Goal: Information Seeking & Learning: Learn about a topic

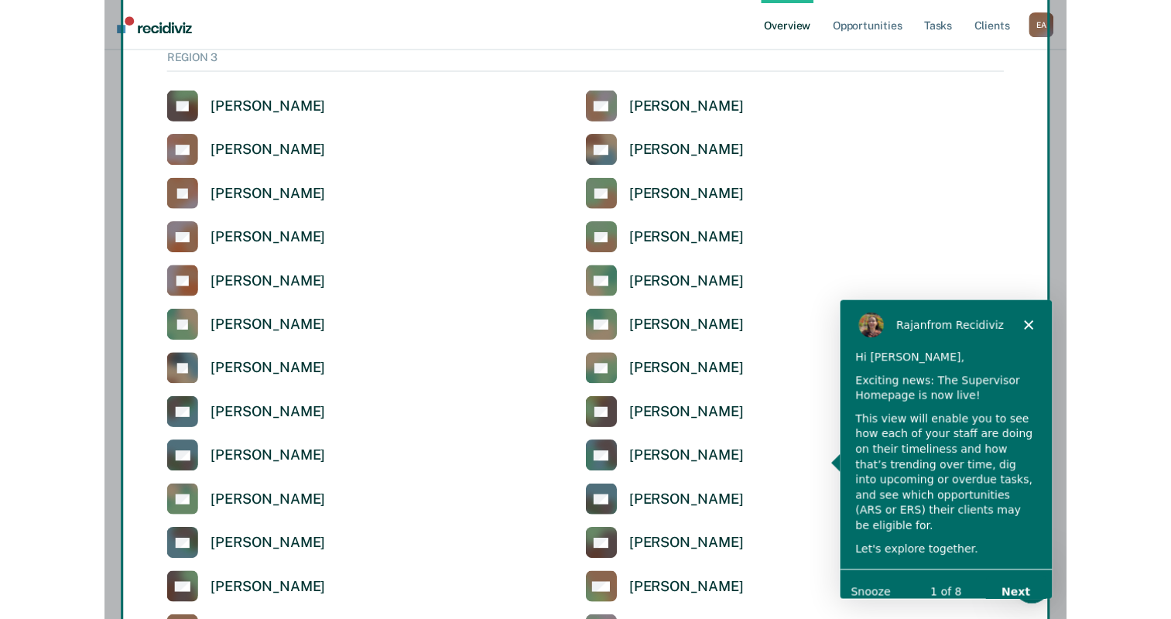
scroll to position [2731, 0]
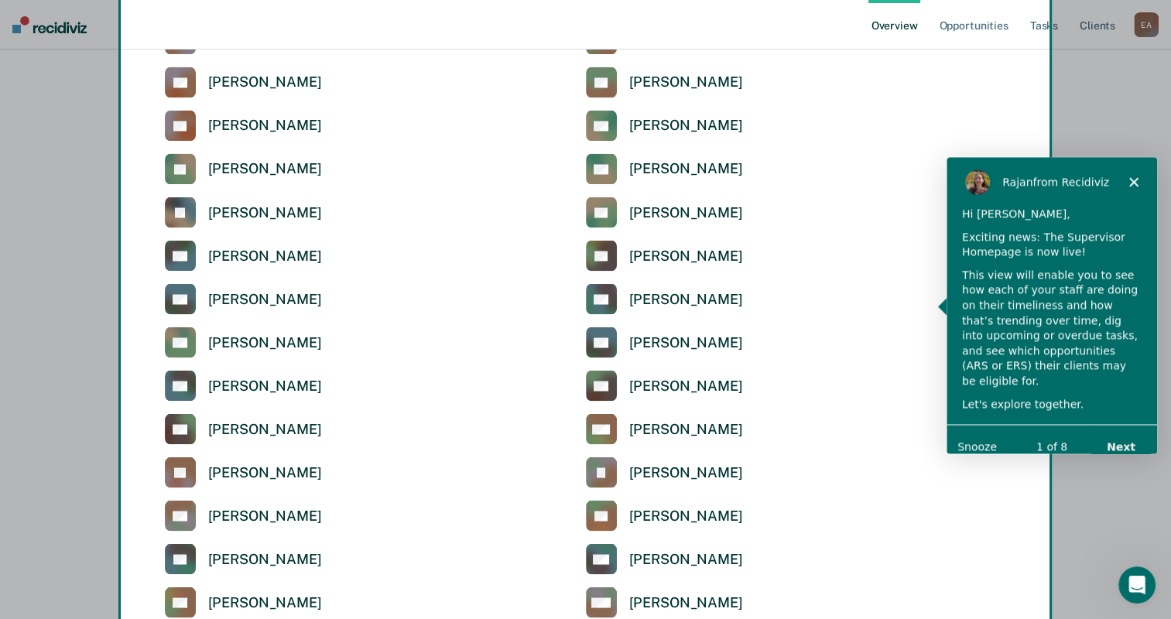
click at [965, 182] on polygon "Close" at bounding box center [1133, 180] width 9 height 9
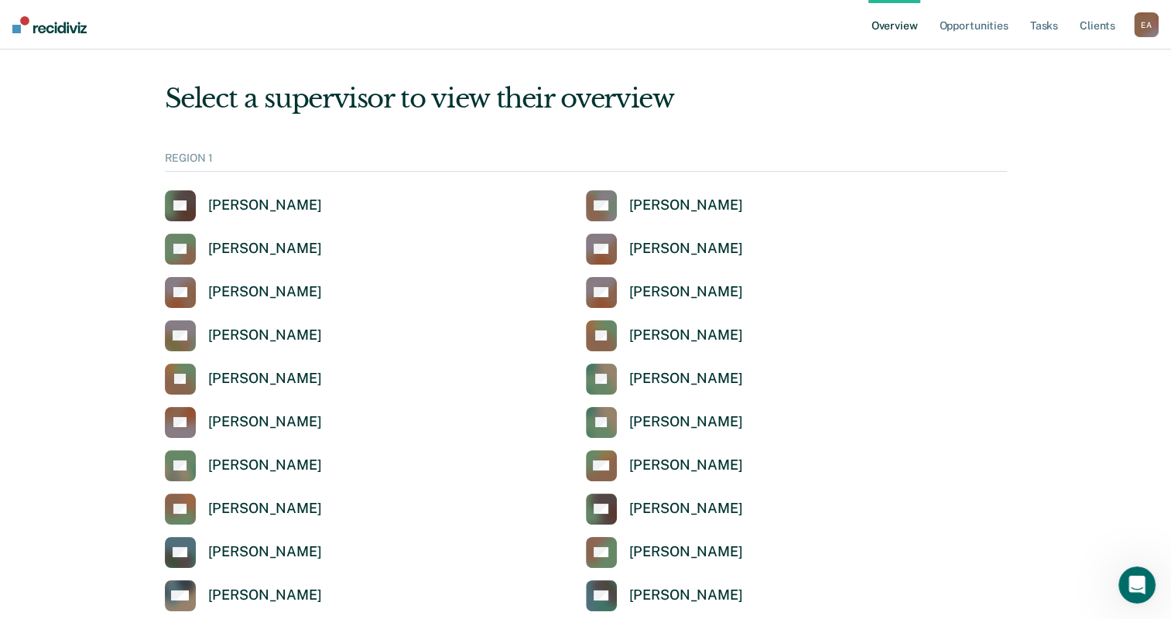
scroll to position [0, 0]
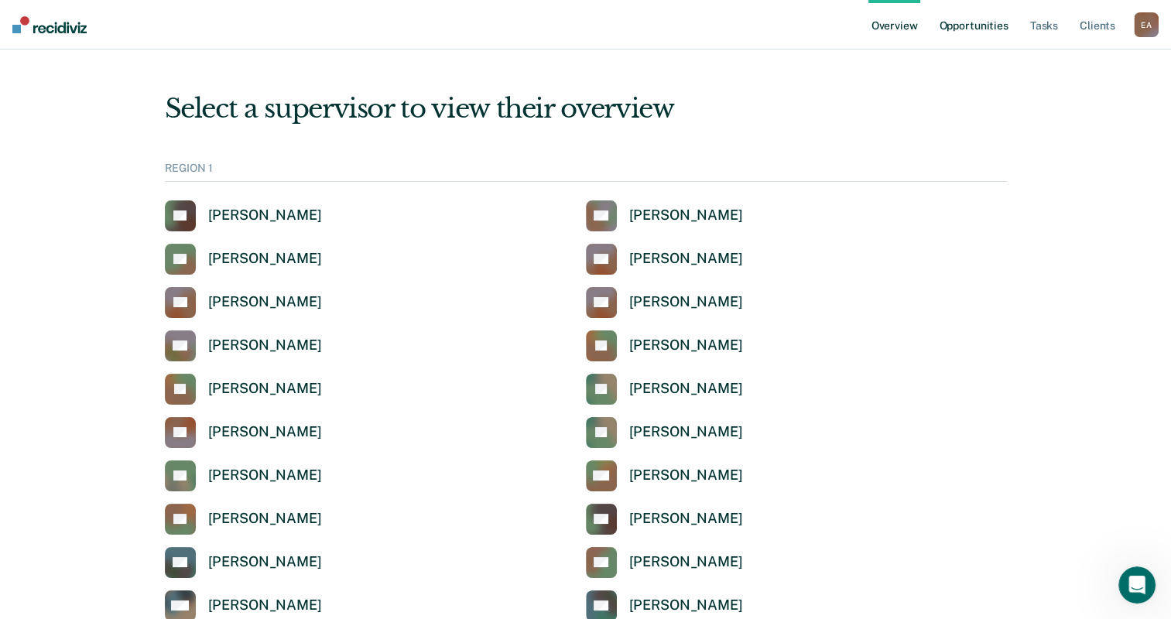
click at [963, 26] on link "Opportunities" at bounding box center [973, 25] width 75 height 50
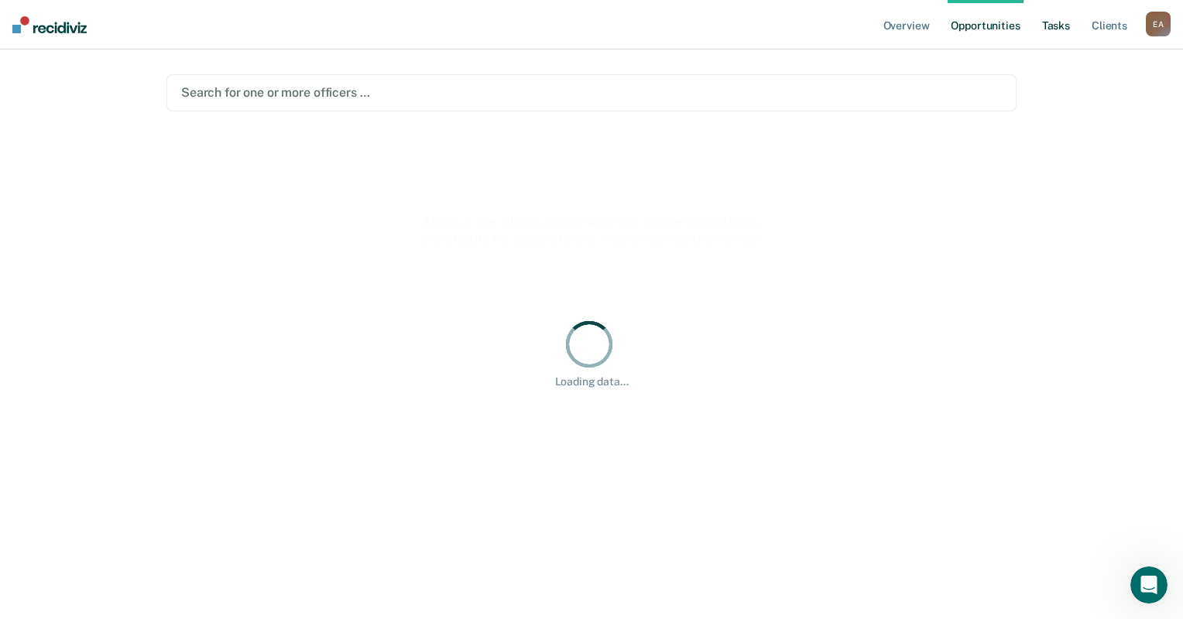
click at [965, 22] on link "Tasks" at bounding box center [1056, 25] width 34 height 50
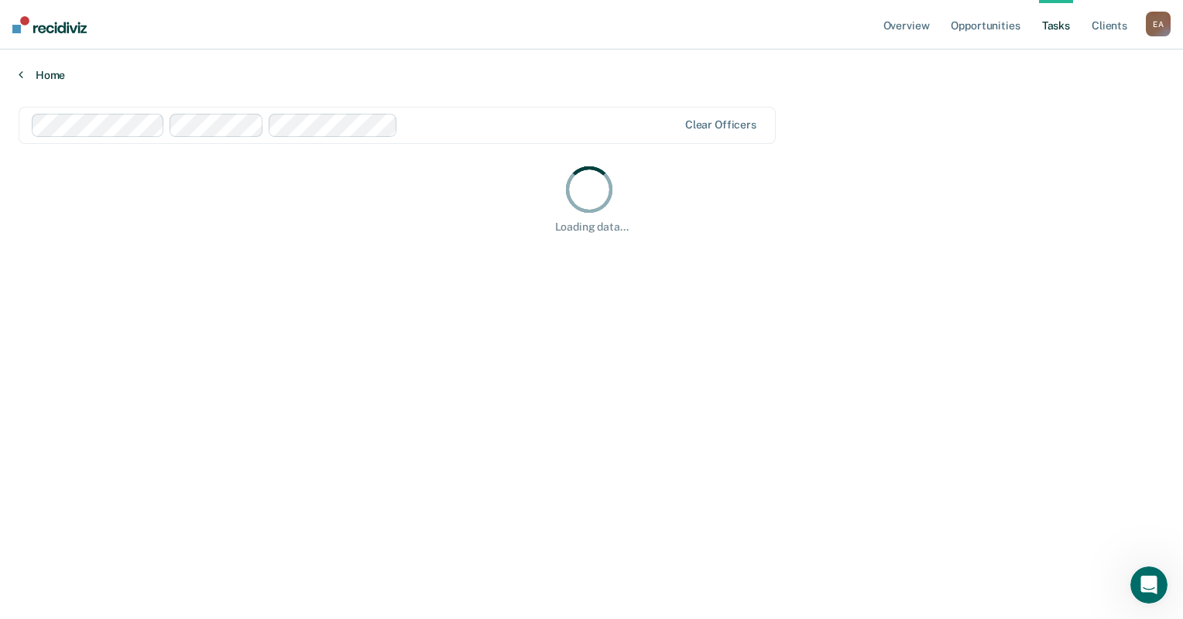
click at [28, 81] on link "Home" at bounding box center [592, 75] width 1146 height 14
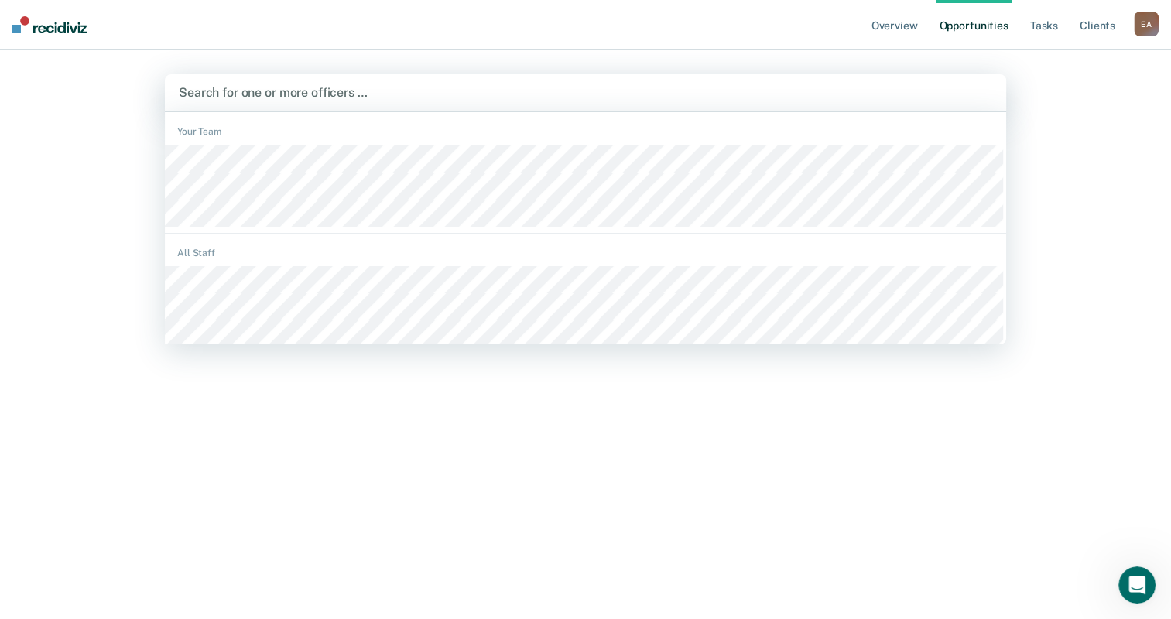
click at [350, 99] on div at bounding box center [586, 93] width 814 height 18
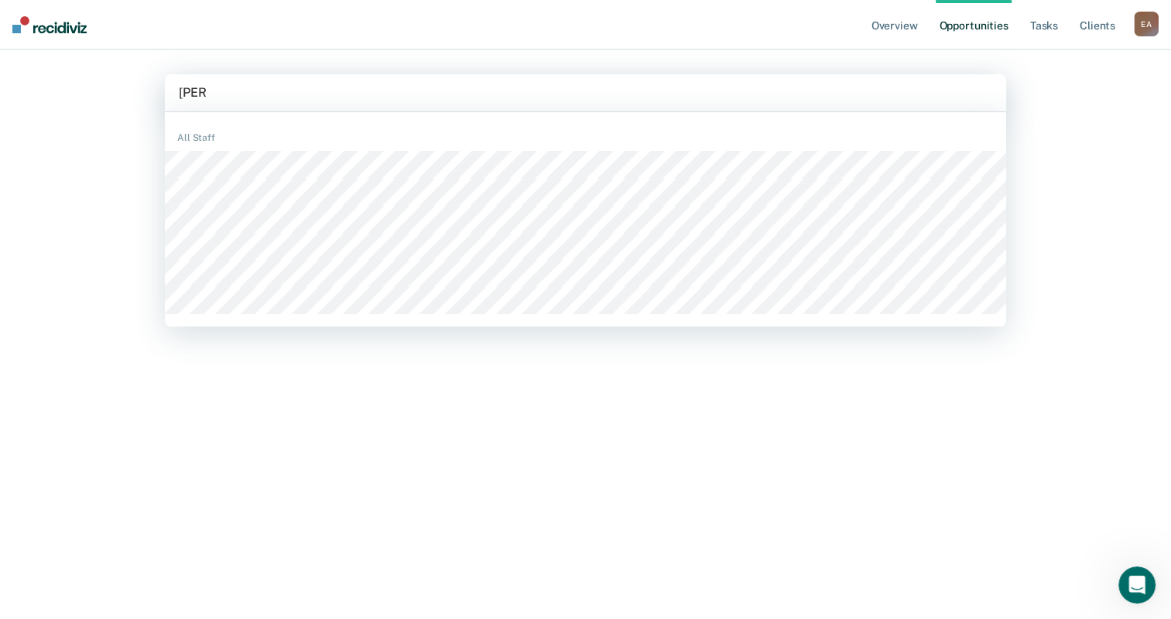
type input "hunter"
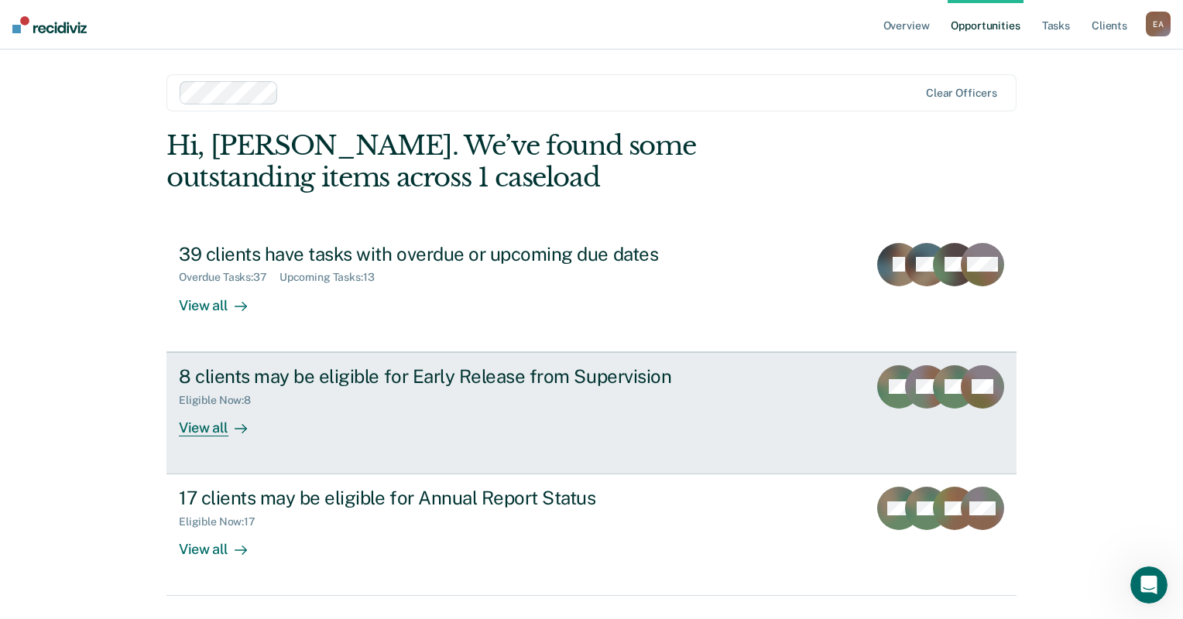
click at [194, 423] on div "View all" at bounding box center [222, 421] width 87 height 30
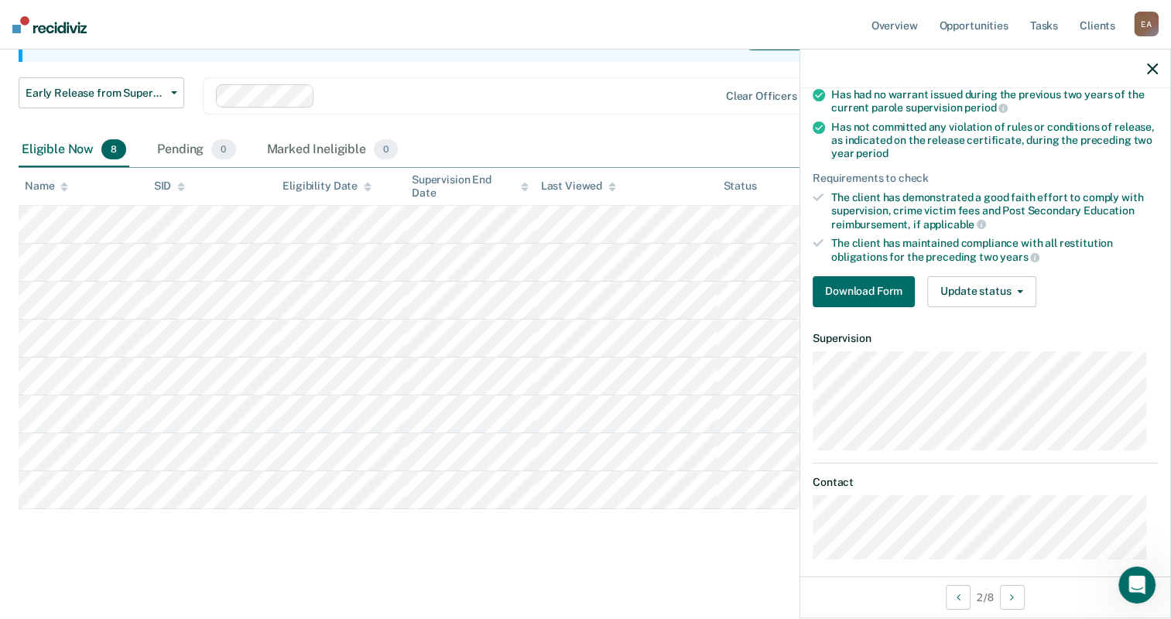
scroll to position [213, 0]
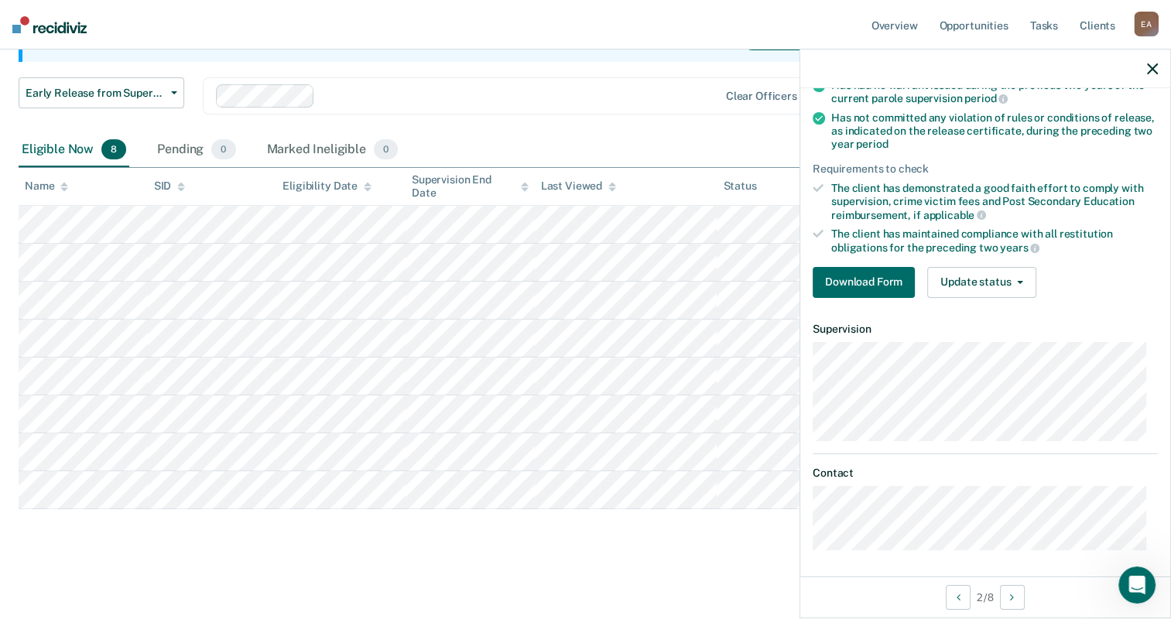
click at [637, 555] on main "Early Release from Supervision Supervision clients may be eligible for Early Re…" at bounding box center [585, 256] width 1171 height 719
click at [532, 133] on div "Eligible Now 8 Pending 0 Marked Ineligible 0" at bounding box center [586, 150] width 1134 height 35
click at [540, 147] on div "Eligible Now 8 Pending 0 Marked Ineligible 0" at bounding box center [586, 150] width 1134 height 35
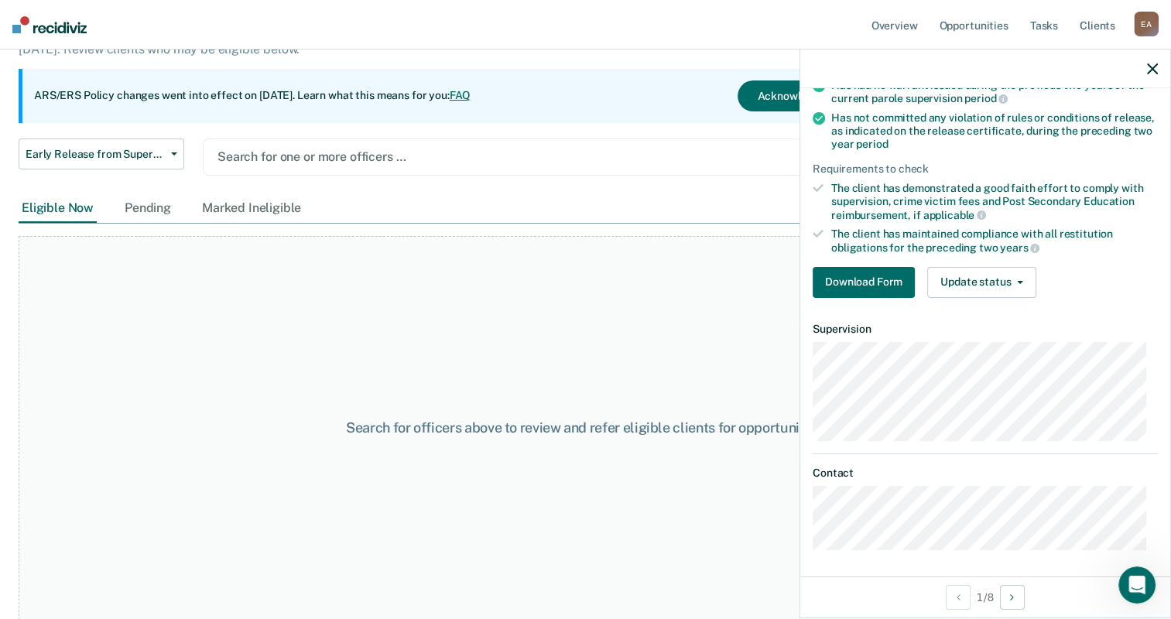
click at [296, 151] on div at bounding box center [510, 157] width 584 height 18
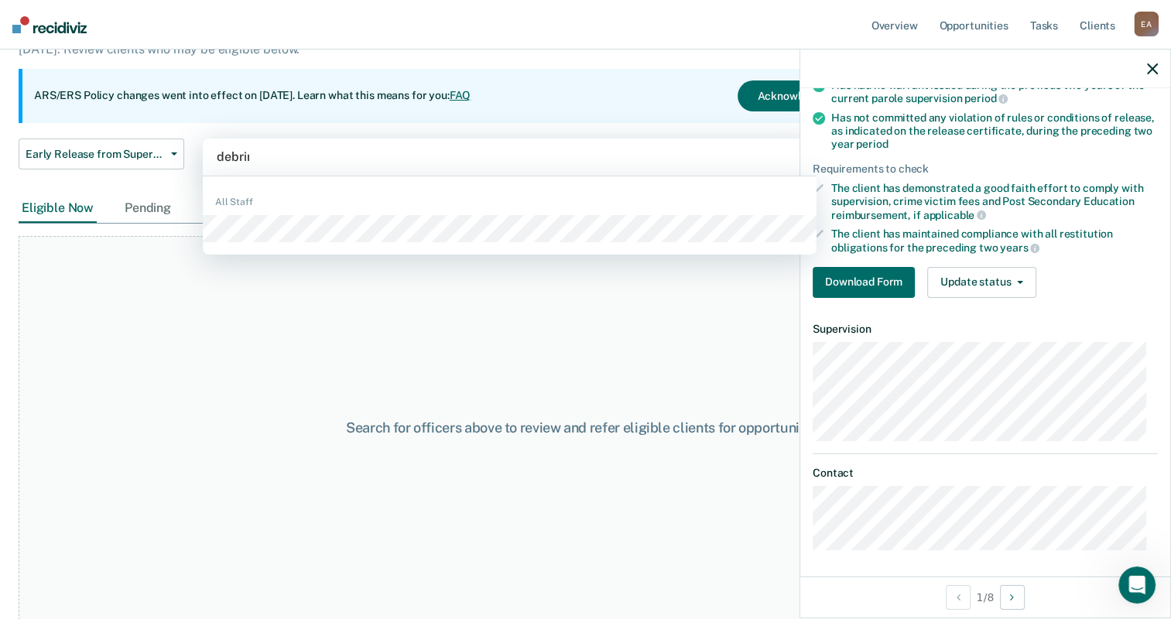
type input "debrina"
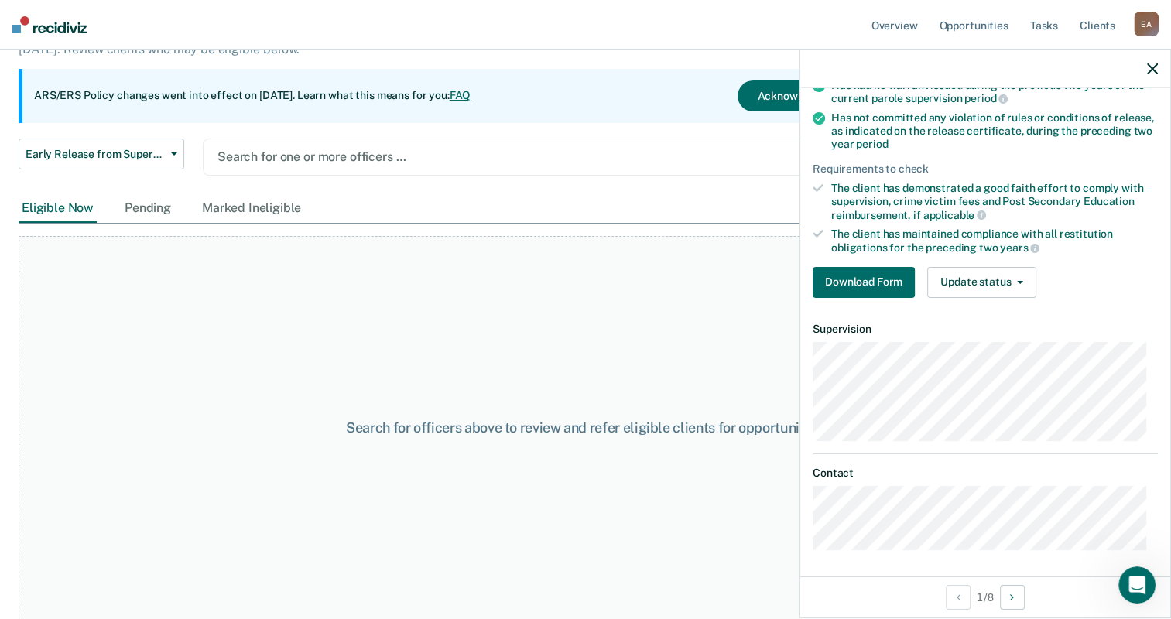
scroll to position [129, 0]
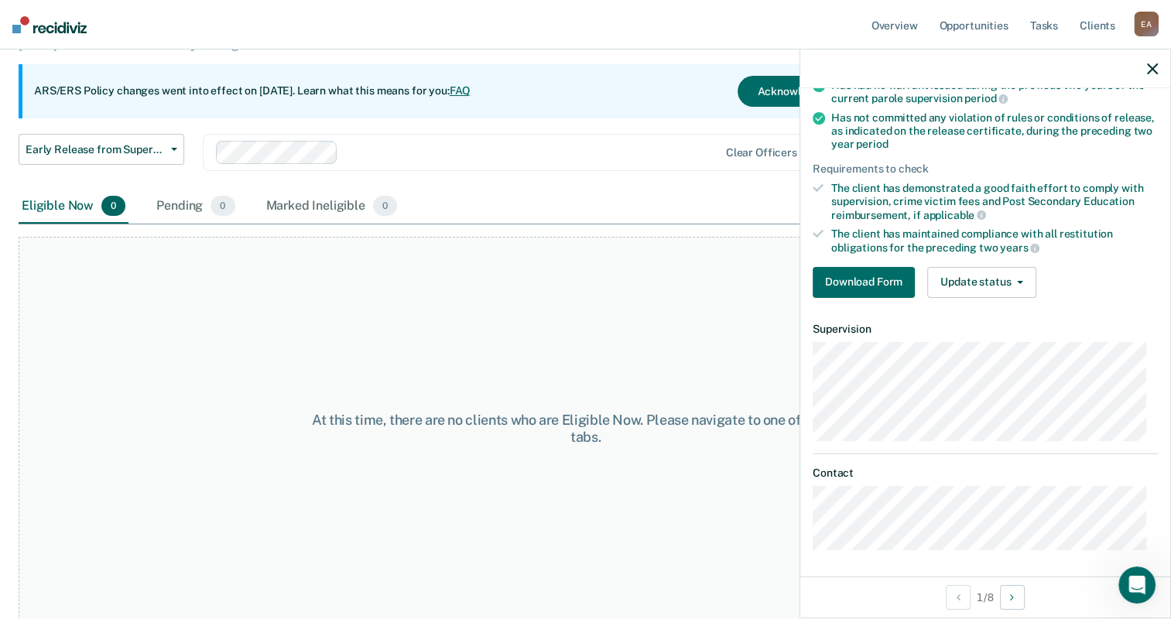
click at [604, 198] on div "Eligible Now 0 Pending 0 Marked Ineligible 0" at bounding box center [586, 207] width 1134 height 35
click at [172, 144] on button "Early Release from Supervision" at bounding box center [102, 149] width 166 height 31
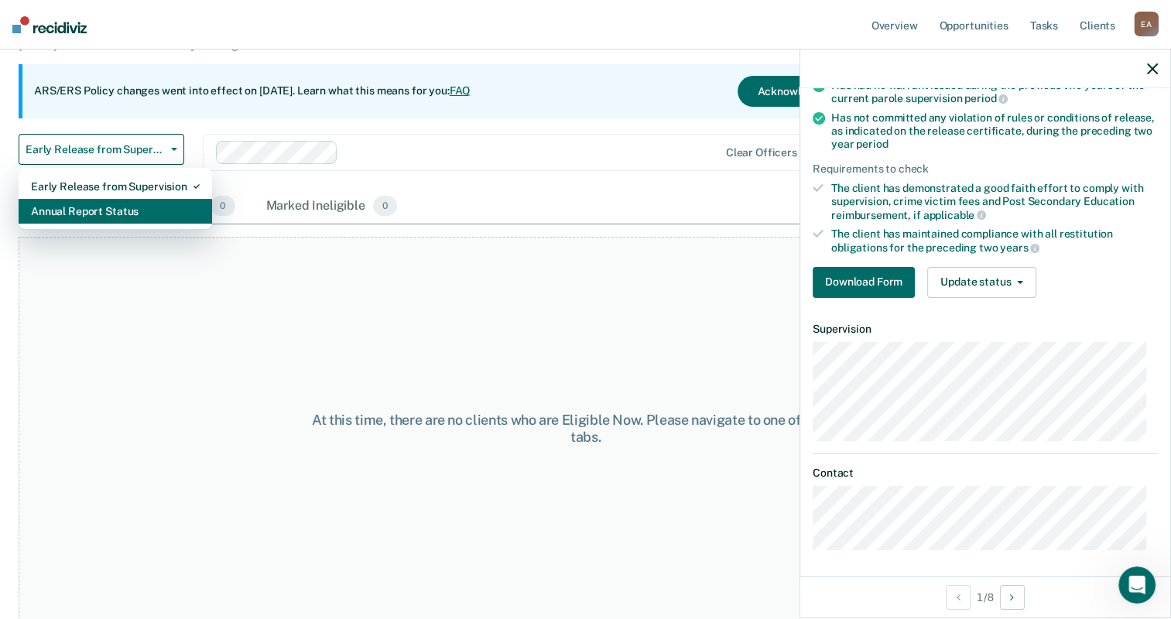
click at [81, 207] on div "Annual Report Status" at bounding box center [115, 211] width 169 height 25
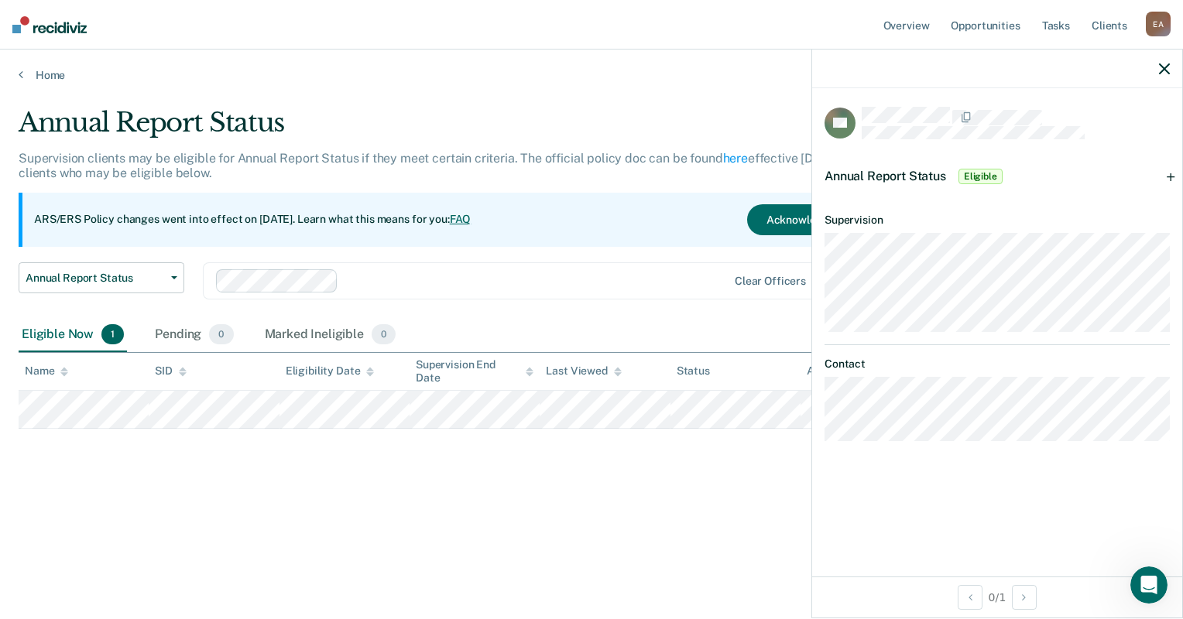
click at [965, 69] on icon "button" at bounding box center [1164, 68] width 11 height 11
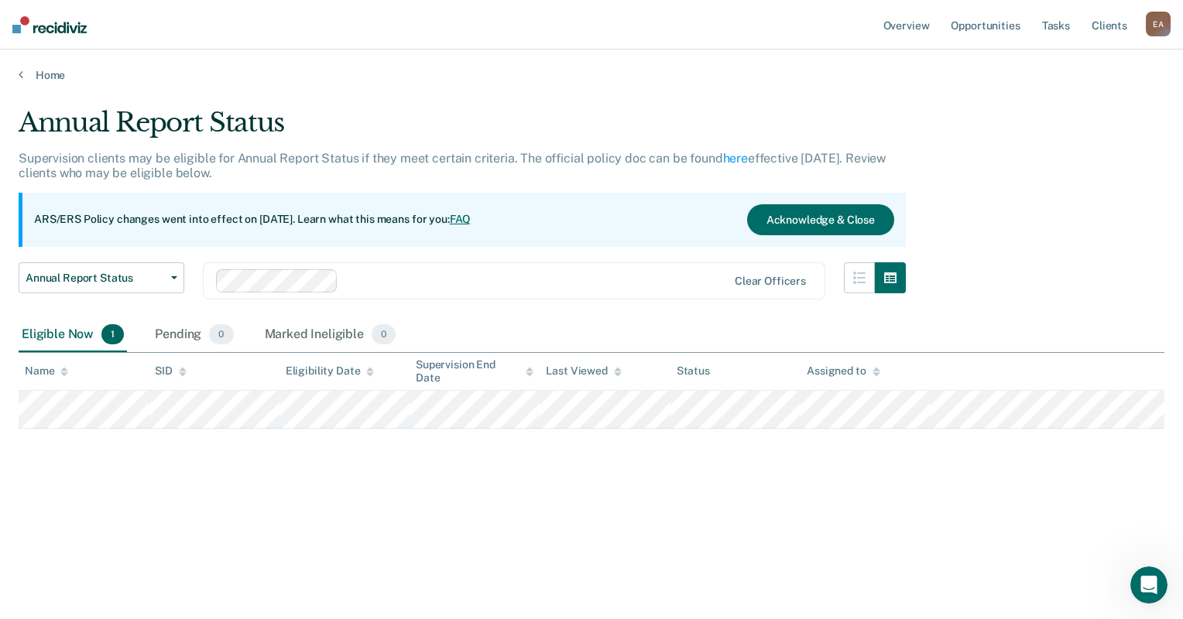
click at [965, 229] on div "Annual Report Status Supervision clients may be eligible for Annual Report Stat…" at bounding box center [592, 305] width 1146 height 396
click at [471, 224] on link "FAQ" at bounding box center [461, 219] width 22 height 12
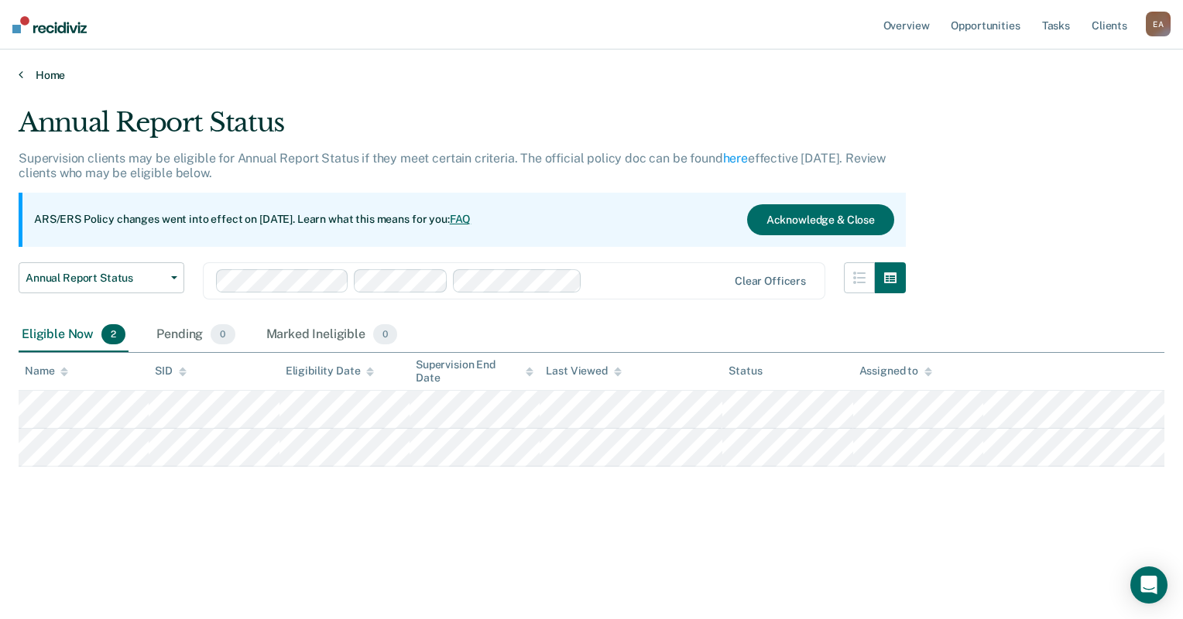
click at [46, 74] on link "Home" at bounding box center [592, 75] width 1146 height 14
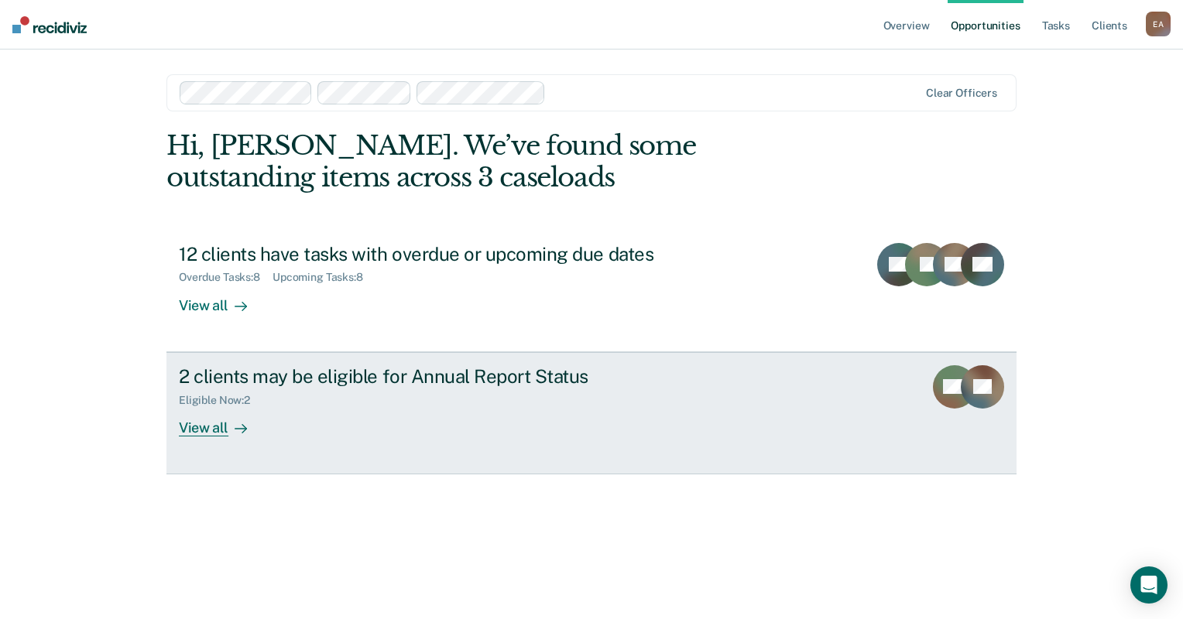
click at [483, 380] on div "2 clients may be eligible for Annual Report Status" at bounding box center [450, 376] width 543 height 22
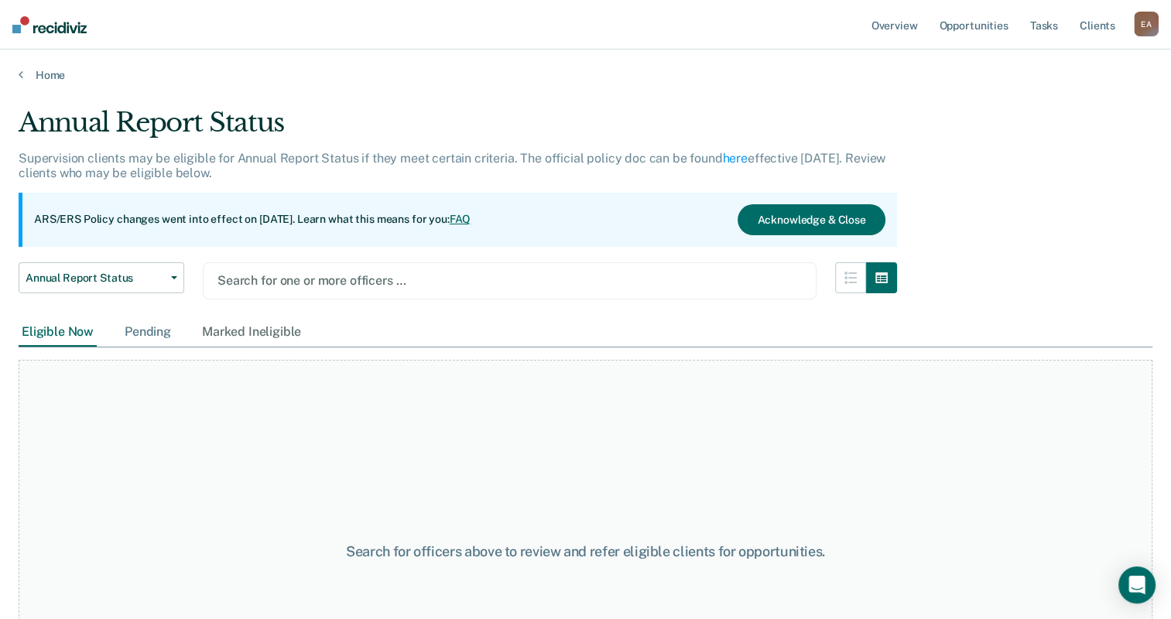
click at [146, 333] on div "Pending" at bounding box center [148, 332] width 53 height 29
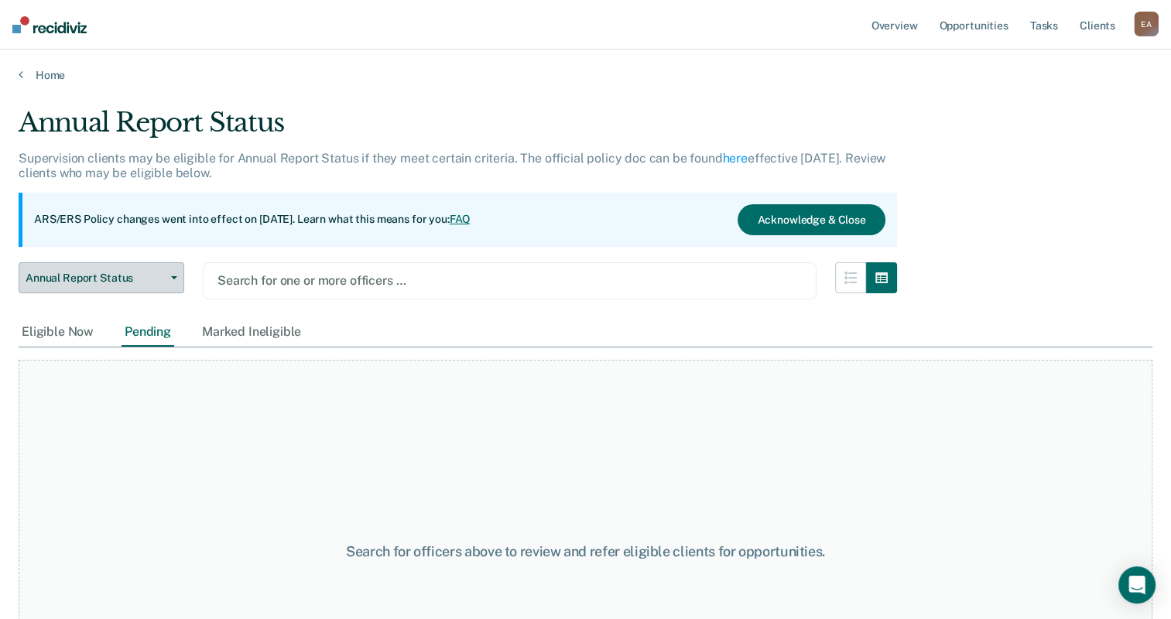
click at [127, 276] on span "Annual Report Status" at bounding box center [95, 278] width 139 height 13
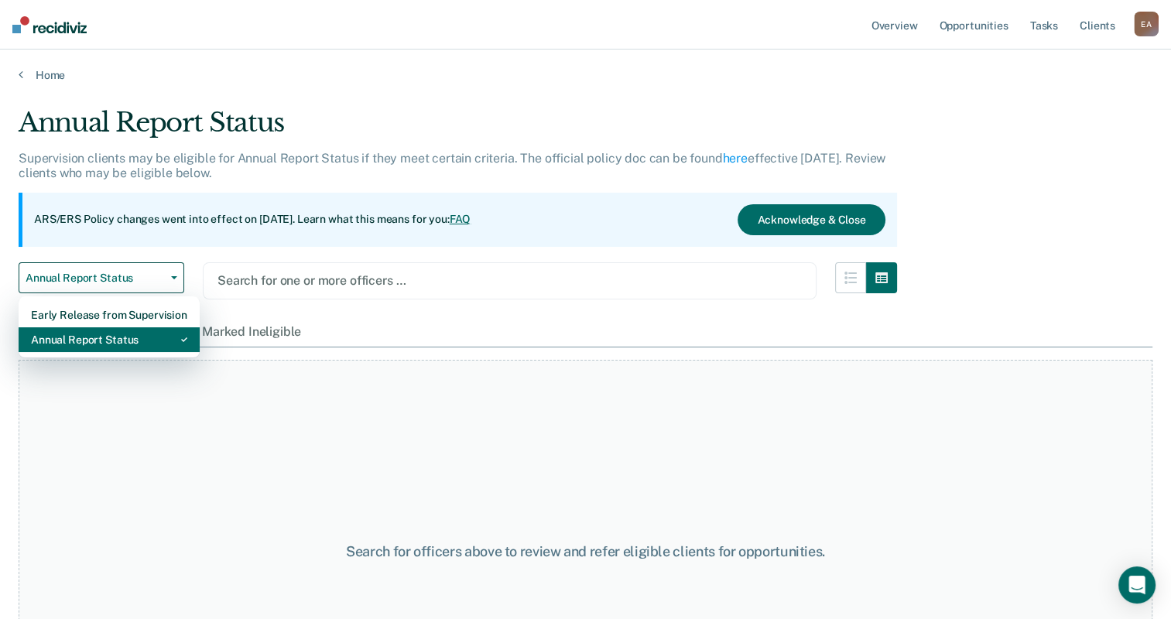
click at [142, 350] on div "Annual Report Status" at bounding box center [109, 339] width 156 height 25
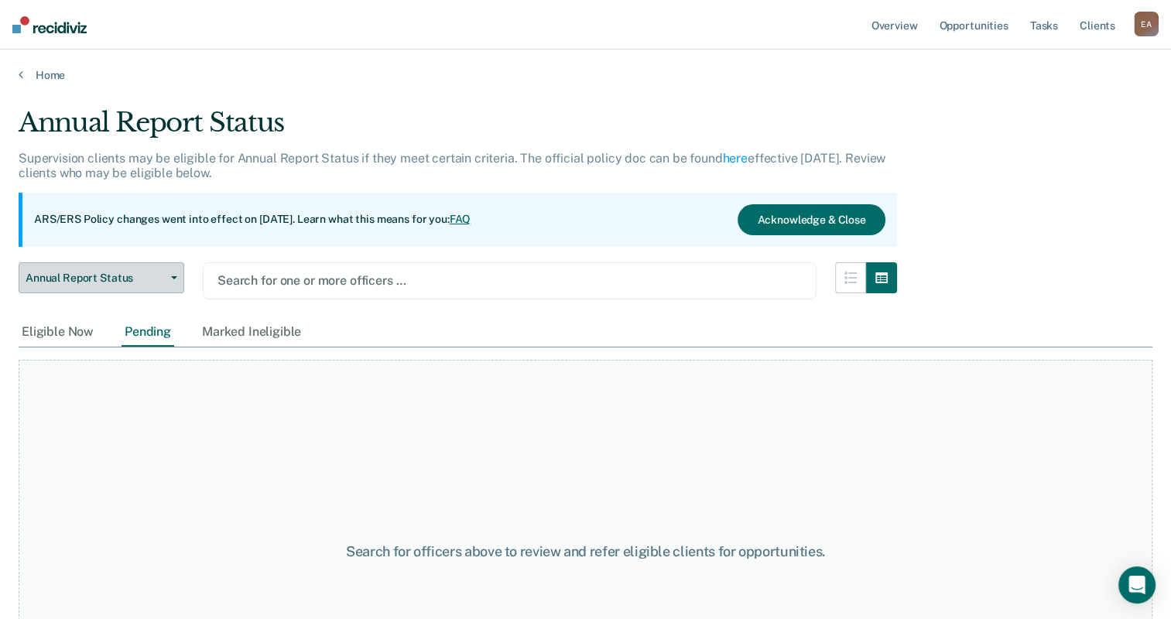
click at [163, 263] on div "Annual Report Status Supervision clients may be eligible for Annual Report Stat…" at bounding box center [458, 212] width 879 height 211
click at [156, 270] on button "Annual Report Status" at bounding box center [102, 277] width 166 height 31
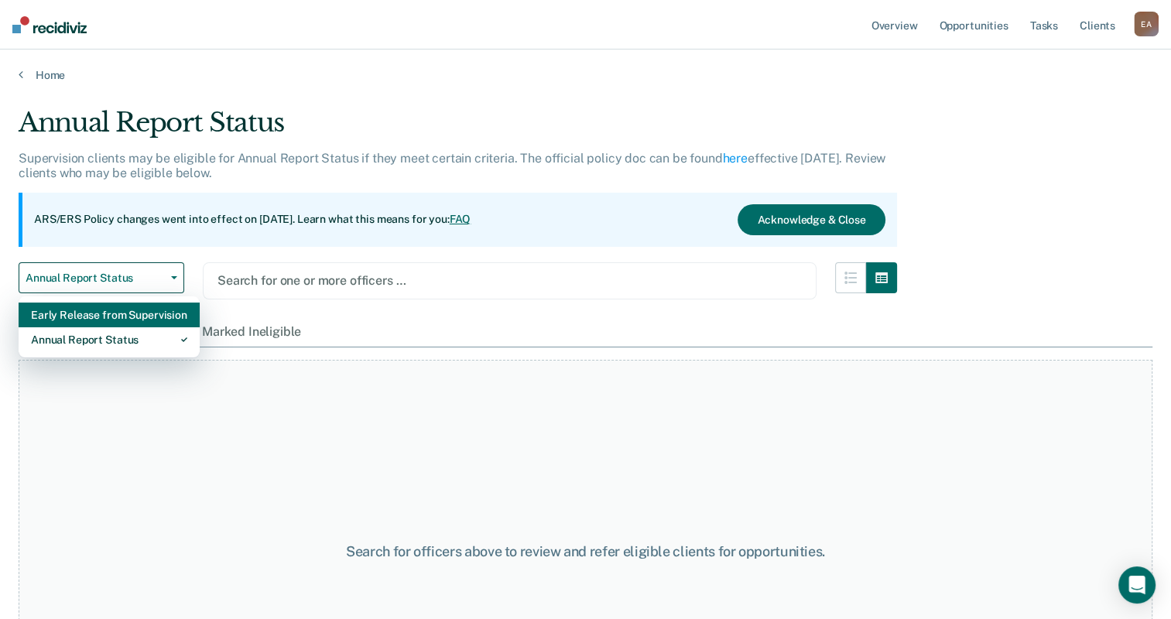
click at [170, 310] on div "Early Release from Supervision" at bounding box center [109, 315] width 156 height 25
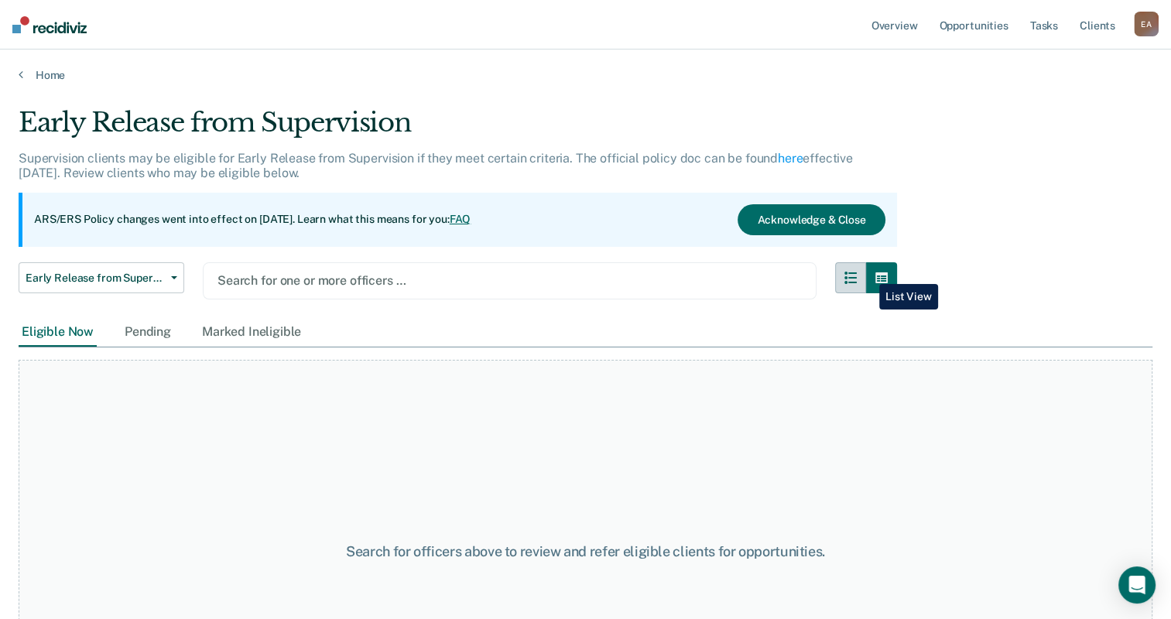
click at [866, 272] on button "button" at bounding box center [850, 277] width 31 height 31
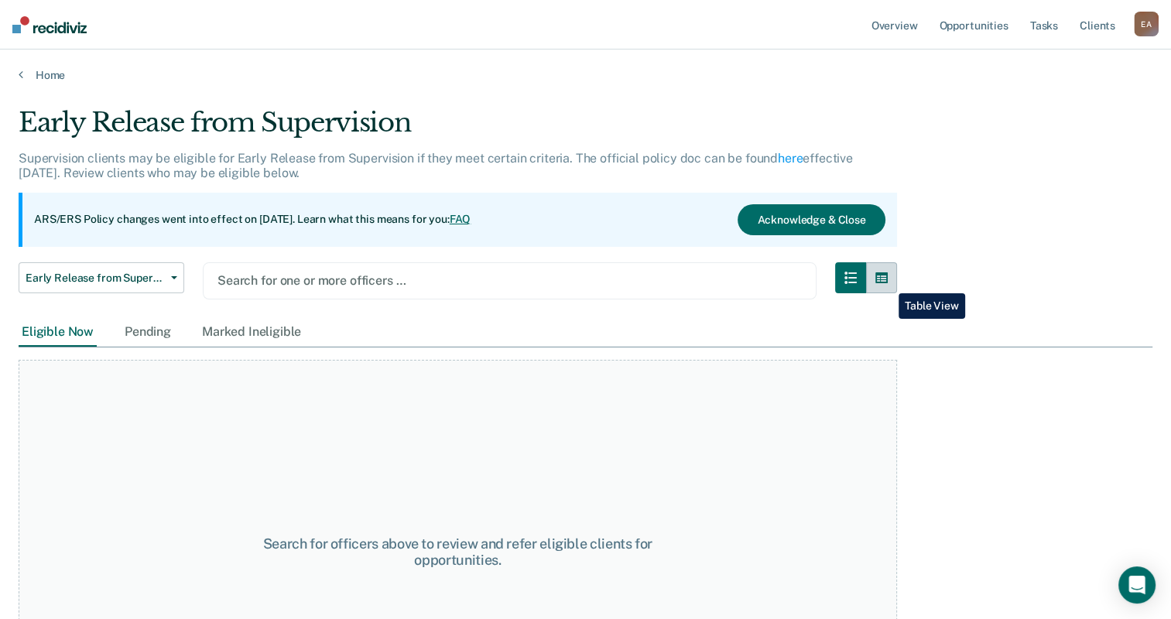
click at [887, 282] on icon "button" at bounding box center [882, 277] width 12 height 11
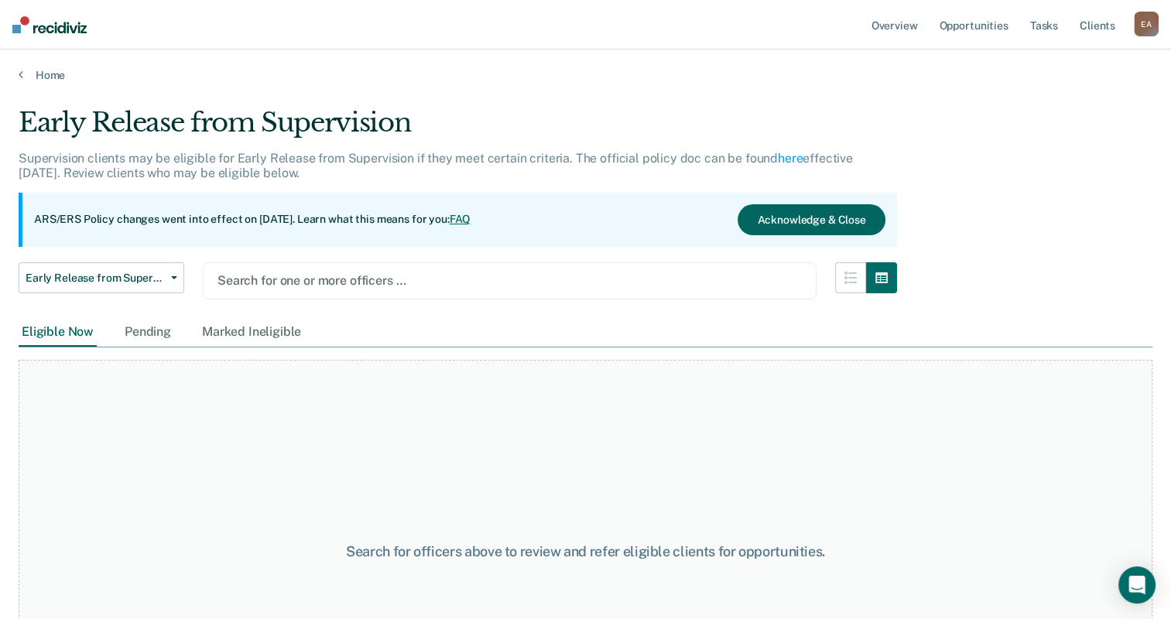
click at [813, 223] on button "Acknowledge & Close" at bounding box center [811, 219] width 147 height 31
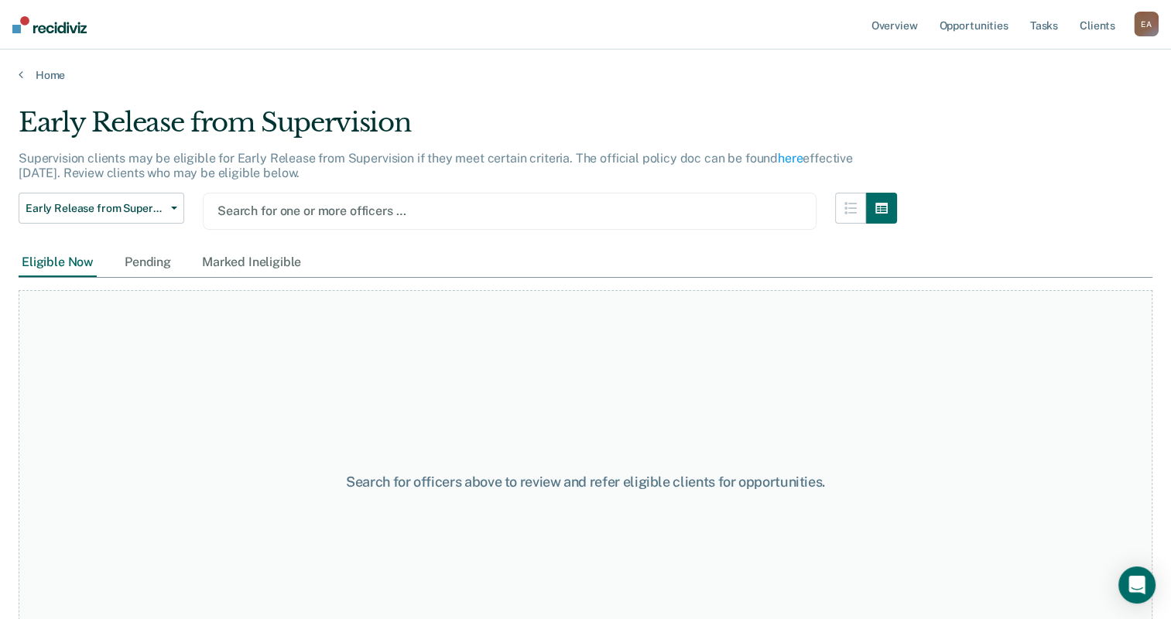
drag, startPoint x: 296, startPoint y: 220, endPoint x: 297, endPoint y: 211, distance: 9.3
click at [297, 213] on div "Search for one or more officers …" at bounding box center [510, 210] width 588 height 21
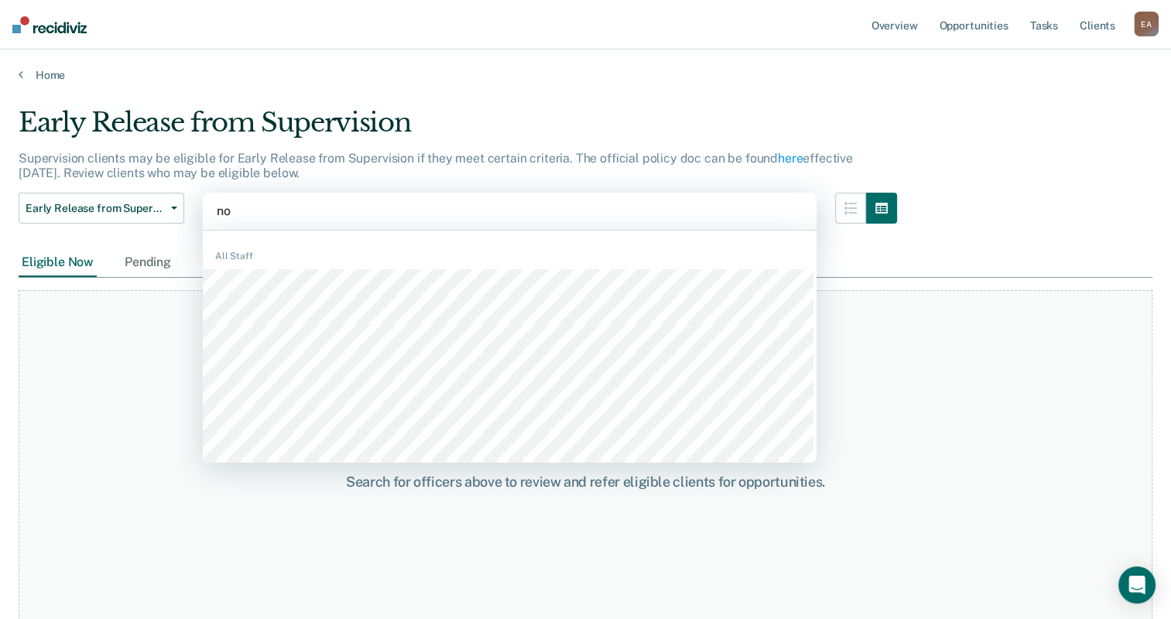
type input "[PERSON_NAME]"
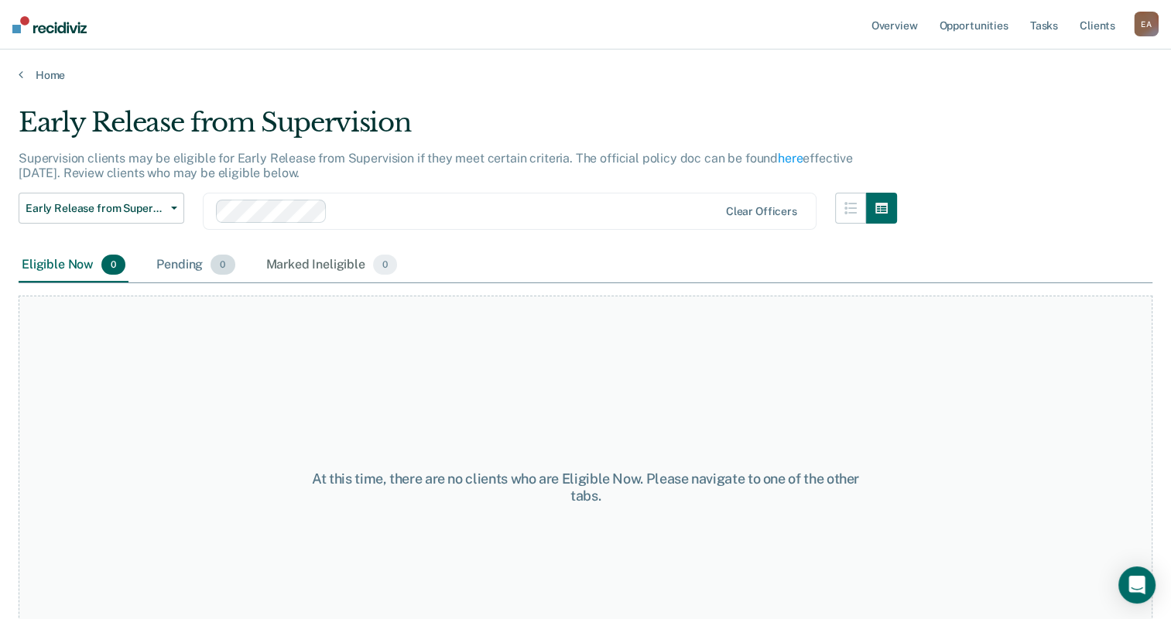
click at [186, 265] on div "Pending 0" at bounding box center [195, 265] width 84 height 34
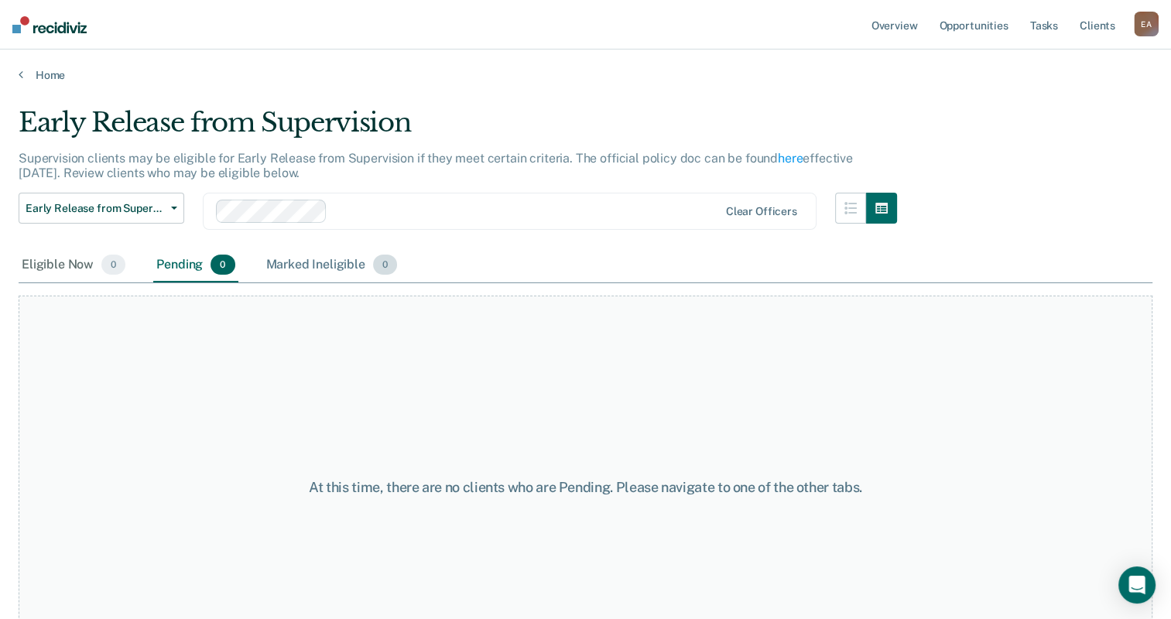
click at [326, 266] on div "Marked Ineligible 0" at bounding box center [332, 265] width 138 height 34
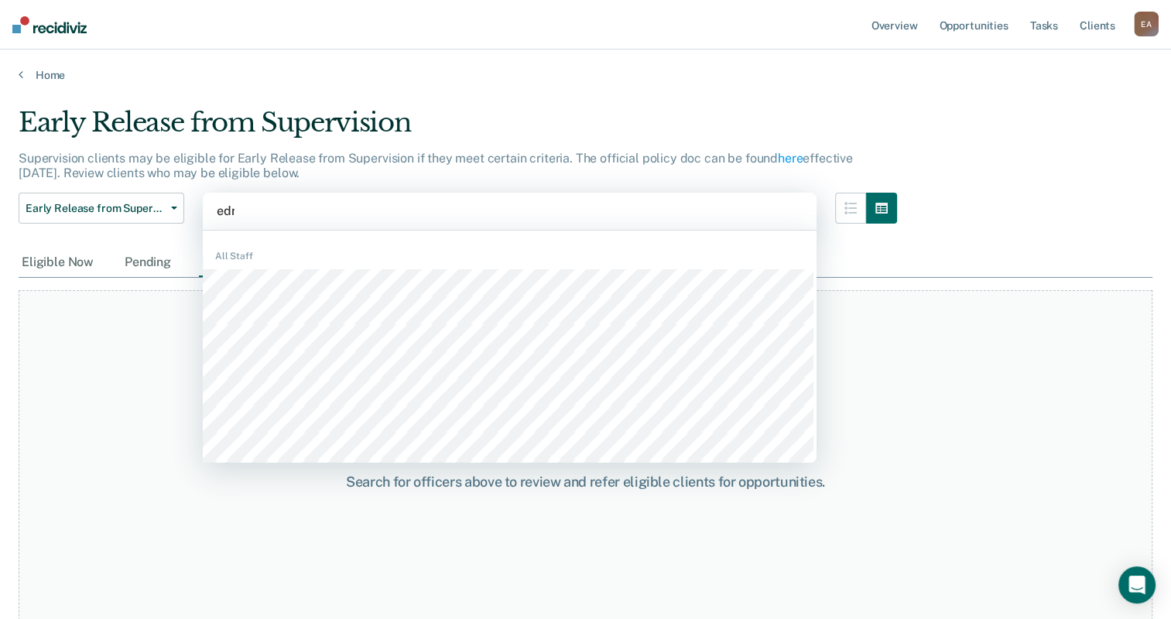
type input "[PERSON_NAME]"
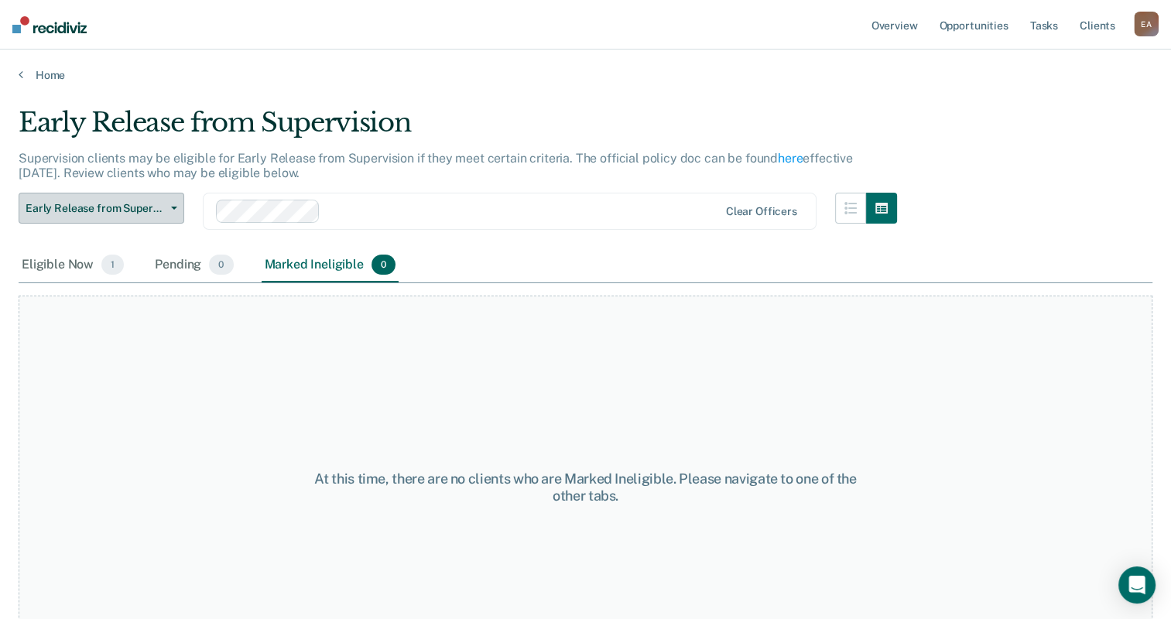
click at [165, 198] on button "Early Release from Supervision" at bounding box center [102, 208] width 166 height 31
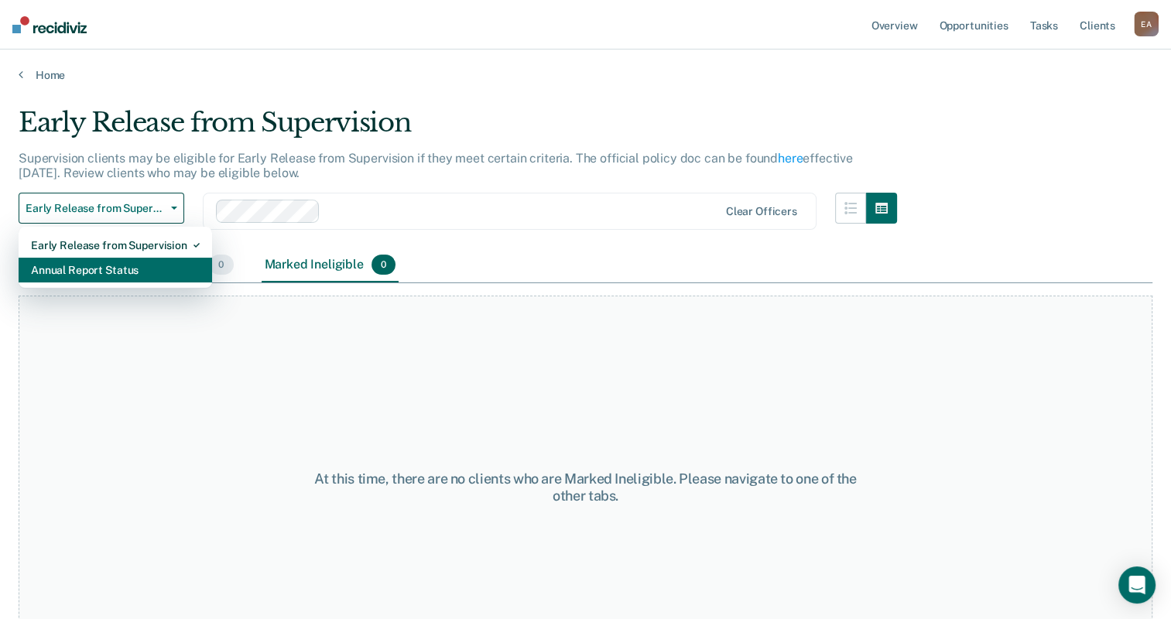
click at [161, 266] on div "Annual Report Status" at bounding box center [115, 270] width 169 height 25
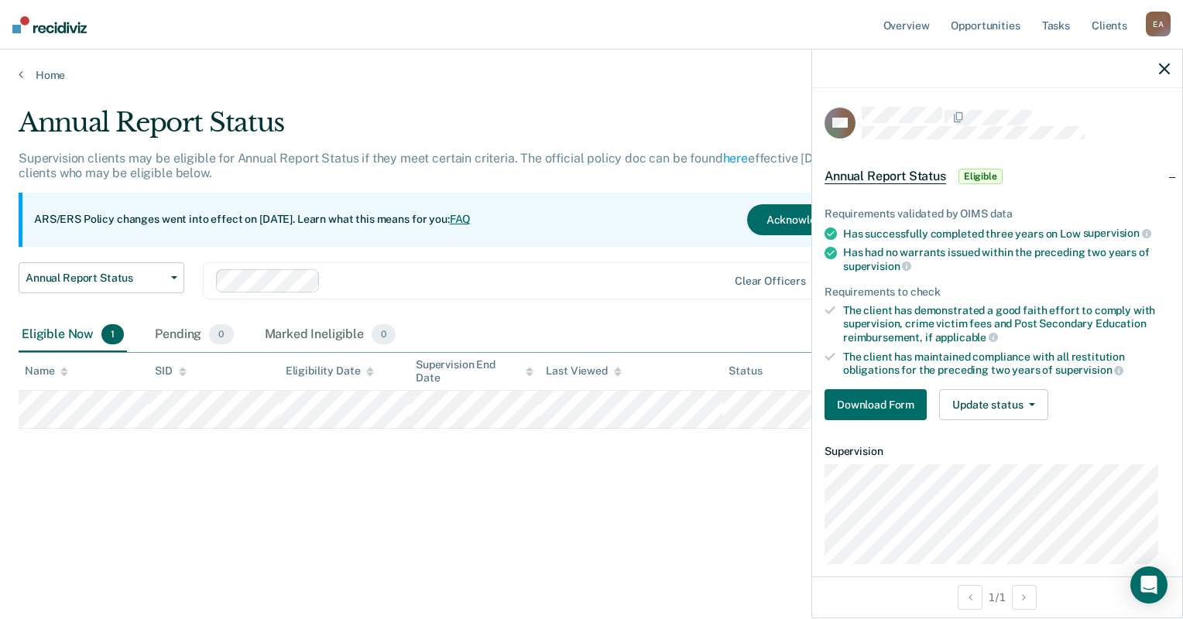
drag, startPoint x: 530, startPoint y: 493, endPoint x: 542, endPoint y: 482, distance: 15.9
click at [530, 492] on div "Annual Report Status Supervision clients may be eligible for Annual Report Stat…" at bounding box center [592, 305] width 1146 height 396
click at [551, 207] on div "ARS/ERS Policy changes went into effect on [DATE]. Learn what this means for yo…" at bounding box center [462, 220] width 887 height 54
click at [879, 396] on button "Download Form" at bounding box center [875, 404] width 102 height 31
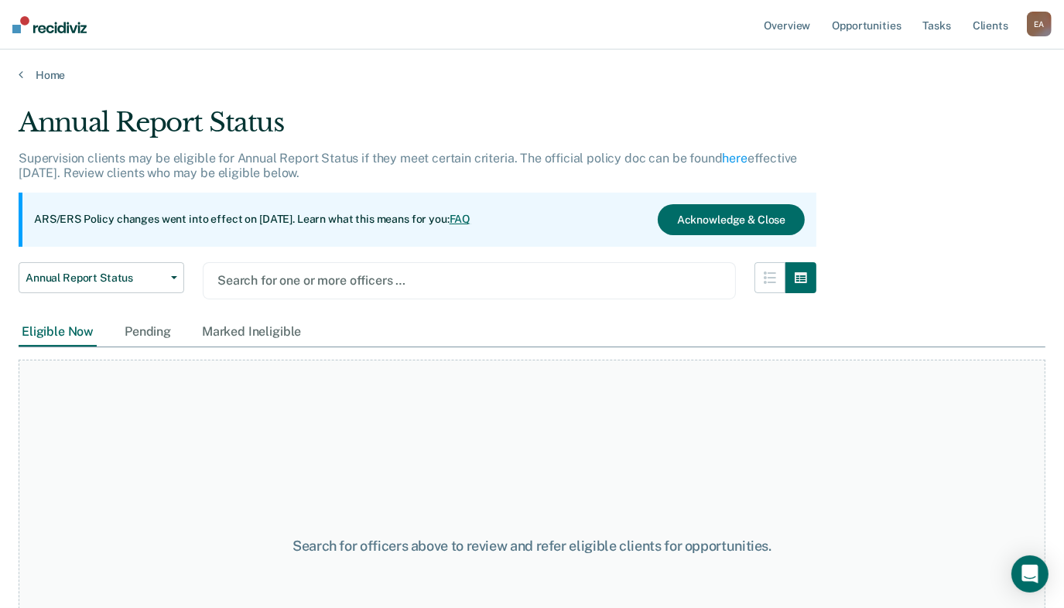
click at [244, 279] on div at bounding box center [470, 281] width 504 height 18
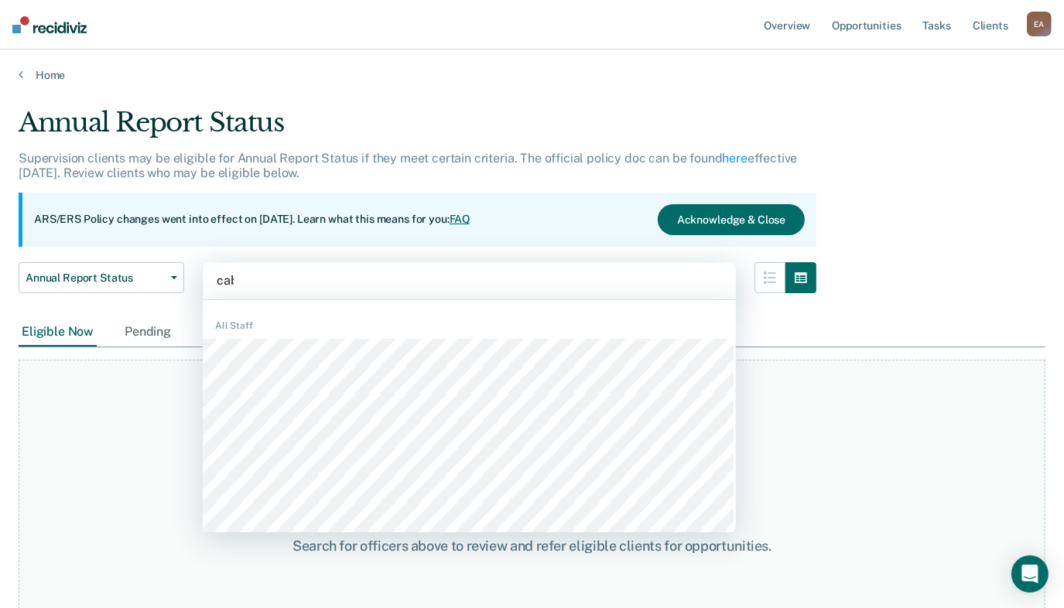
type input "caba"
type input "agui"
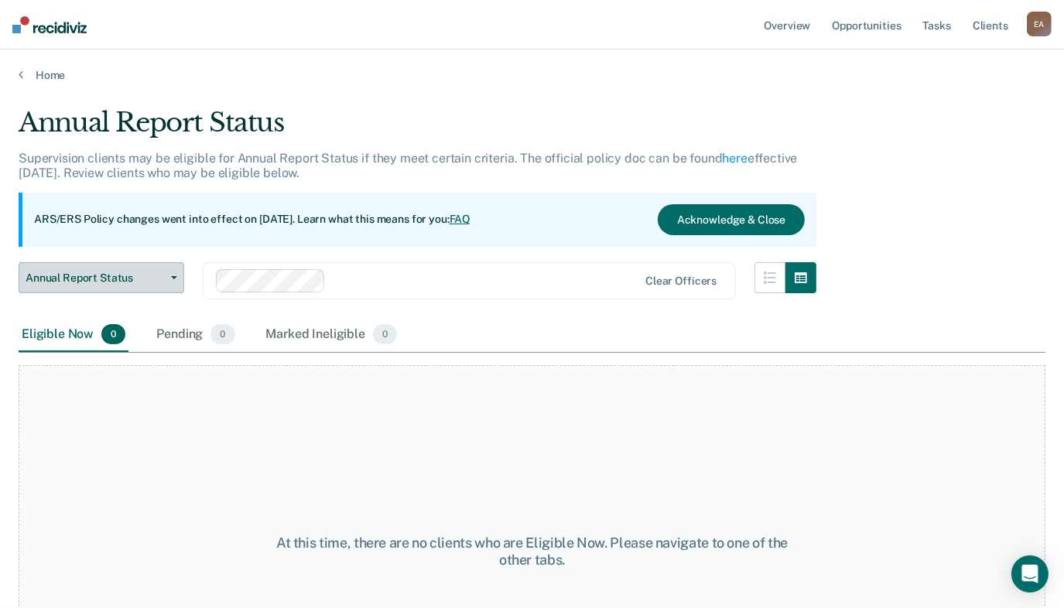
click at [165, 278] on span "button" at bounding box center [171, 277] width 12 height 3
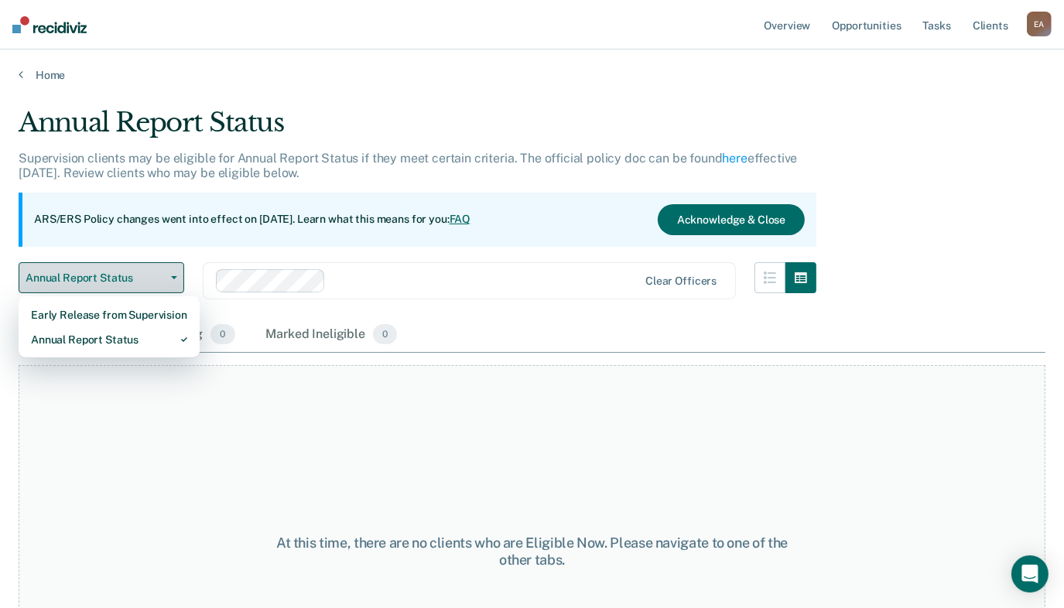
click at [179, 275] on button "Annual Report Status" at bounding box center [102, 277] width 166 height 31
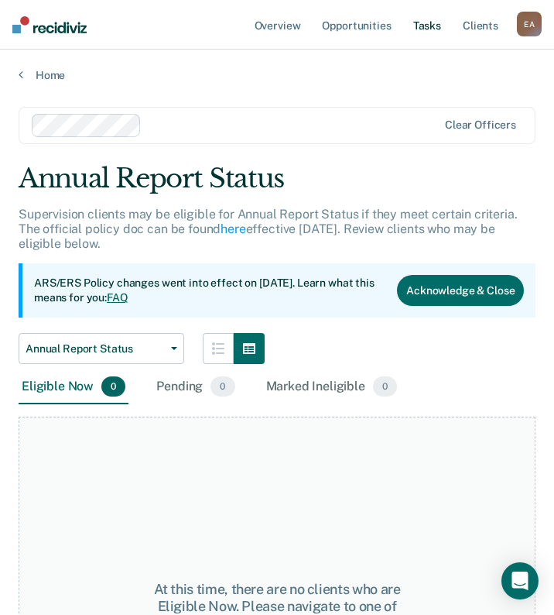
click at [430, 35] on link "Tasks" at bounding box center [427, 25] width 34 height 50
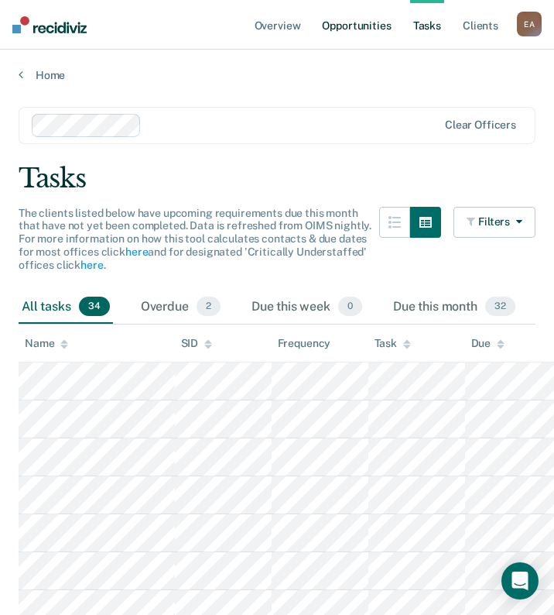
click at [372, 23] on link "Opportunities" at bounding box center [356, 25] width 75 height 50
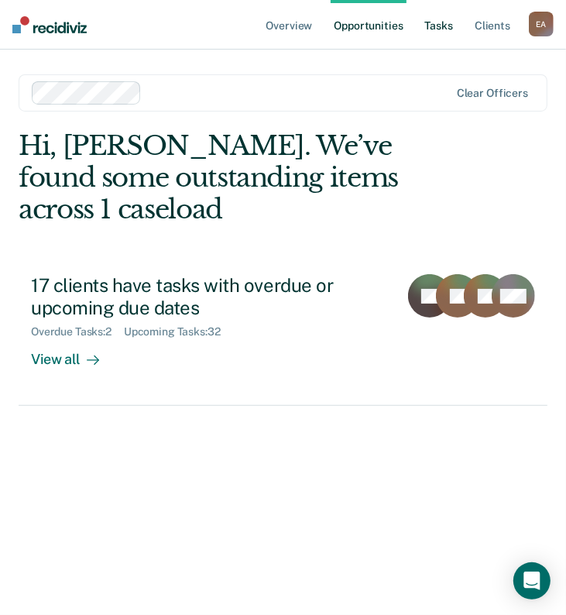
click at [434, 21] on link "Tasks" at bounding box center [439, 25] width 34 height 50
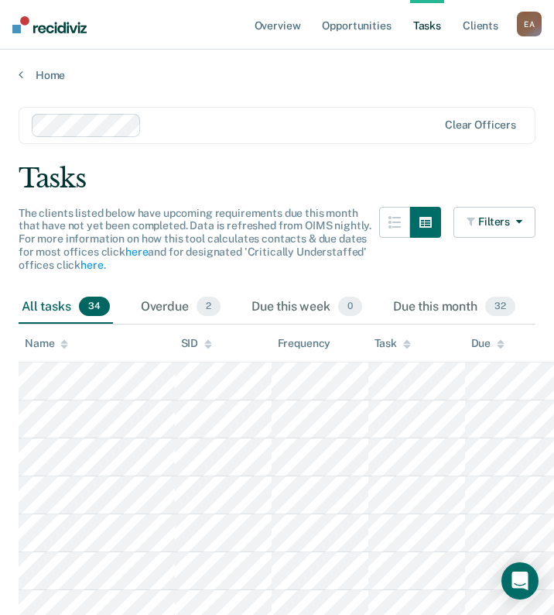
click at [63, 312] on div "All tasks 34" at bounding box center [66, 307] width 94 height 34
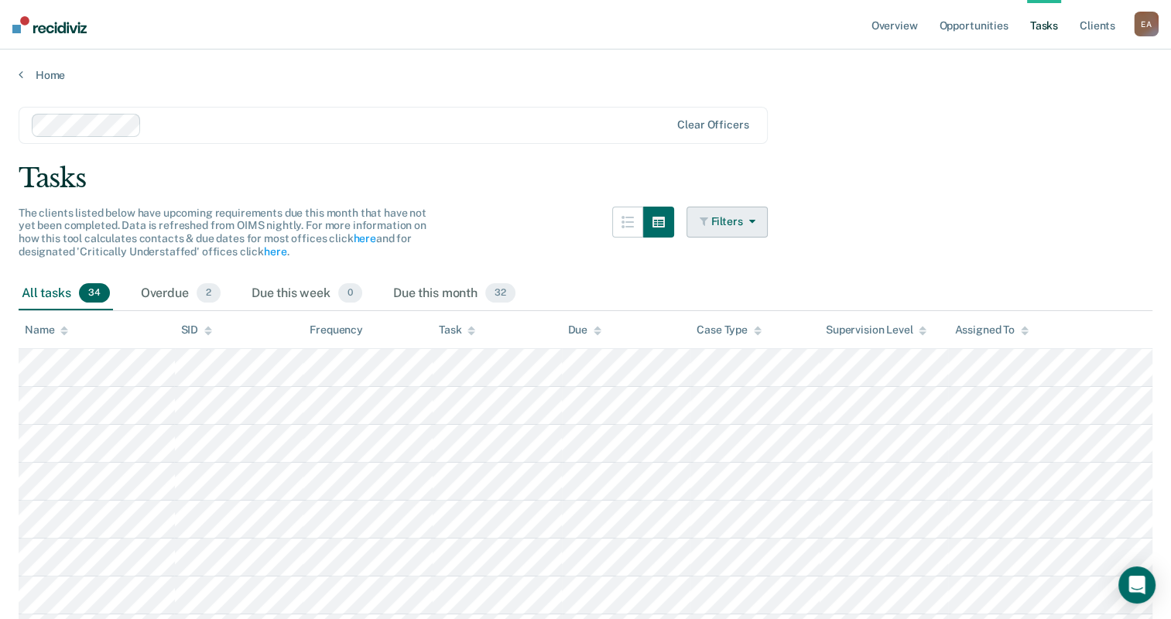
drag, startPoint x: 751, startPoint y: 204, endPoint x: 746, endPoint y: 223, distance: 19.2
click at [746, 223] on button "Filters" at bounding box center [728, 222] width 82 height 31
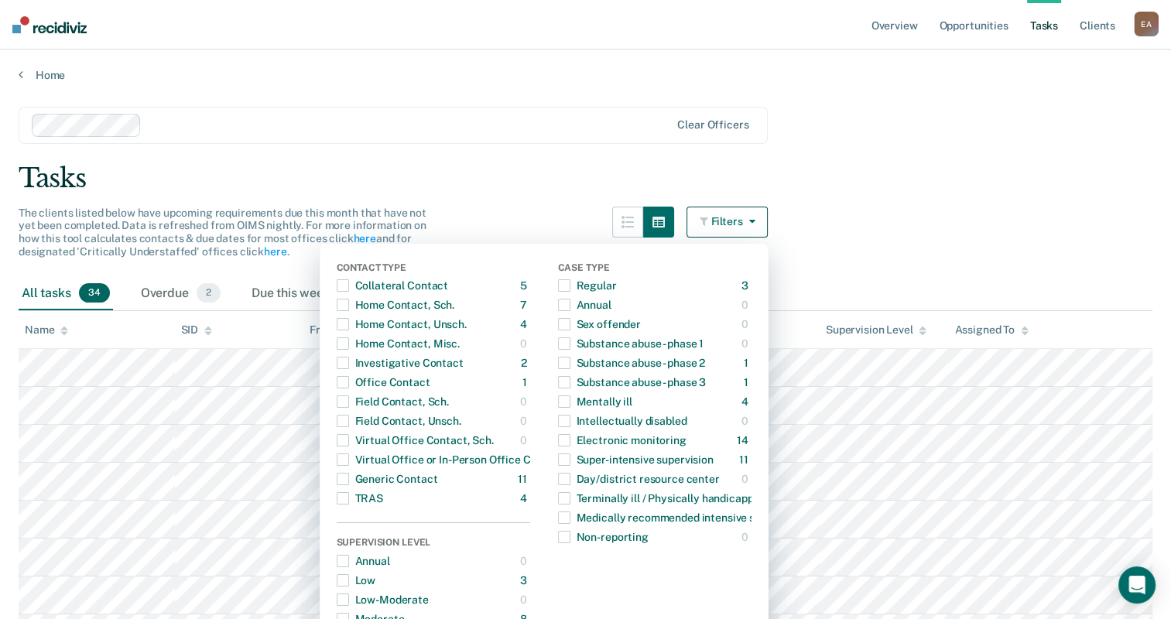
click at [922, 164] on div "Tasks" at bounding box center [586, 179] width 1134 height 32
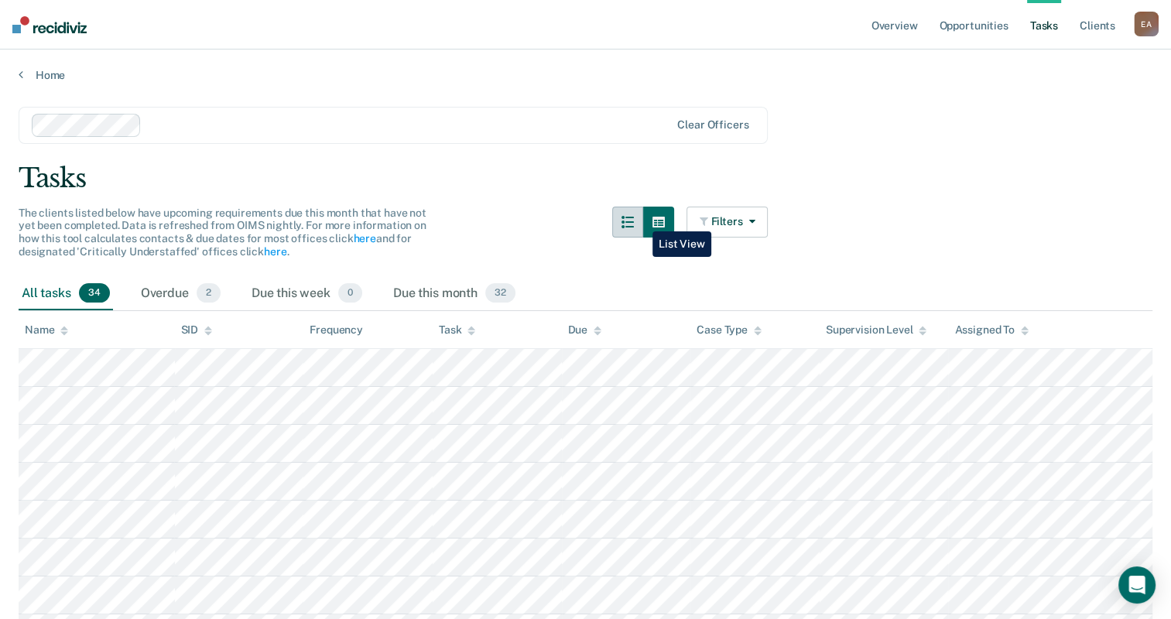
click at [641, 220] on button "button" at bounding box center [627, 222] width 31 height 31
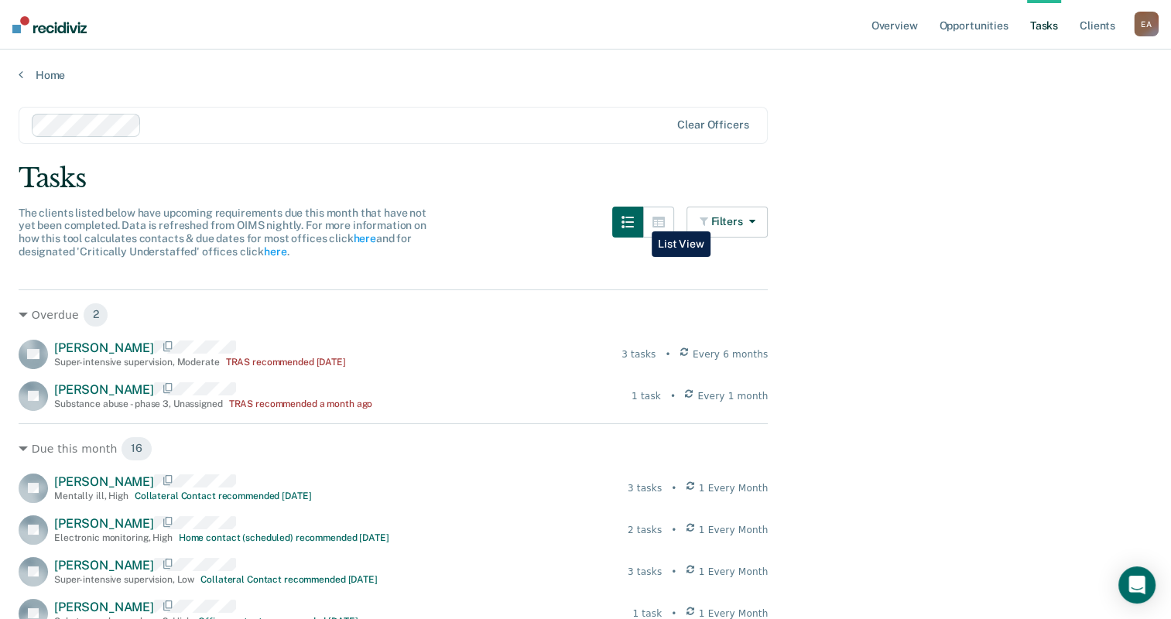
click at [634, 220] on icon "button" at bounding box center [628, 222] width 12 height 12
click at [674, 226] on button "button" at bounding box center [658, 222] width 31 height 31
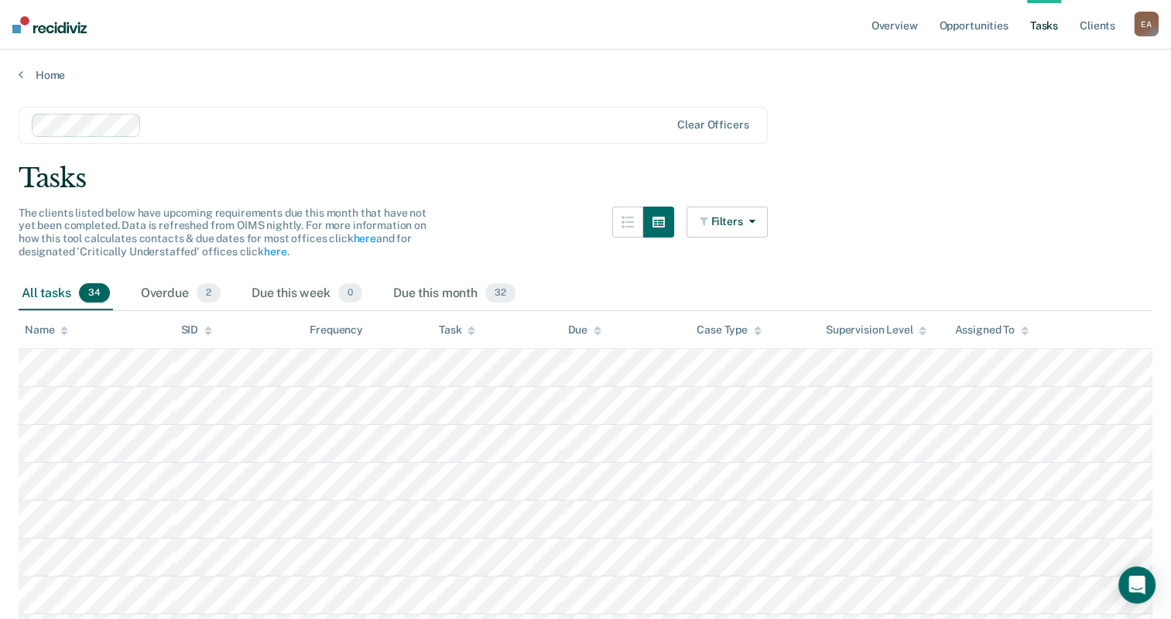
click at [911, 164] on div "Tasks" at bounding box center [586, 179] width 1134 height 32
click at [975, 28] on link "Opportunities" at bounding box center [973, 25] width 75 height 50
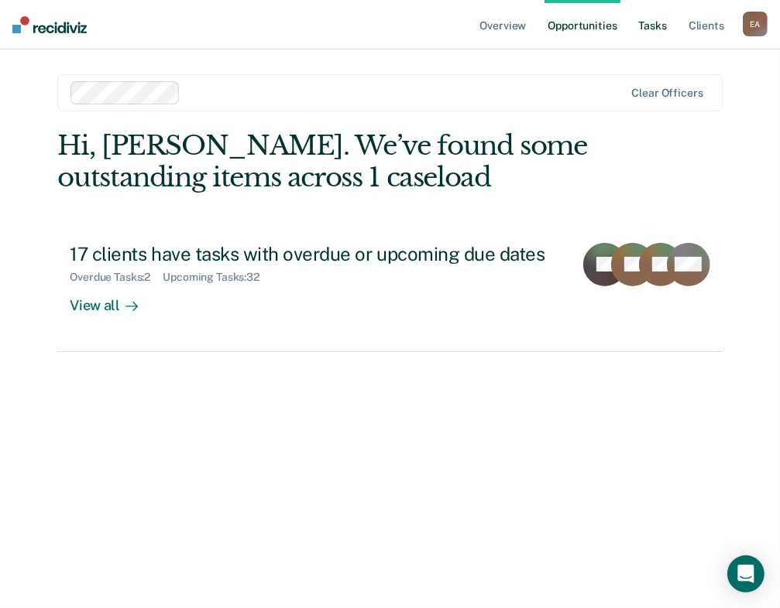
click at [663, 28] on link "Tasks" at bounding box center [653, 25] width 34 height 50
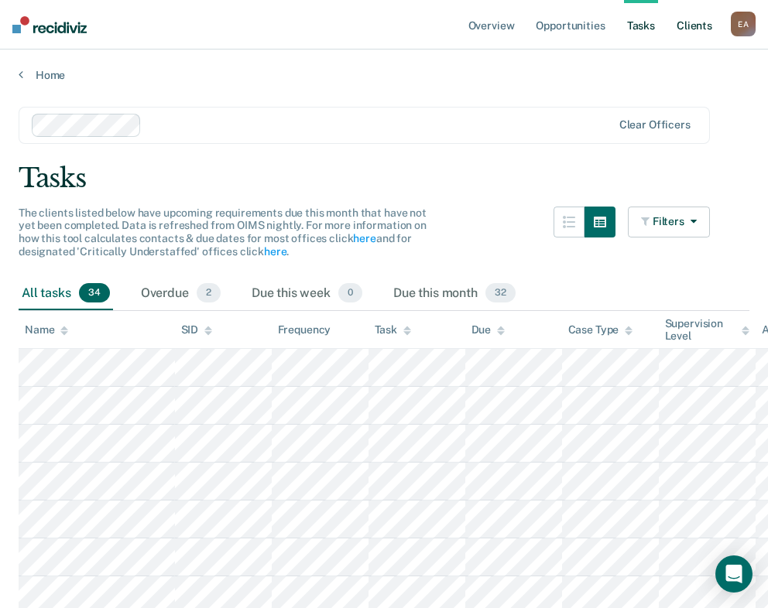
click at [696, 22] on link "Client s" at bounding box center [694, 25] width 42 height 50
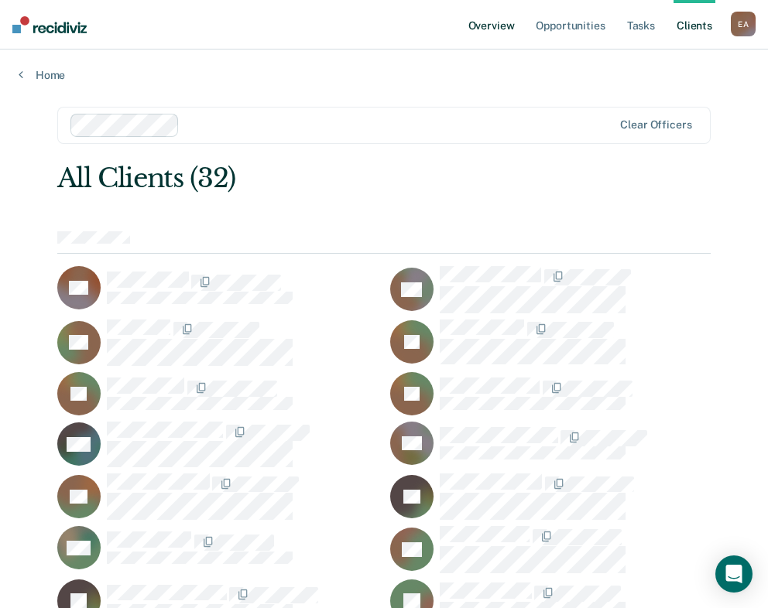
click at [495, 32] on link "Overview" at bounding box center [491, 25] width 53 height 50
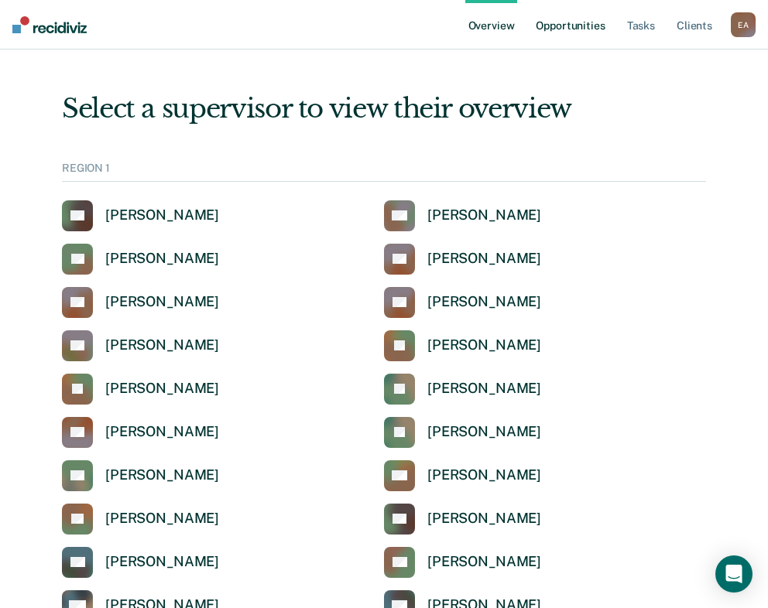
click at [591, 25] on link "Opportunities" at bounding box center [570, 25] width 75 height 50
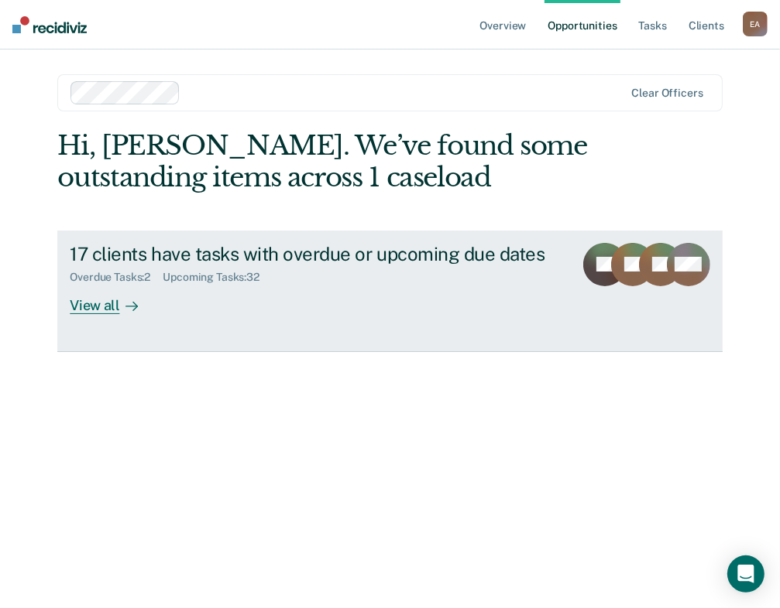
click at [107, 307] on div "View all" at bounding box center [113, 299] width 87 height 30
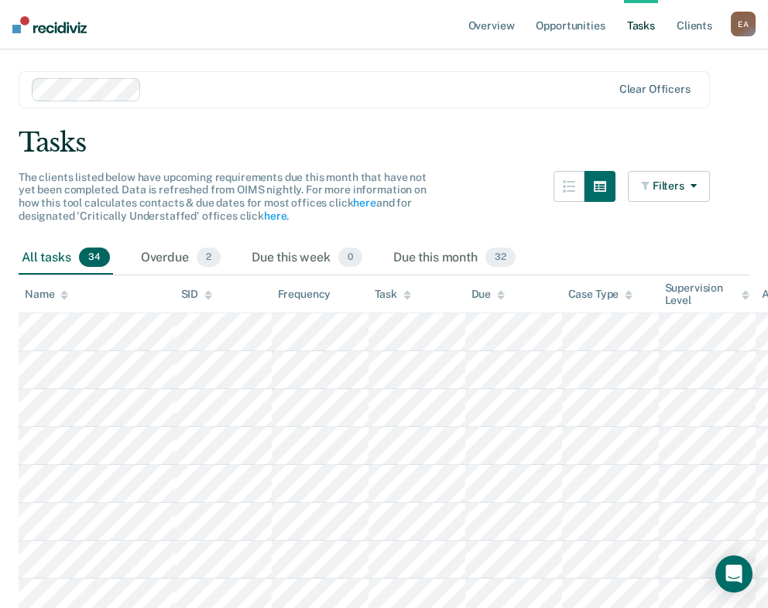
scroll to position [5, 0]
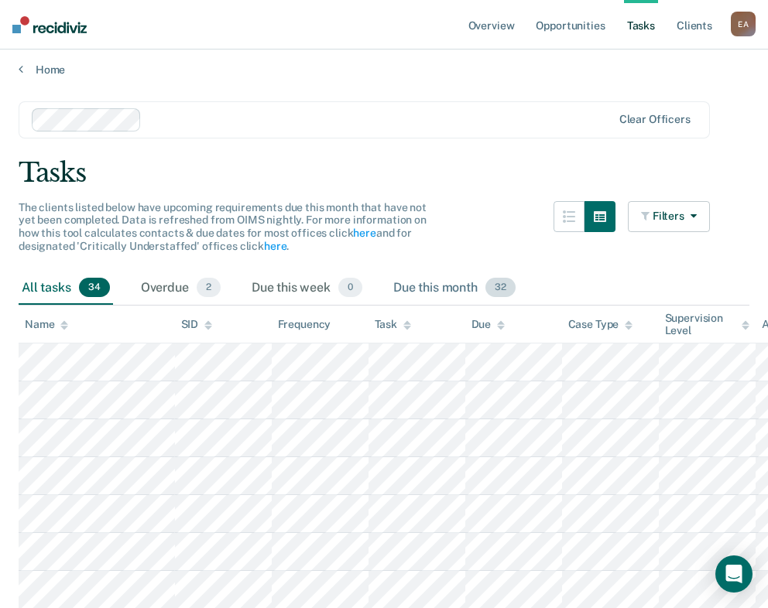
click at [441, 286] on div "Due this month 32" at bounding box center [454, 289] width 129 height 34
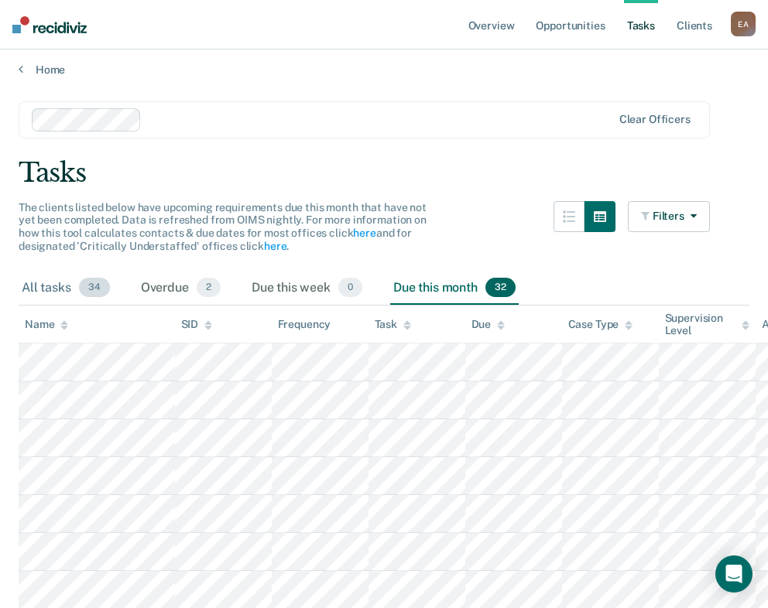
click at [81, 286] on span "34" at bounding box center [94, 288] width 31 height 20
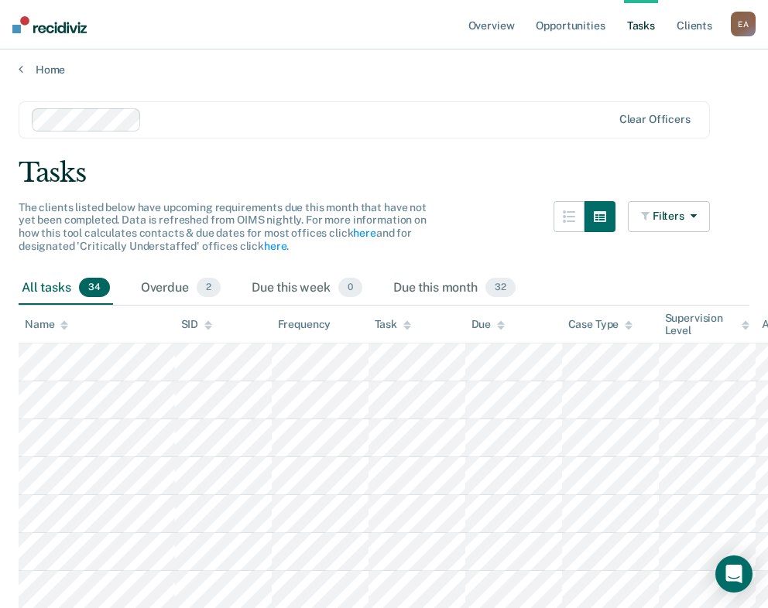
click at [59, 325] on div "Name" at bounding box center [46, 324] width 43 height 13
click at [55, 332] on th "Name" at bounding box center [97, 325] width 156 height 38
click at [98, 284] on span "34" at bounding box center [94, 288] width 31 height 20
drag, startPoint x: 80, startPoint y: 290, endPoint x: 33, endPoint y: 293, distance: 46.6
click at [33, 293] on div "All tasks 34" at bounding box center [66, 289] width 94 height 34
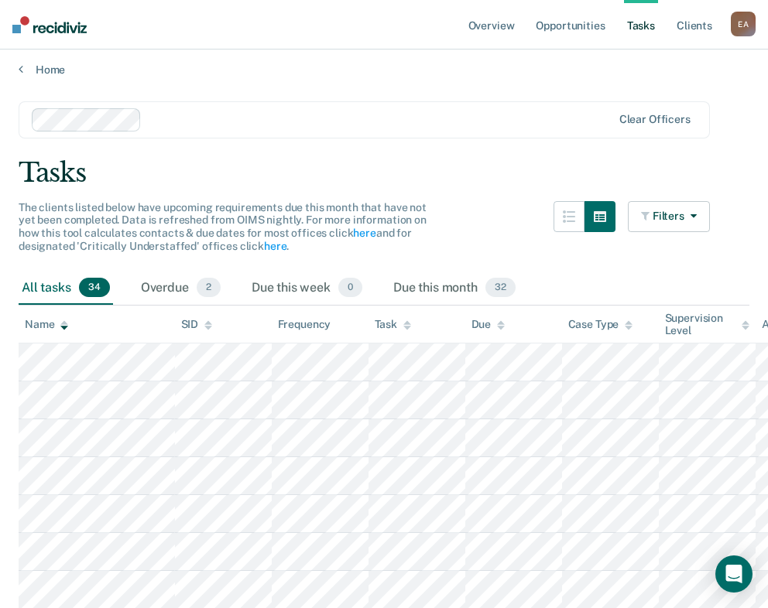
drag, startPoint x: 35, startPoint y: 286, endPoint x: 46, endPoint y: 279, distance: 13.2
click at [35, 286] on div "All tasks 34" at bounding box center [66, 289] width 94 height 34
click at [687, 213] on button "Filters" at bounding box center [669, 216] width 82 height 31
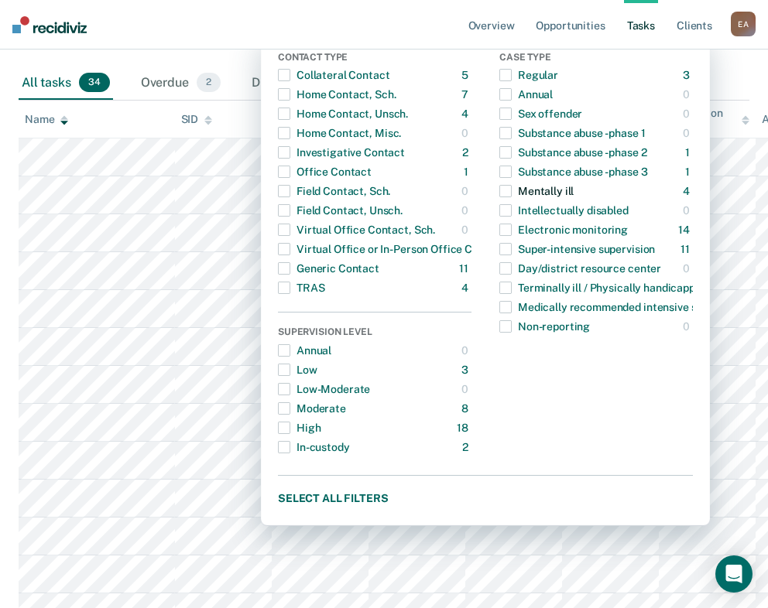
scroll to position [238, 0]
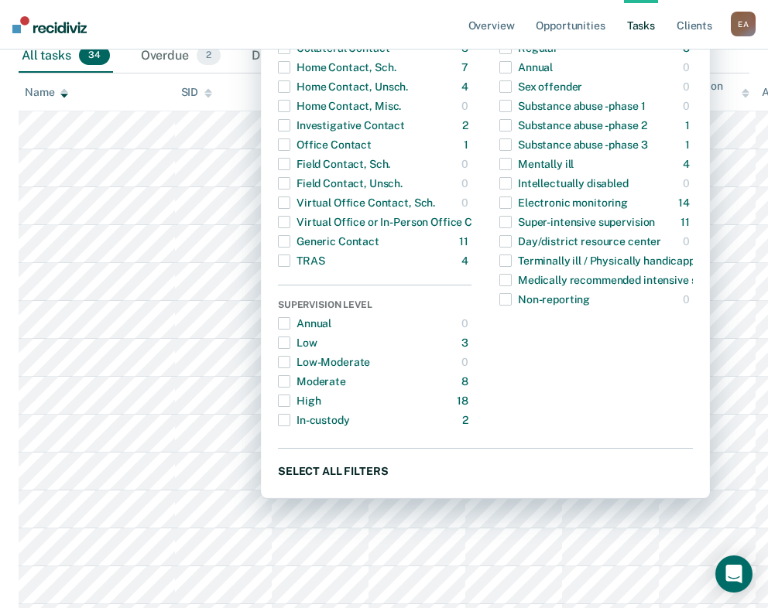
click at [375, 461] on button "Select all filters" at bounding box center [485, 470] width 415 height 19
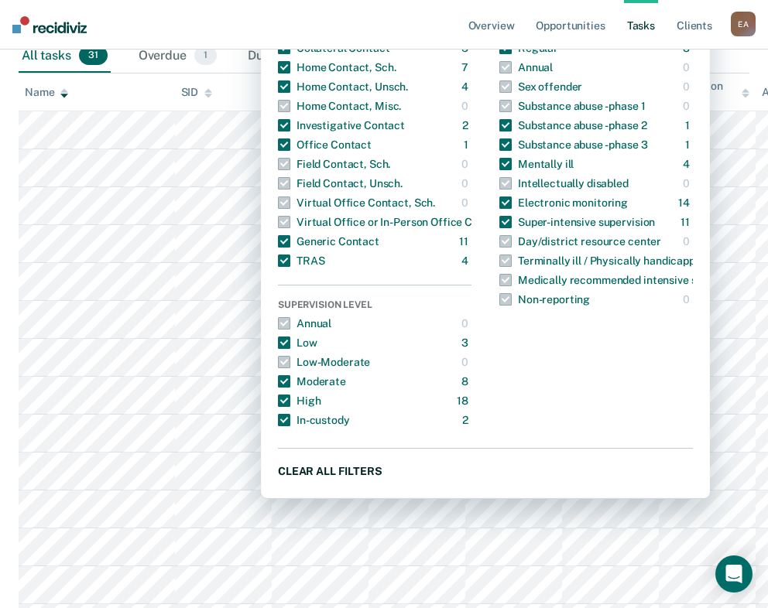
click at [375, 461] on button "Clear all filters" at bounding box center [485, 470] width 415 height 19
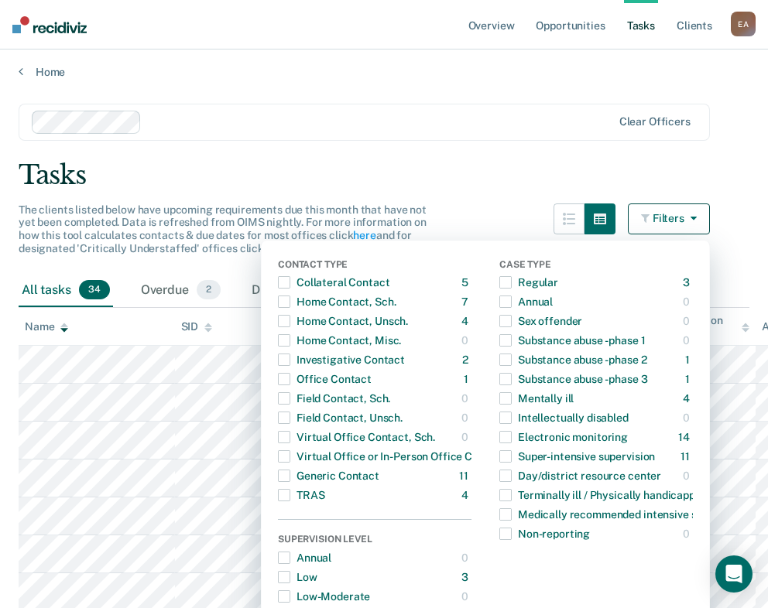
scroll to position [0, 0]
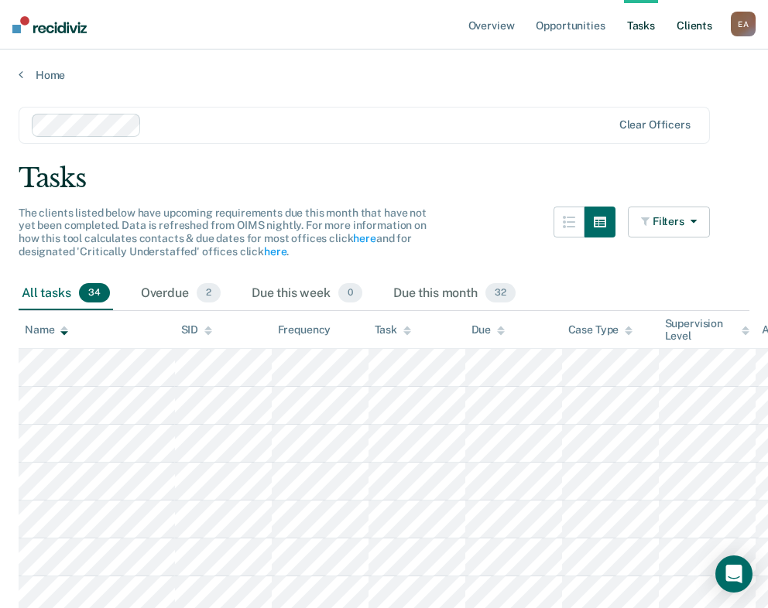
click at [701, 27] on link "Client s" at bounding box center [694, 25] width 42 height 50
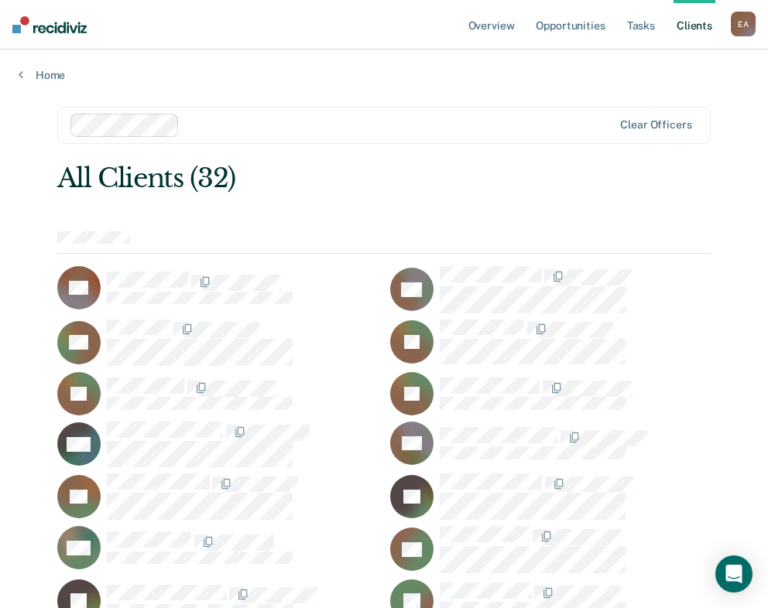
click at [745, 22] on div "E A" at bounding box center [743, 24] width 25 height 25
drag, startPoint x: 384, startPoint y: 205, endPoint x: 415, endPoint y: 141, distance: 71.3
click at [385, 199] on div "All Clients (32) BA AA RC JC JC JC WC RR EF JG MG AG JG JH VH JL EL VM JO OO WP…" at bounding box center [384, 618] width 654 height 911
click at [491, 32] on link "Overview" at bounding box center [491, 25] width 53 height 50
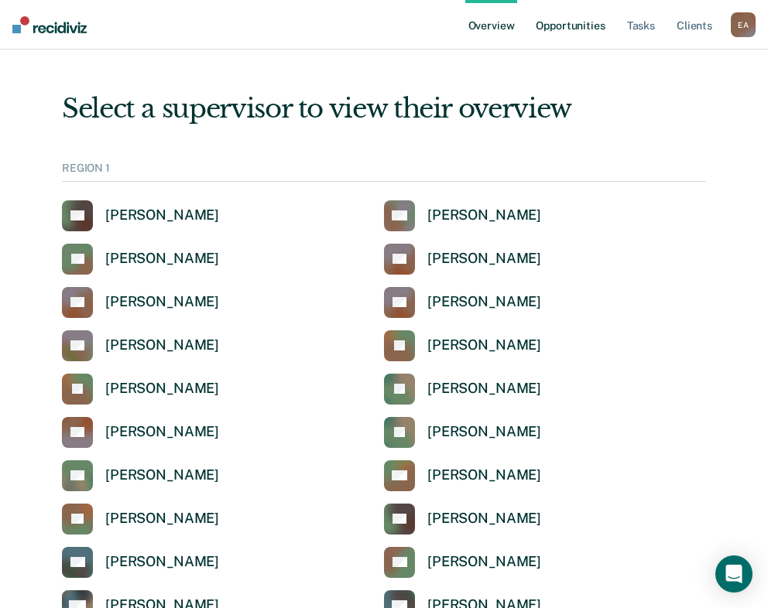
click at [574, 26] on link "Opportunities" at bounding box center [570, 25] width 75 height 50
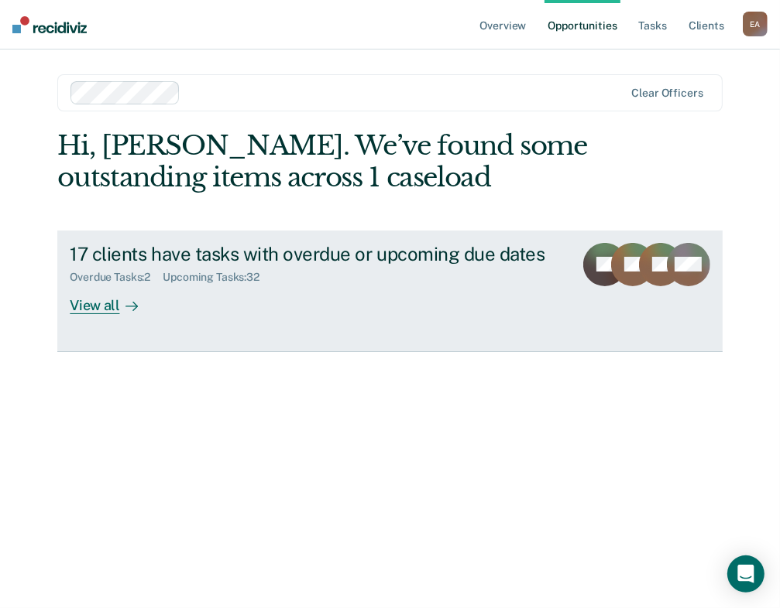
click at [97, 310] on div "View all" at bounding box center [113, 299] width 87 height 30
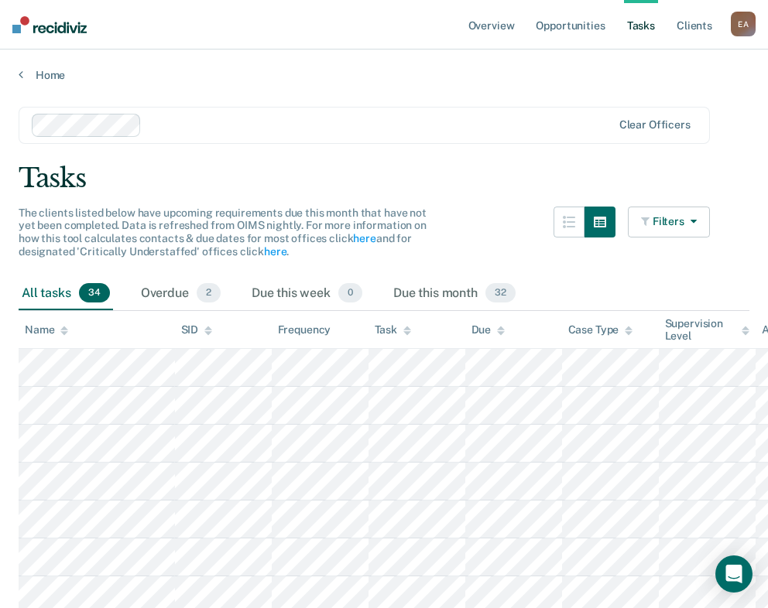
click at [675, 214] on button "Filters" at bounding box center [669, 222] width 82 height 31
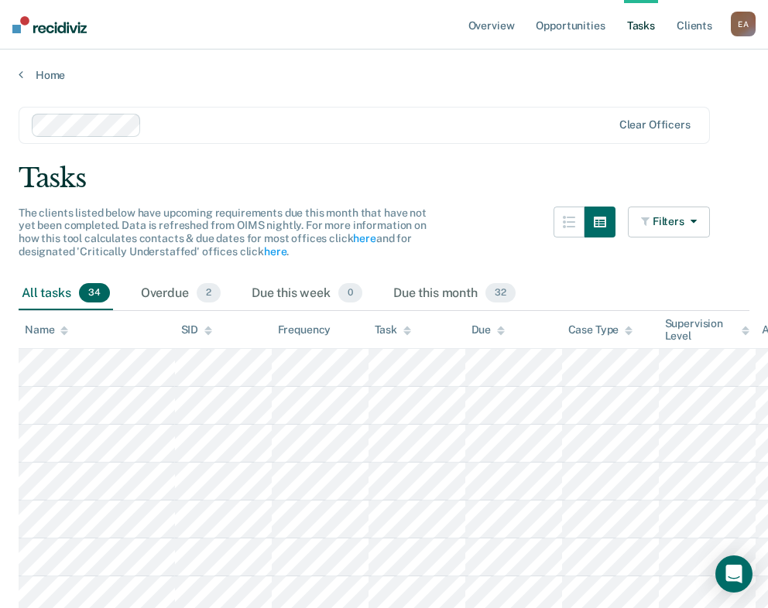
click at [396, 326] on div "Task" at bounding box center [393, 330] width 36 height 13
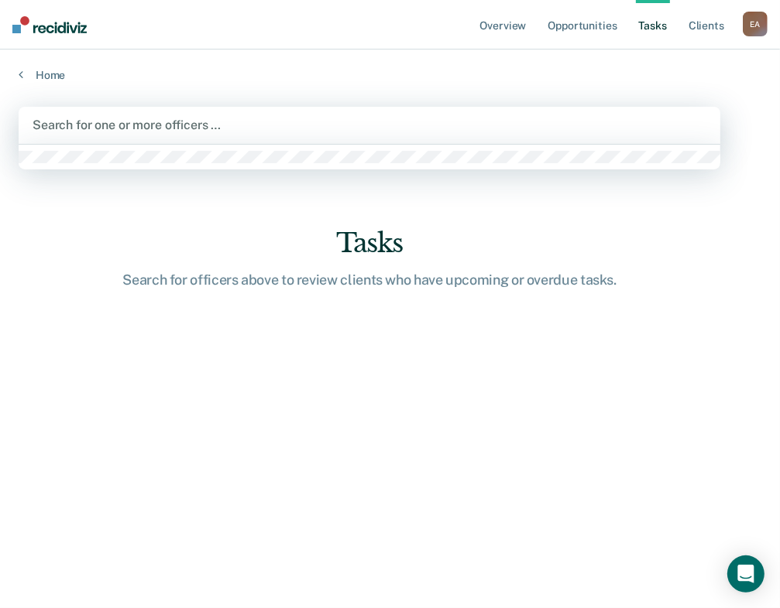
click at [125, 120] on div at bounding box center [369, 125] width 673 height 18
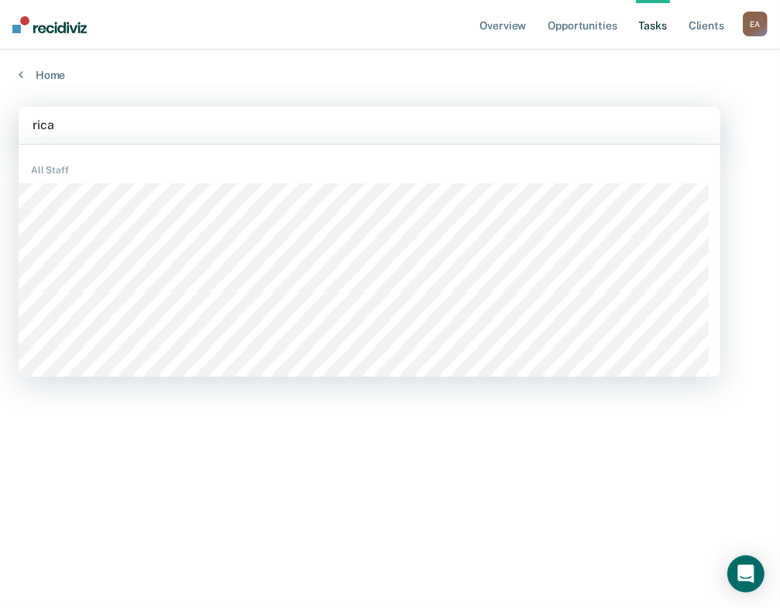
type input "ricar"
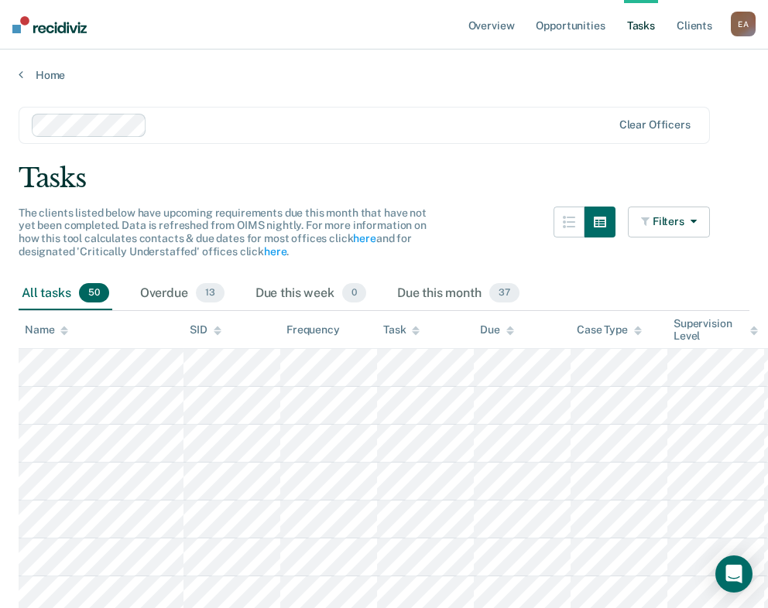
click at [415, 329] on icon at bounding box center [416, 331] width 8 height 10
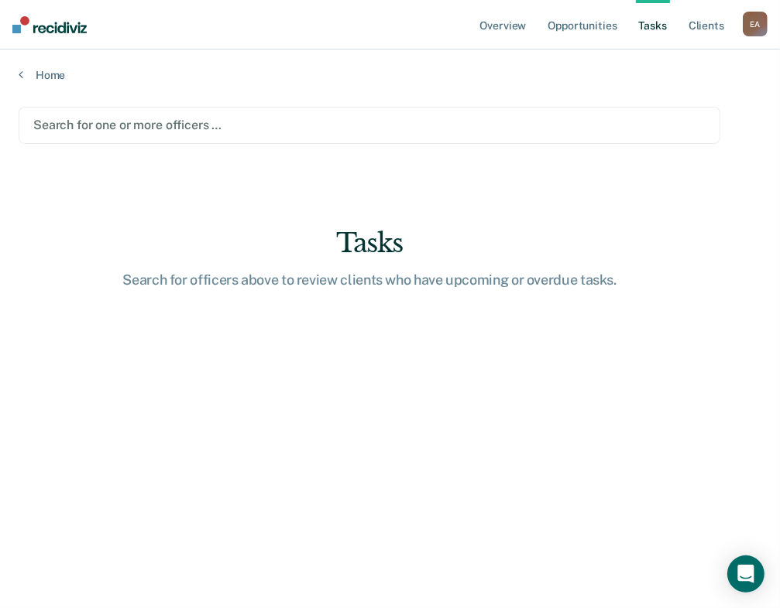
click at [130, 124] on div at bounding box center [369, 125] width 672 height 18
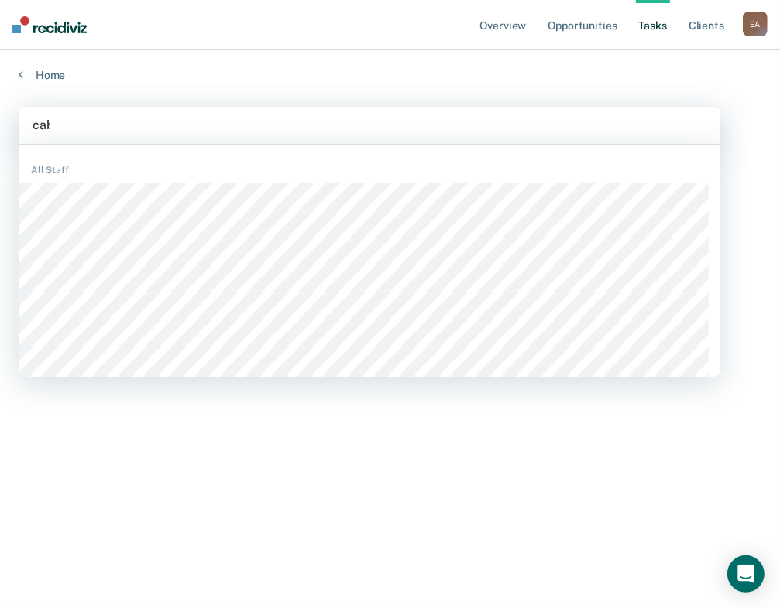
type input "caba"
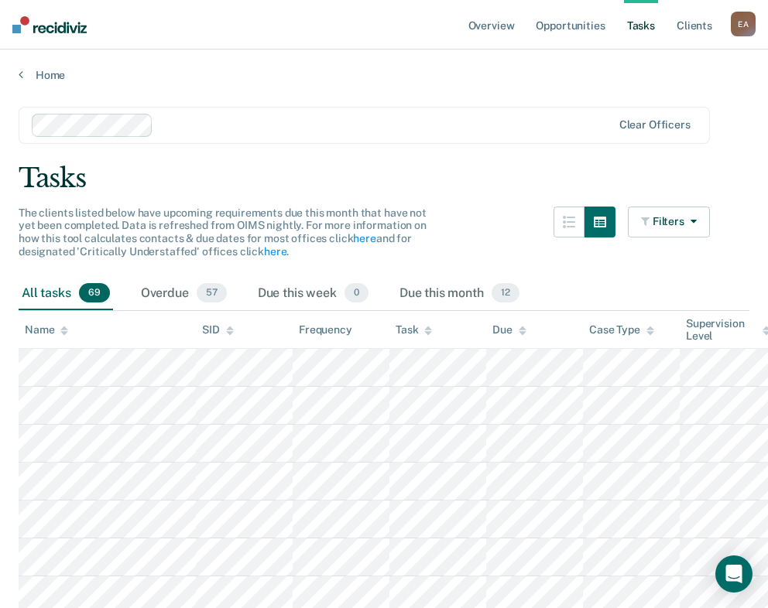
click at [431, 335] on th "Task" at bounding box center [437, 330] width 97 height 38
click at [431, 329] on icon at bounding box center [428, 331] width 8 height 10
click at [167, 292] on div "Overdue 57" at bounding box center [184, 294] width 92 height 34
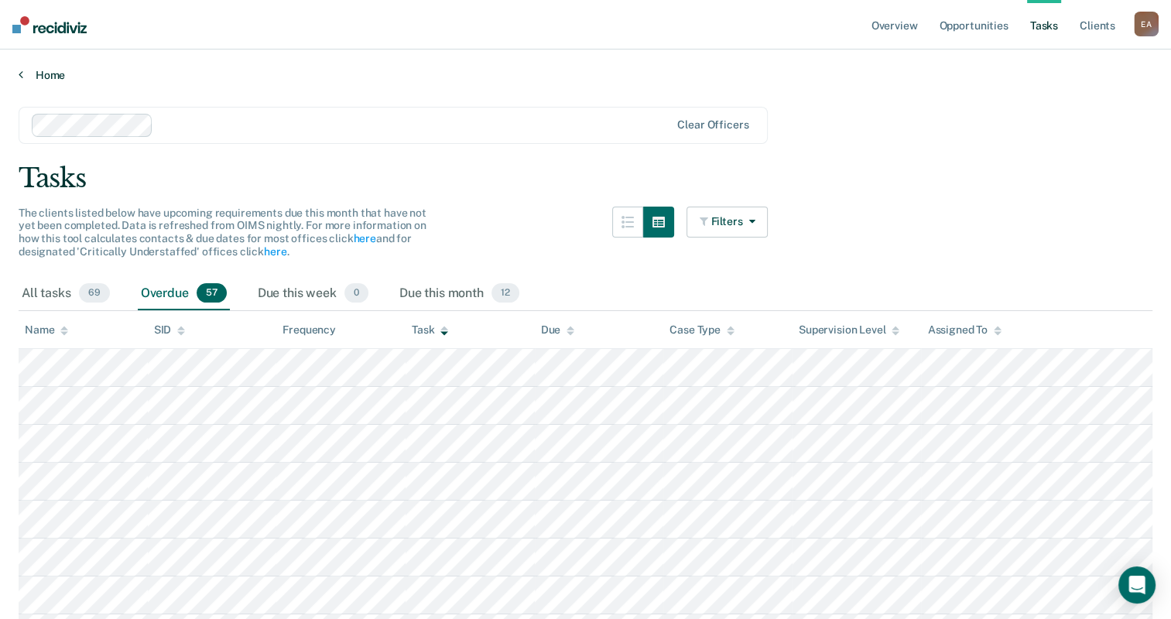
click at [28, 73] on link "Home" at bounding box center [586, 75] width 1134 height 14
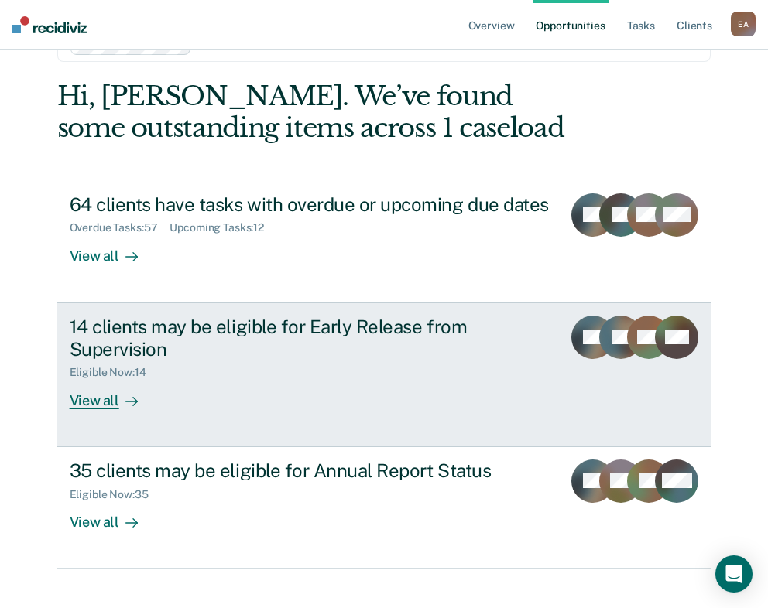
scroll to position [71, 0]
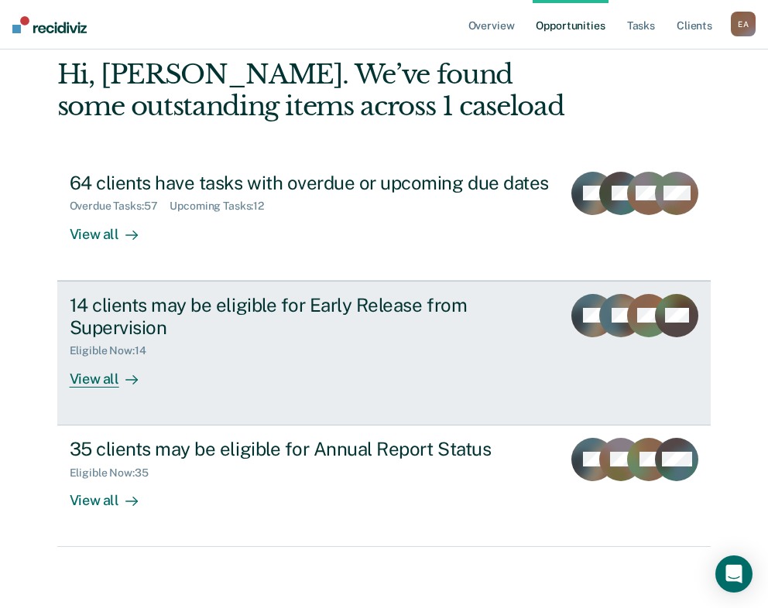
click at [99, 375] on div "View all" at bounding box center [113, 373] width 87 height 30
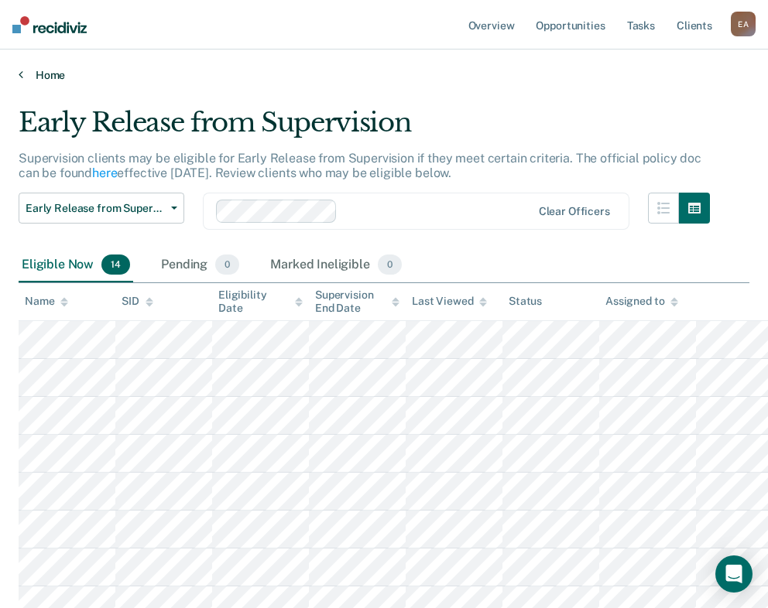
click at [25, 80] on link "Home" at bounding box center [384, 75] width 731 height 14
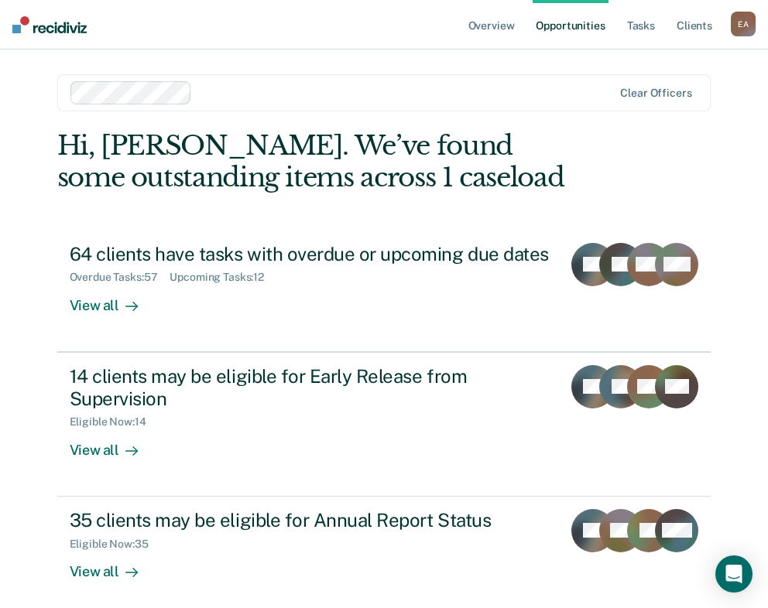
click at [205, 93] on div at bounding box center [405, 93] width 415 height 18
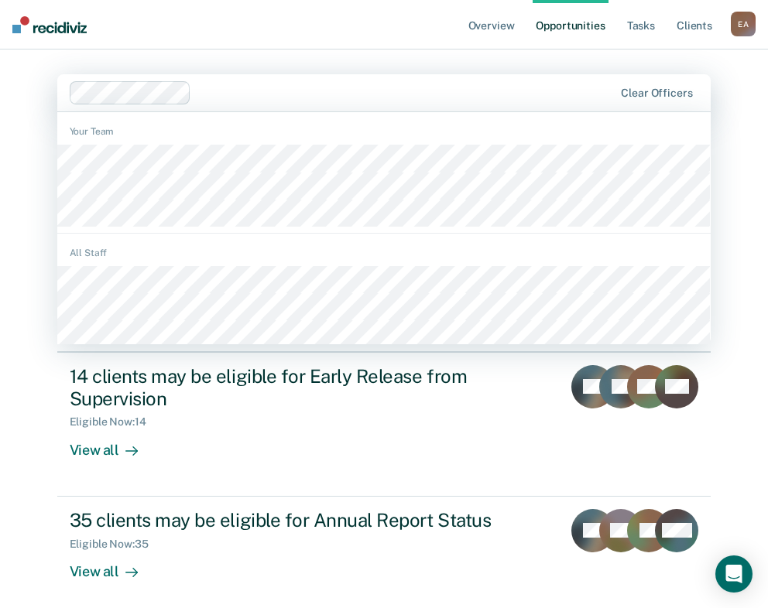
type input "a"
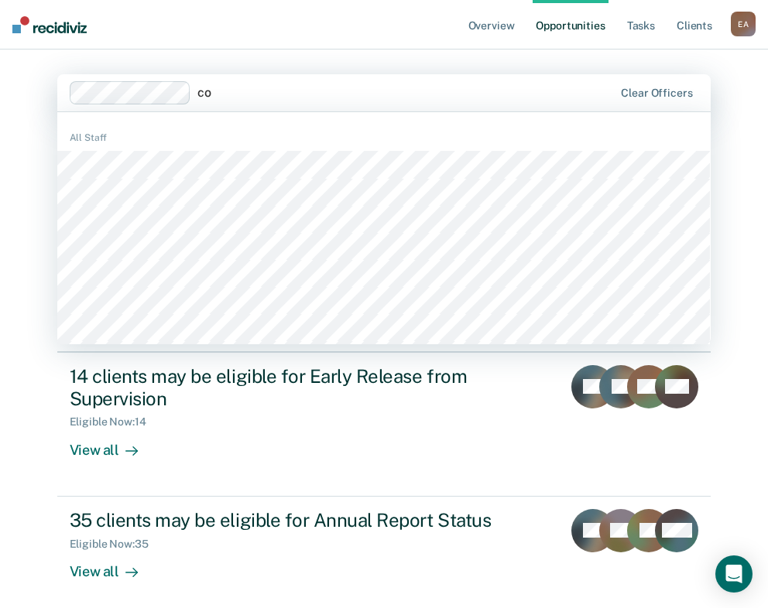
type input "c"
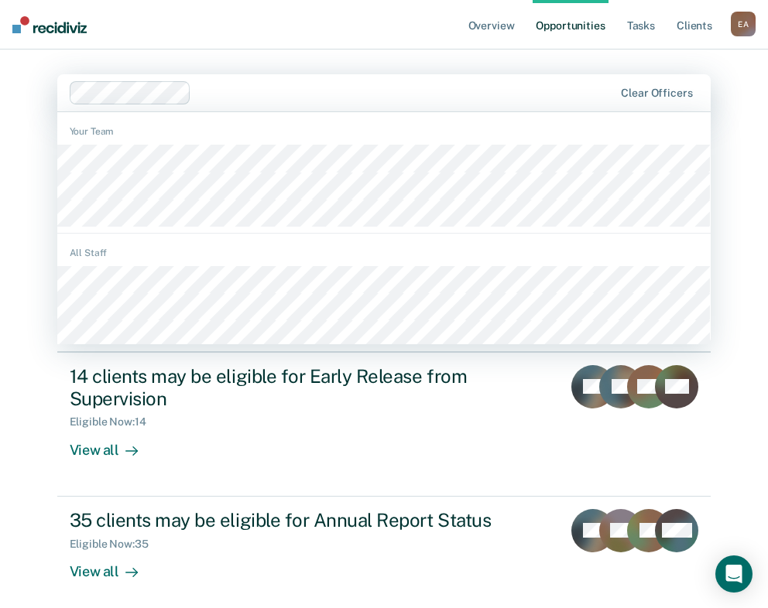
type input "a"
type input "l"
type input "a"
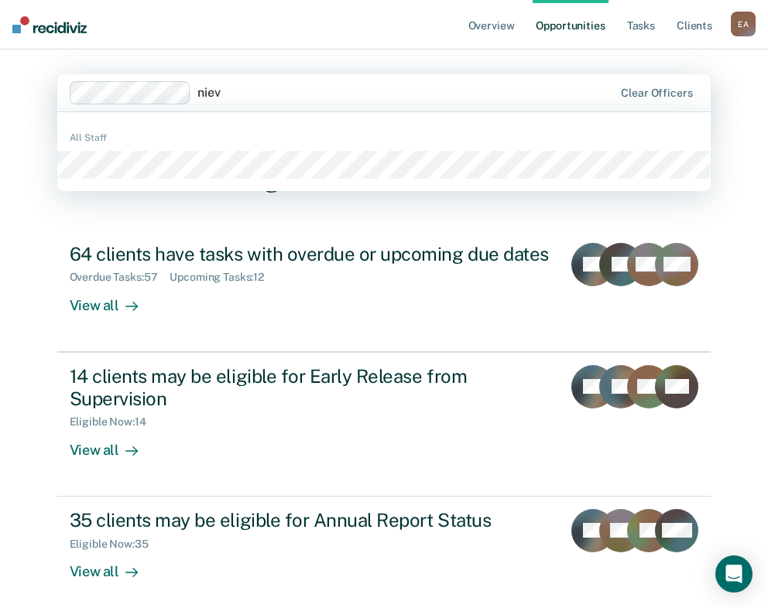
type input "nieve"
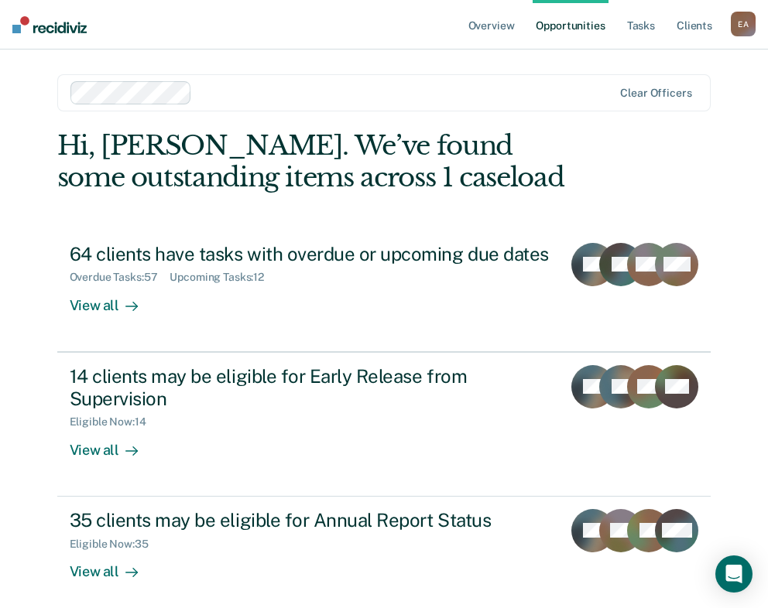
click at [235, 95] on div at bounding box center [405, 93] width 415 height 18
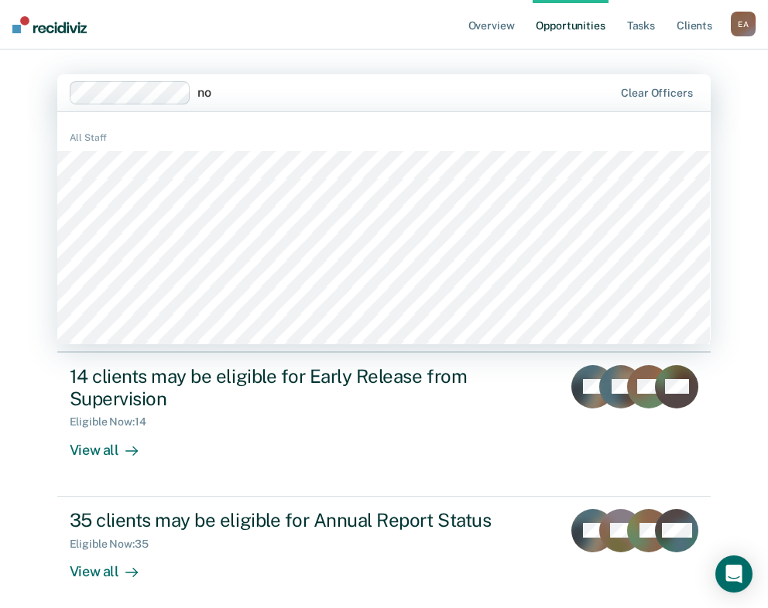
type input "[PERSON_NAME]"
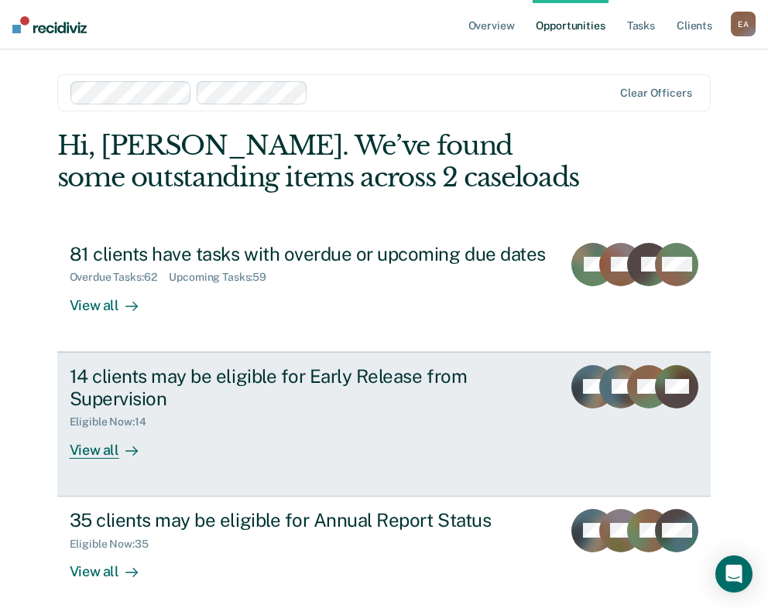
click at [94, 442] on div "View all" at bounding box center [113, 444] width 87 height 30
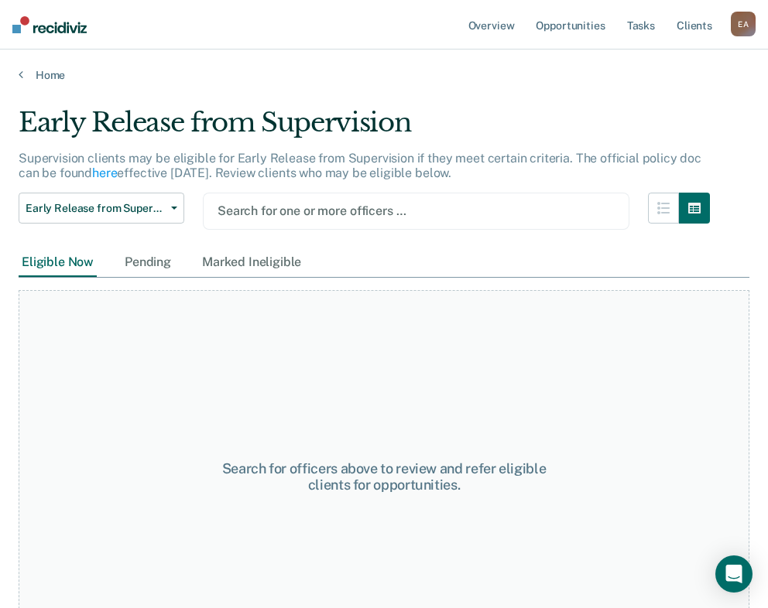
click at [364, 237] on div "Early Release from Supervision Early Release from Supervision Annual Report Sta…" at bounding box center [364, 221] width 691 height 56
click at [386, 152] on p "Supervision clients may be eligible for Early Release from Supervision if they …" at bounding box center [360, 165] width 683 height 29
click at [570, 25] on link "Opportunities" at bounding box center [570, 25] width 75 height 50
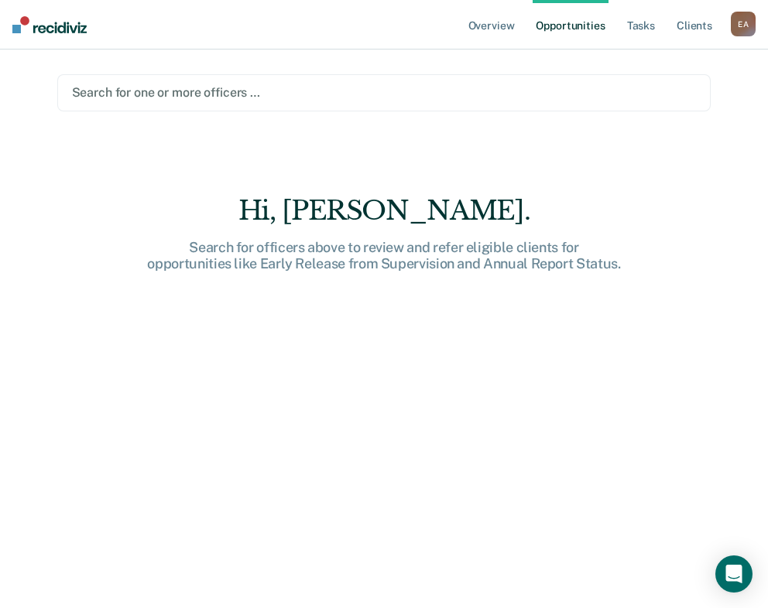
click at [567, 31] on link "Opportunities" at bounding box center [570, 25] width 75 height 50
click at [141, 88] on div at bounding box center [384, 93] width 625 height 18
drag, startPoint x: 110, startPoint y: 95, endPoint x: 99, endPoint y: 91, distance: 11.8
click at [108, 94] on div at bounding box center [384, 93] width 625 height 18
click at [39, 76] on main "Search for one or more officers … Hi, [GEOGRAPHIC_DATA]. Search for officers ab…" at bounding box center [384, 311] width 691 height 522
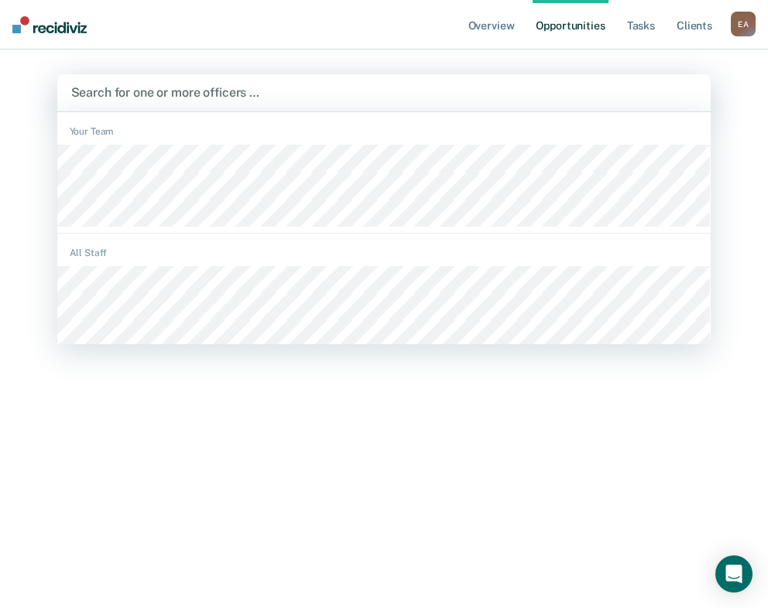
click at [180, 92] on div at bounding box center [384, 93] width 626 height 18
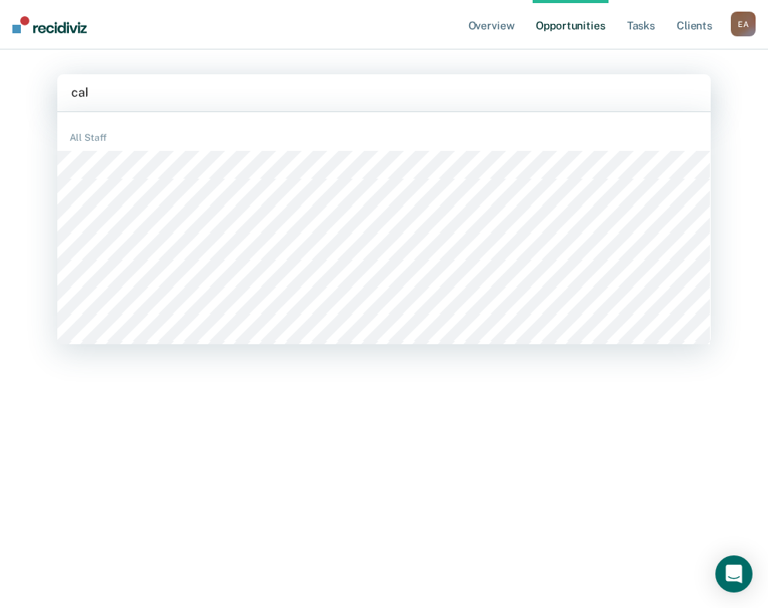
type input "caba"
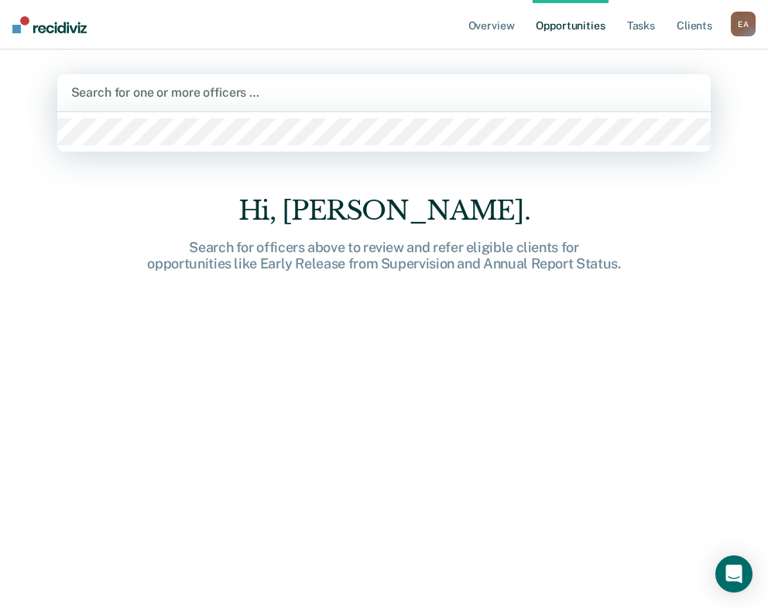
click at [176, 88] on div at bounding box center [384, 93] width 626 height 18
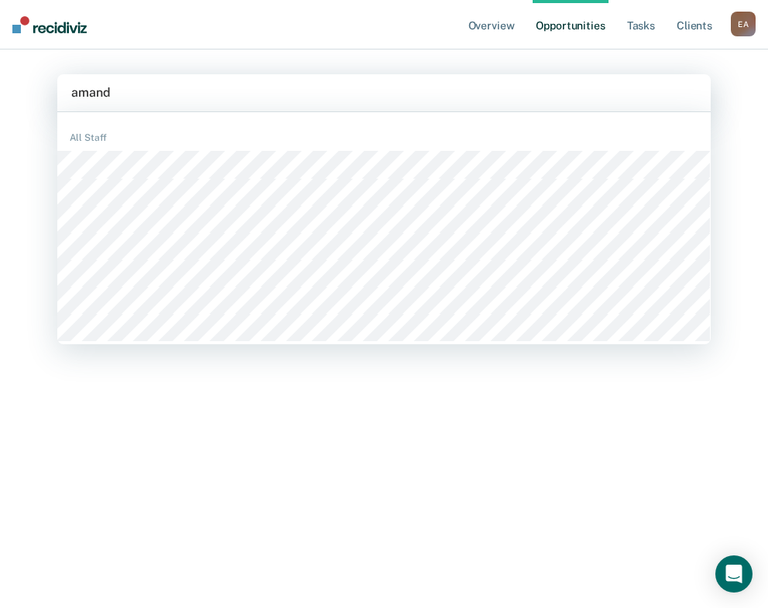
type input "[PERSON_NAME]"
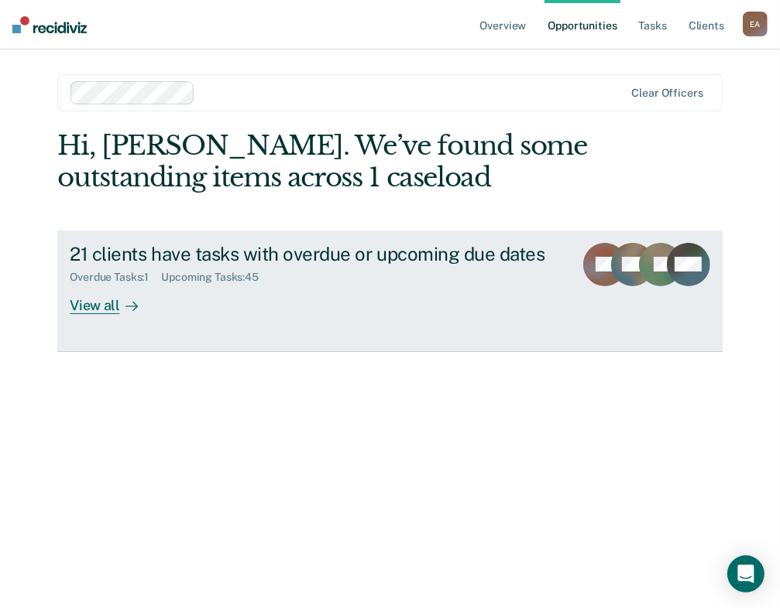
click at [100, 300] on div "View all" at bounding box center [113, 299] width 87 height 30
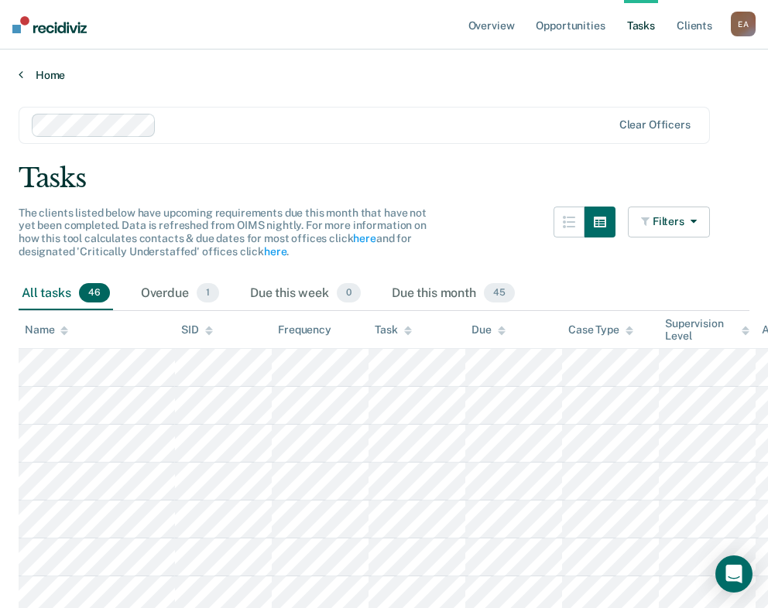
click at [33, 75] on link "Home" at bounding box center [384, 75] width 731 height 14
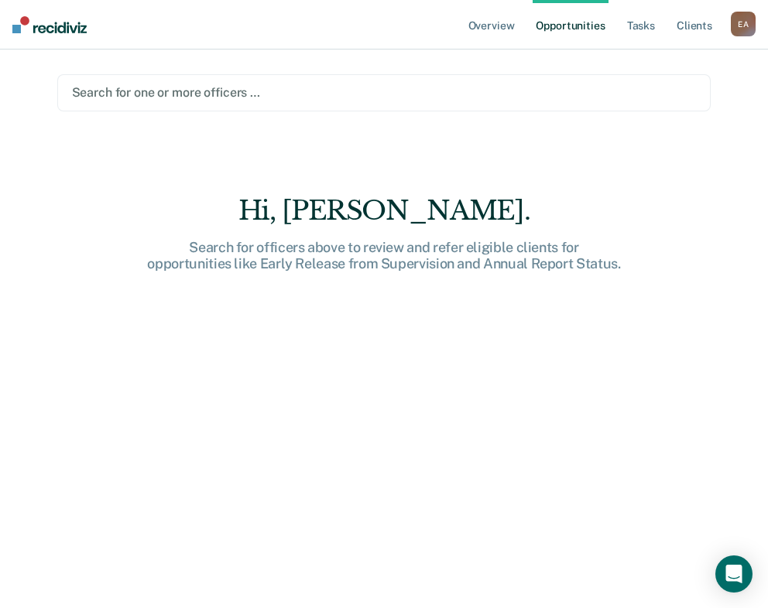
click at [178, 90] on div at bounding box center [384, 93] width 625 height 18
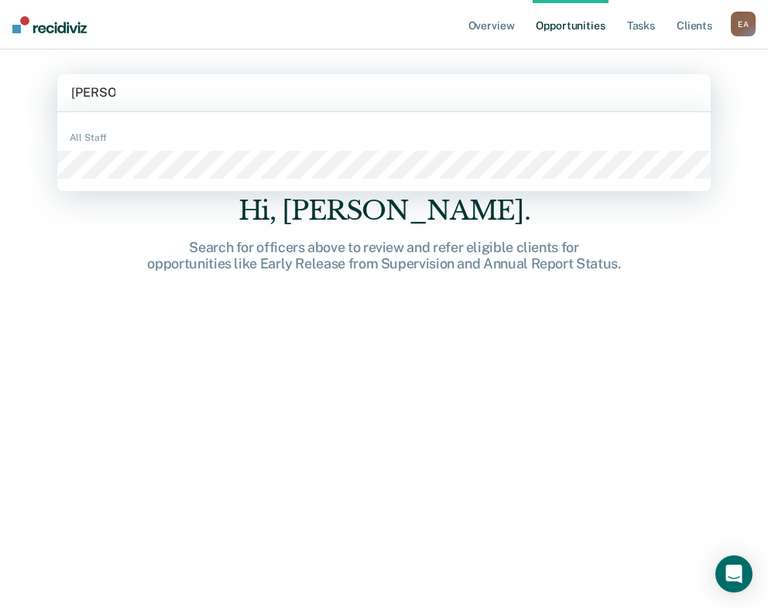
type input "[PERSON_NAME]"
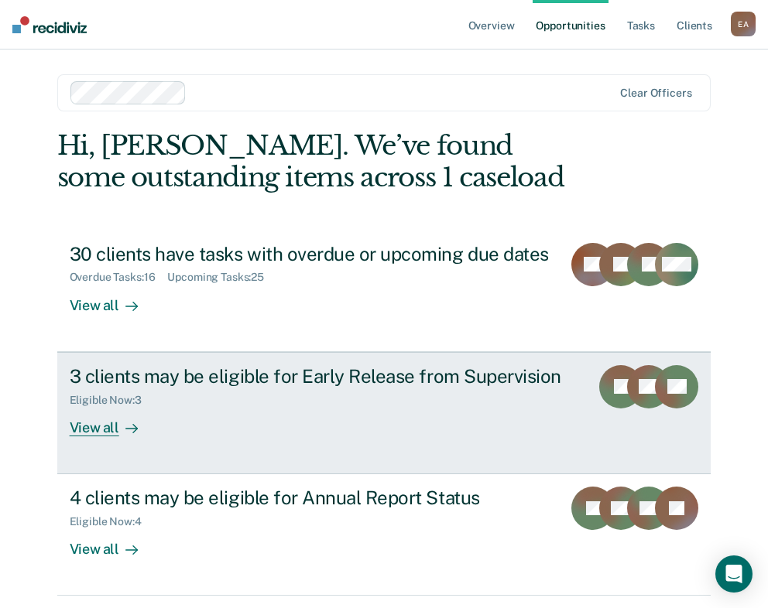
click at [85, 425] on div "View all" at bounding box center [113, 421] width 87 height 30
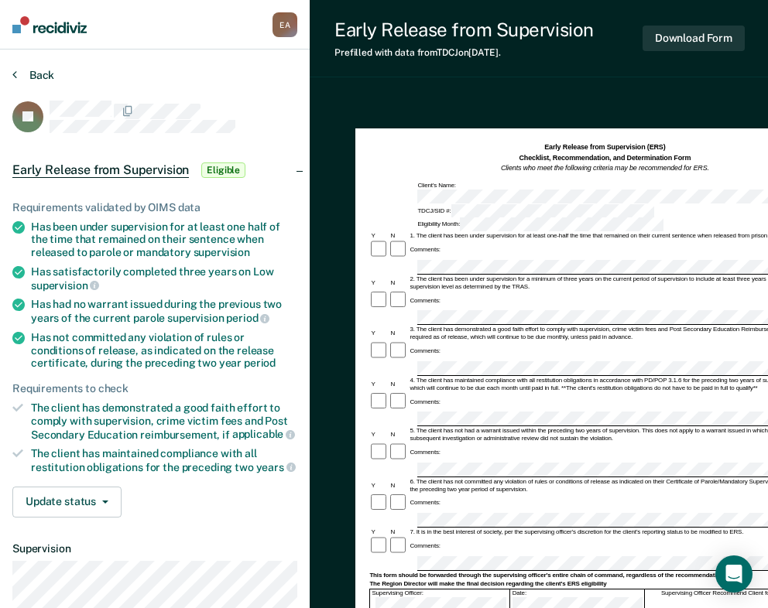
click at [19, 72] on button "Back" at bounding box center [33, 75] width 42 height 14
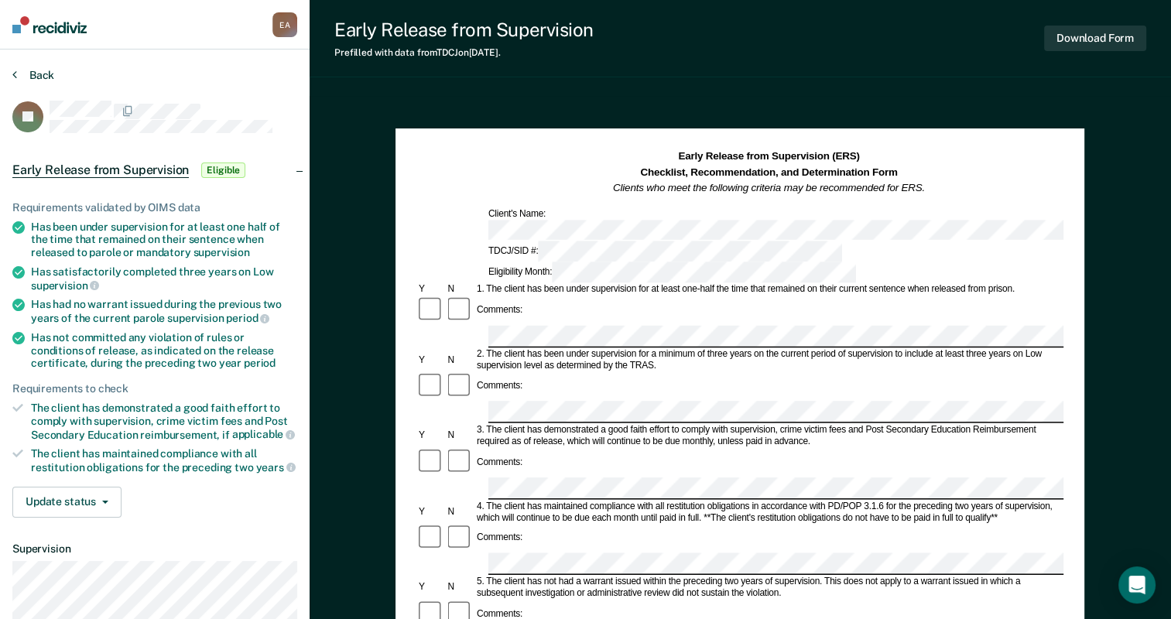
click at [27, 75] on button "Back" at bounding box center [33, 75] width 42 height 14
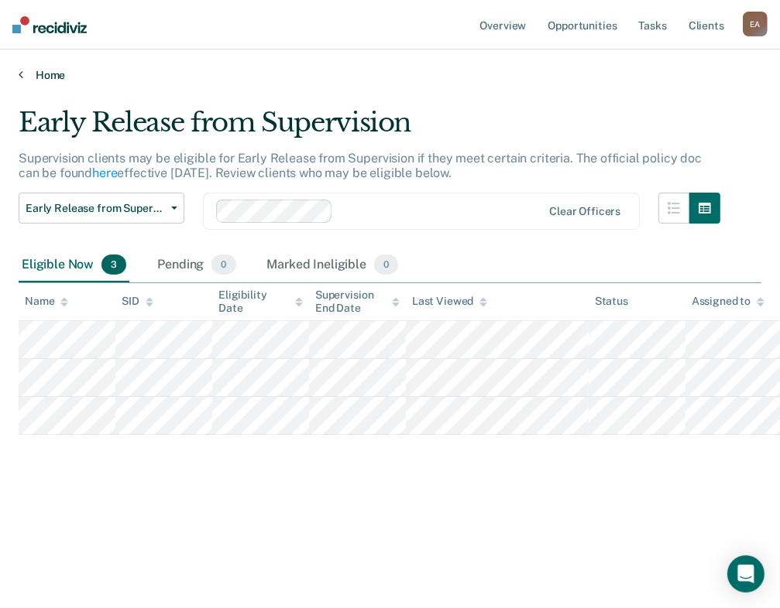
click at [53, 71] on link "Home" at bounding box center [390, 75] width 742 height 14
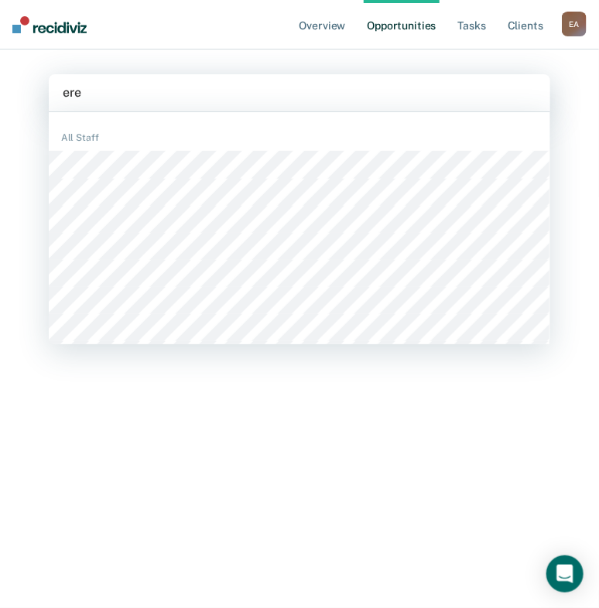
type input "eren"
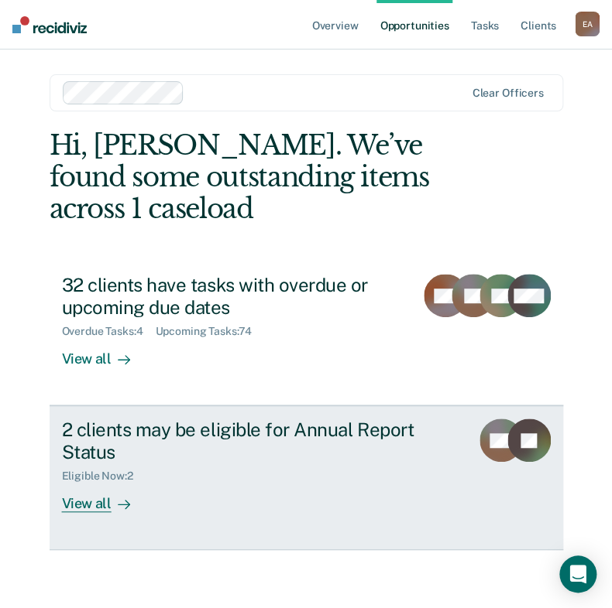
click at [81, 508] on div "View all" at bounding box center [105, 498] width 87 height 30
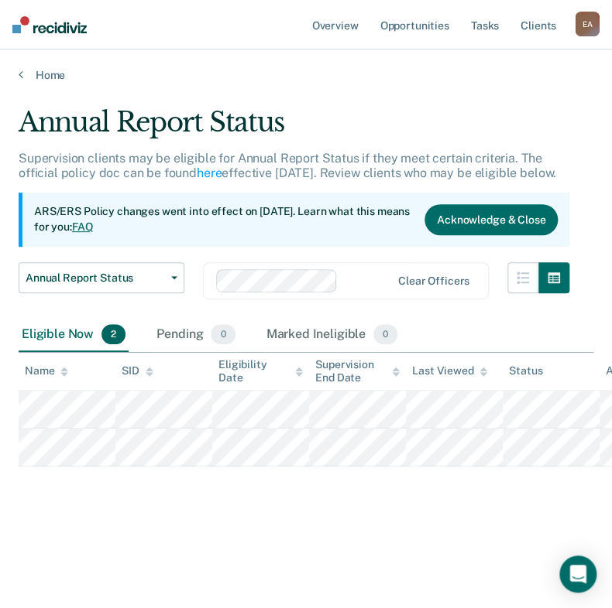
click at [409, 558] on main "Annual Report Status Supervision clients may be eligible for Annual Report Stat…" at bounding box center [306, 343] width 612 height 522
click at [31, 70] on link "Home" at bounding box center [306, 75] width 574 height 14
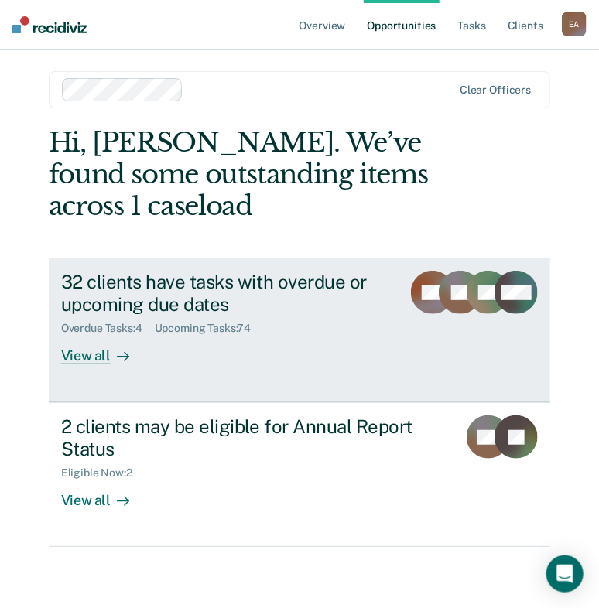
scroll to position [3, 0]
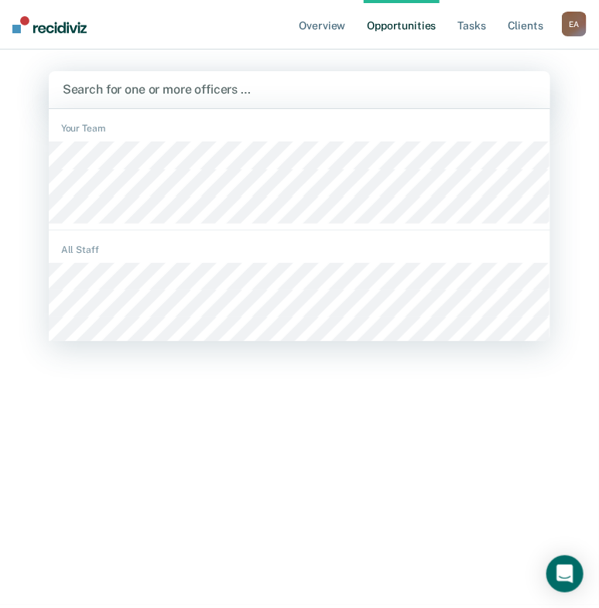
click at [163, 88] on div at bounding box center [300, 90] width 475 height 18
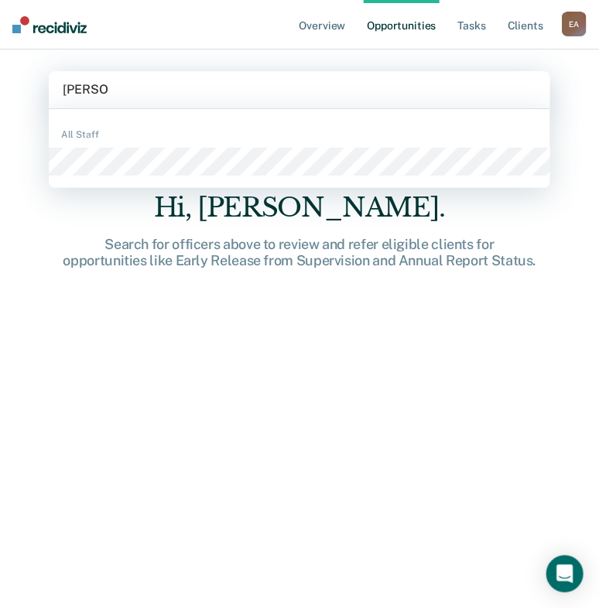
type input "[PERSON_NAME]"
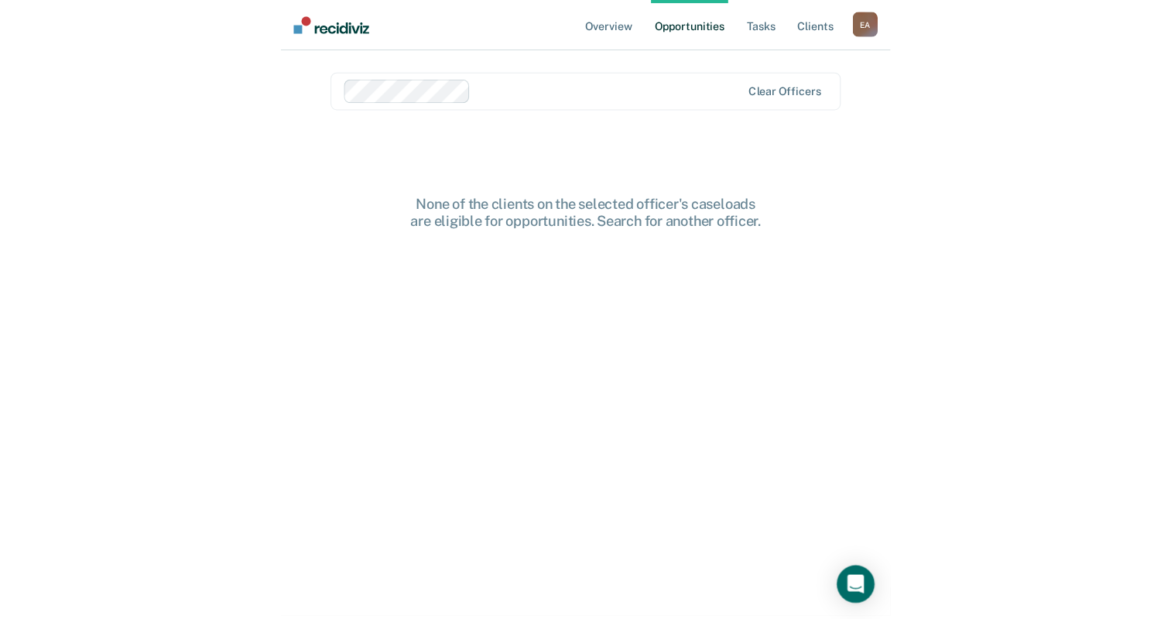
scroll to position [0, 0]
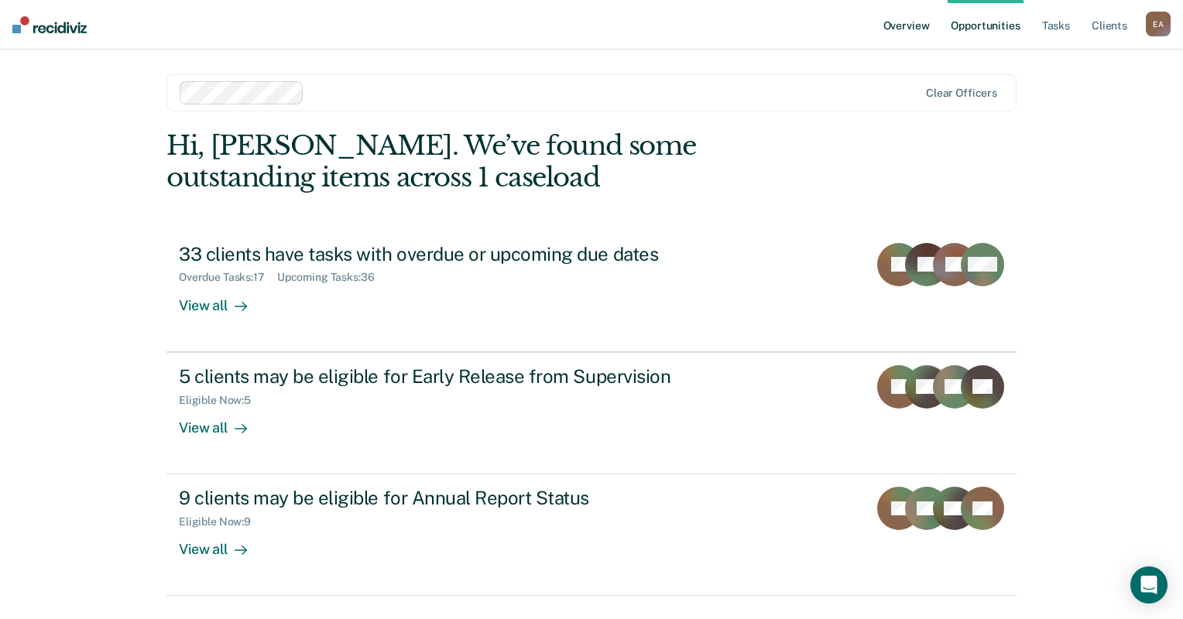
click at [920, 26] on link "Overview" at bounding box center [906, 25] width 53 height 50
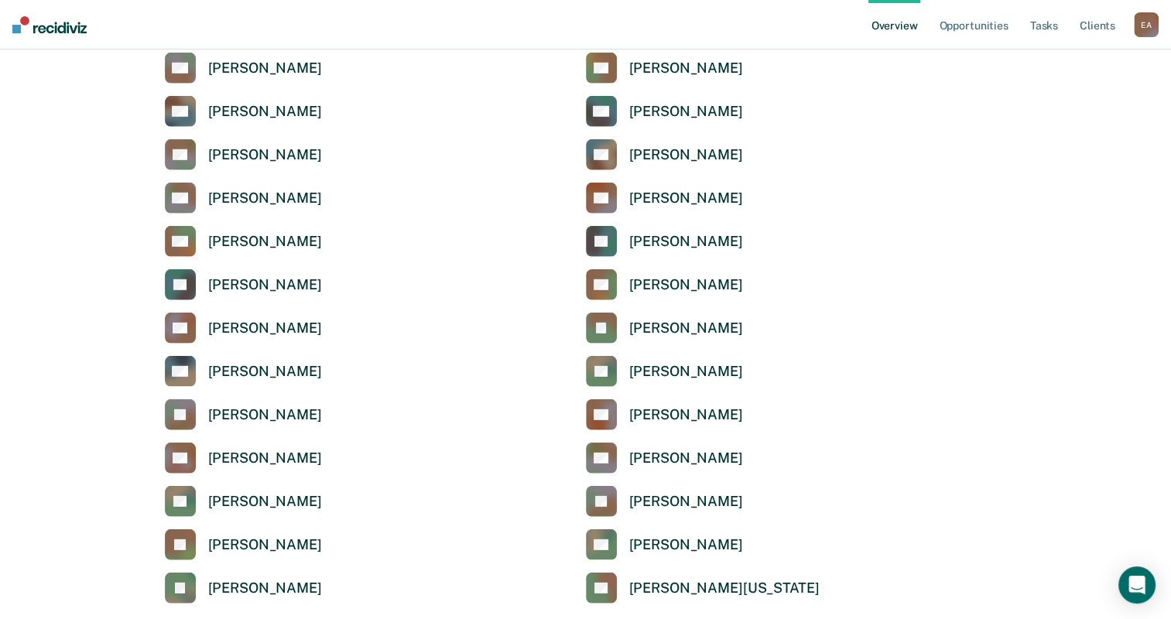
scroll to position [4412, 0]
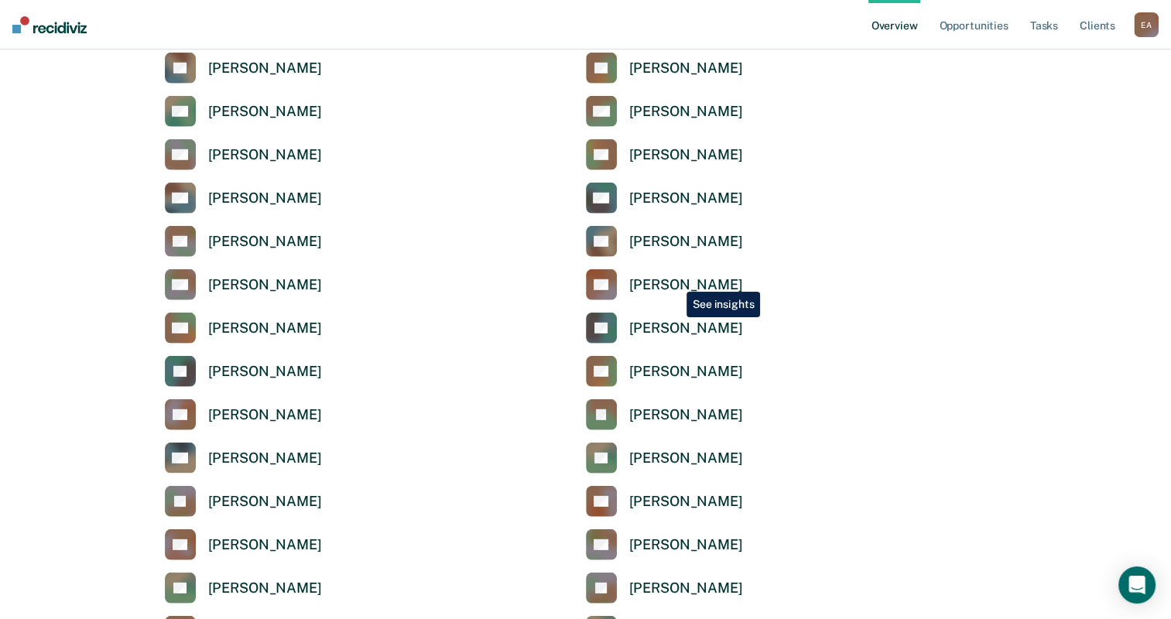
click at [675, 282] on div "[PERSON_NAME]" at bounding box center [686, 285] width 114 height 18
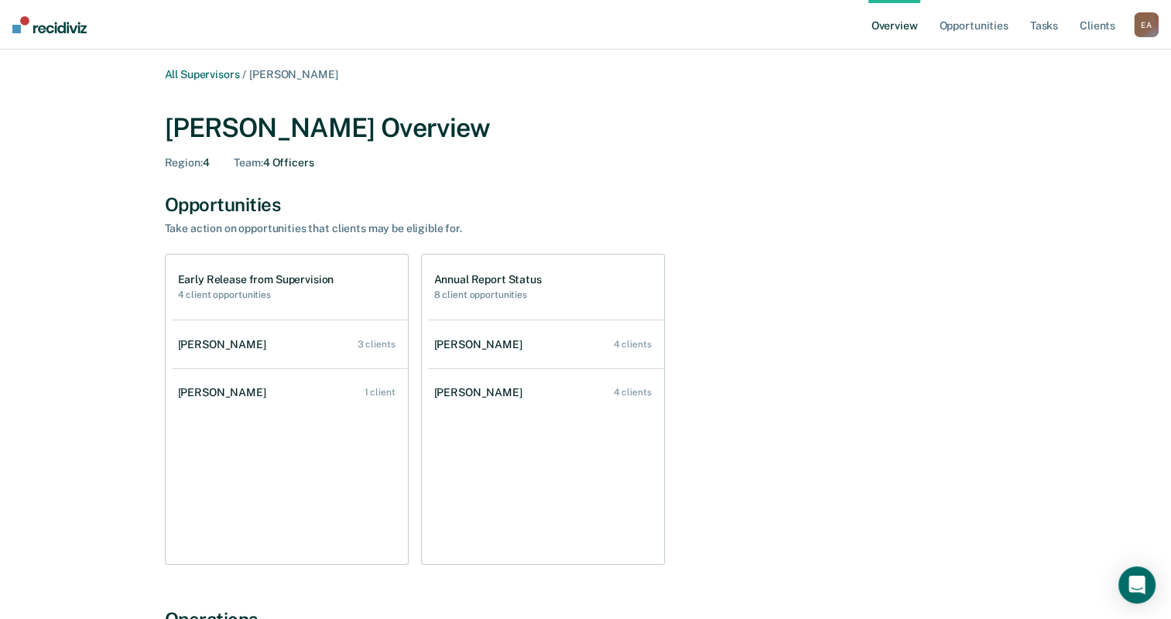
click at [895, 227] on div "Opportunities Take action on opportunities that clients may be eligible for." at bounding box center [586, 215] width 842 height 42
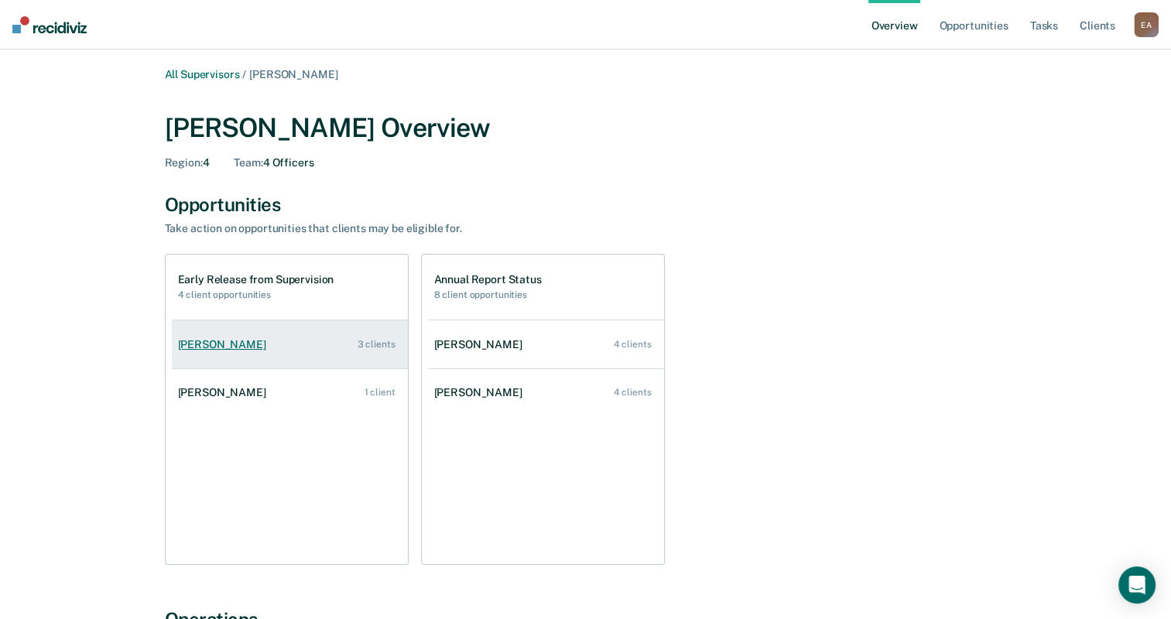
click at [238, 352] on link "[PERSON_NAME] 3 clients" at bounding box center [290, 345] width 236 height 44
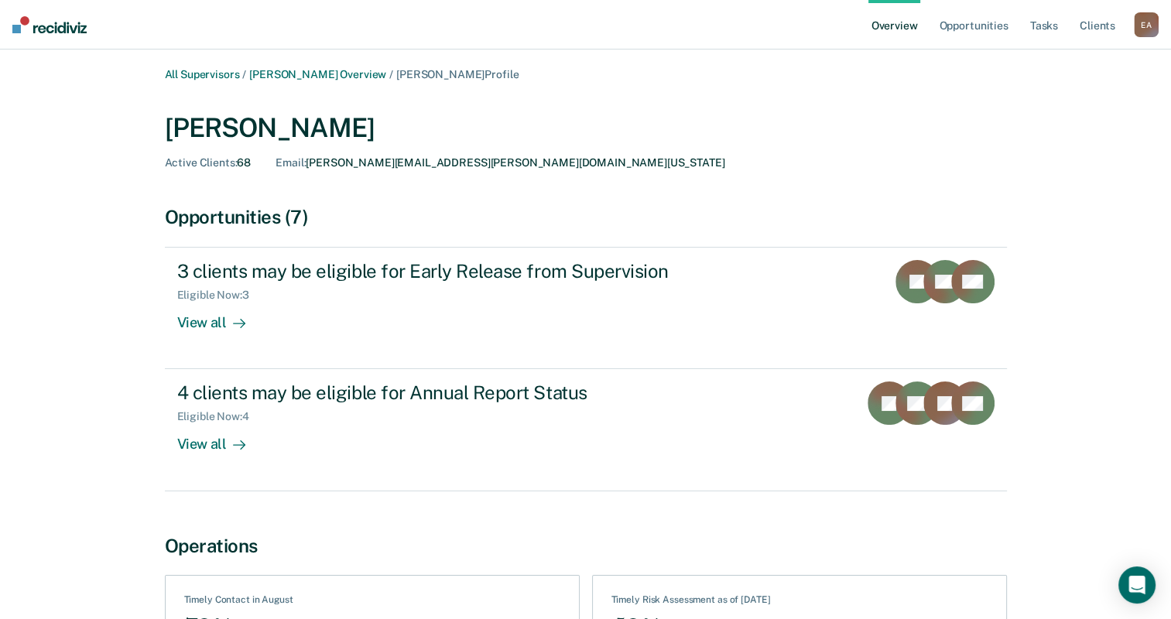
drag, startPoint x: 929, startPoint y: 121, endPoint x: 647, endPoint y: 149, distance: 283.1
click at [647, 149] on div "[PERSON_NAME] Active Clients : 68 Email : [PERSON_NAME][EMAIL_ADDRESS][PERSON_N…" at bounding box center [586, 140] width 842 height 57
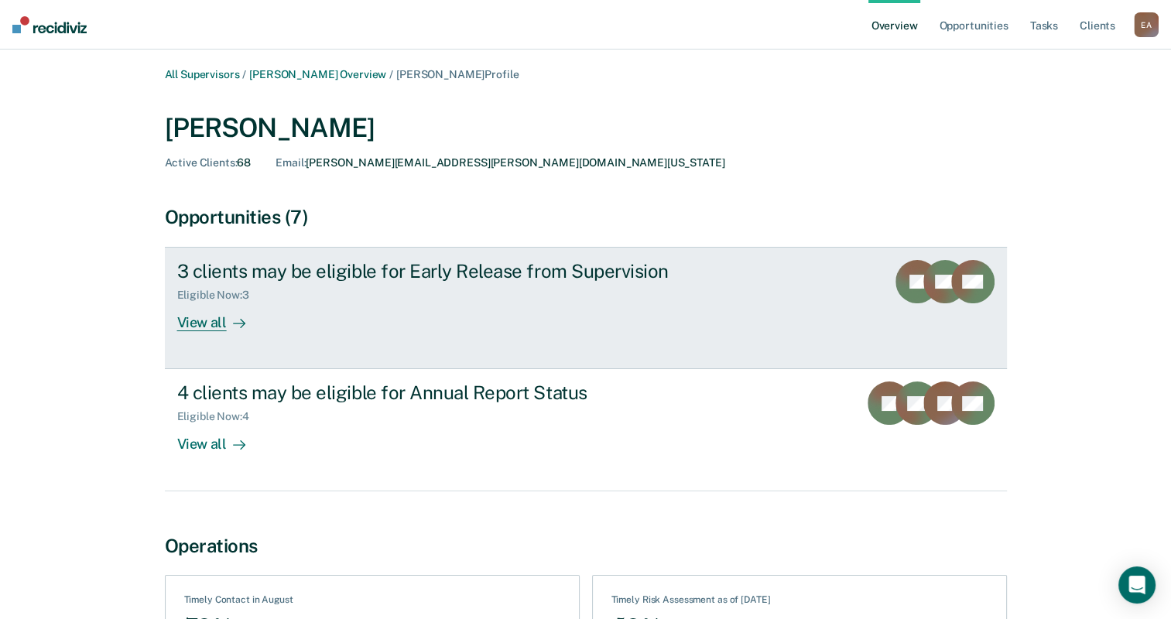
click at [214, 320] on div "View all" at bounding box center [220, 317] width 87 height 30
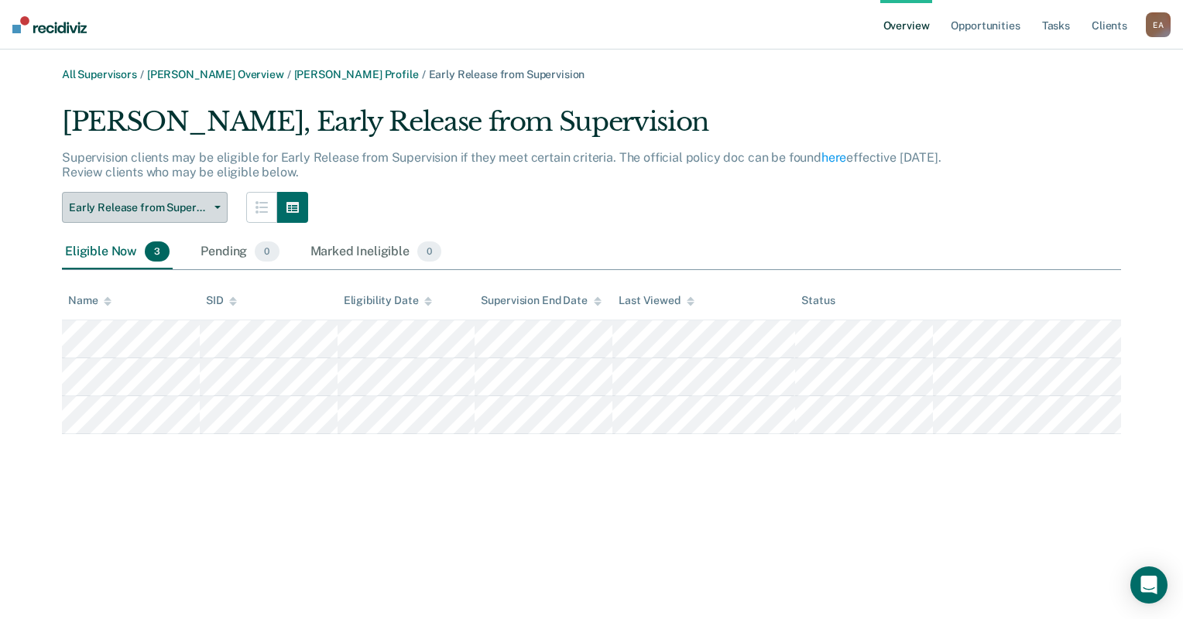
click at [214, 211] on button "Early Release from Supervision" at bounding box center [145, 207] width 166 height 31
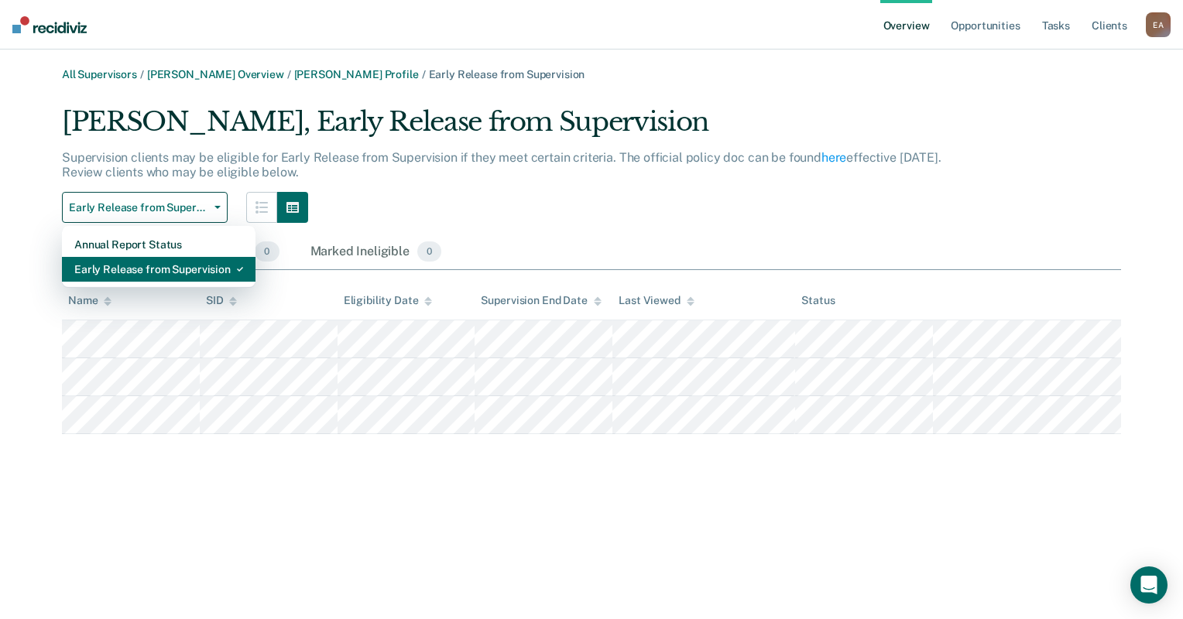
click at [172, 268] on div "Early Release from Supervision" at bounding box center [158, 269] width 169 height 25
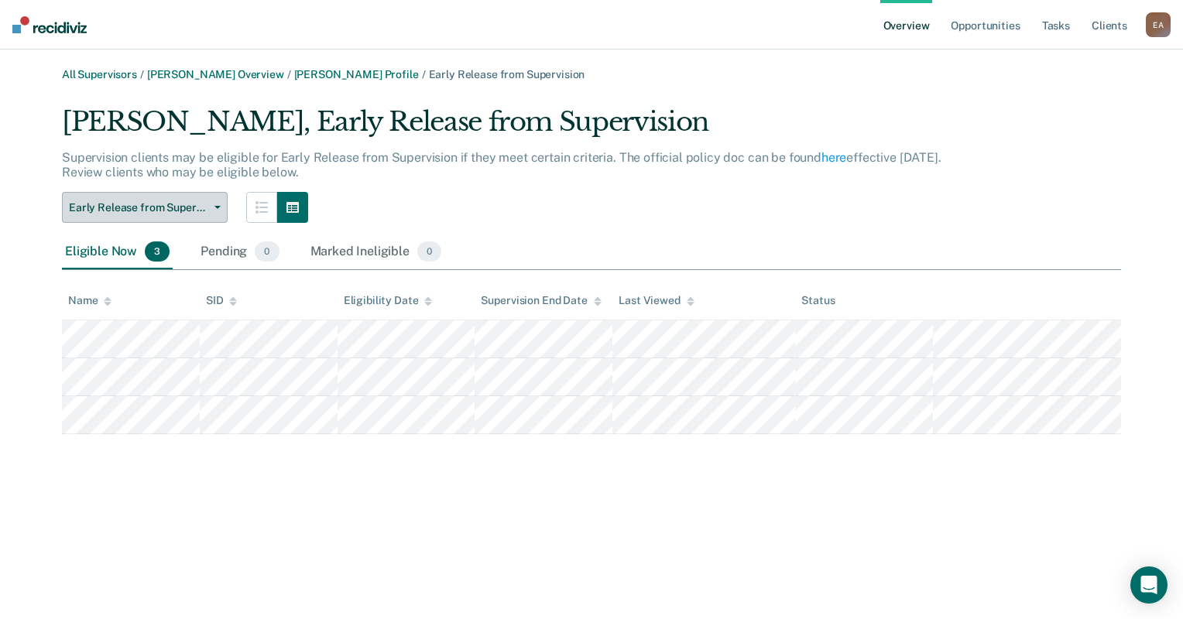
click at [201, 205] on span "Early Release from Supervision" at bounding box center [138, 207] width 139 height 13
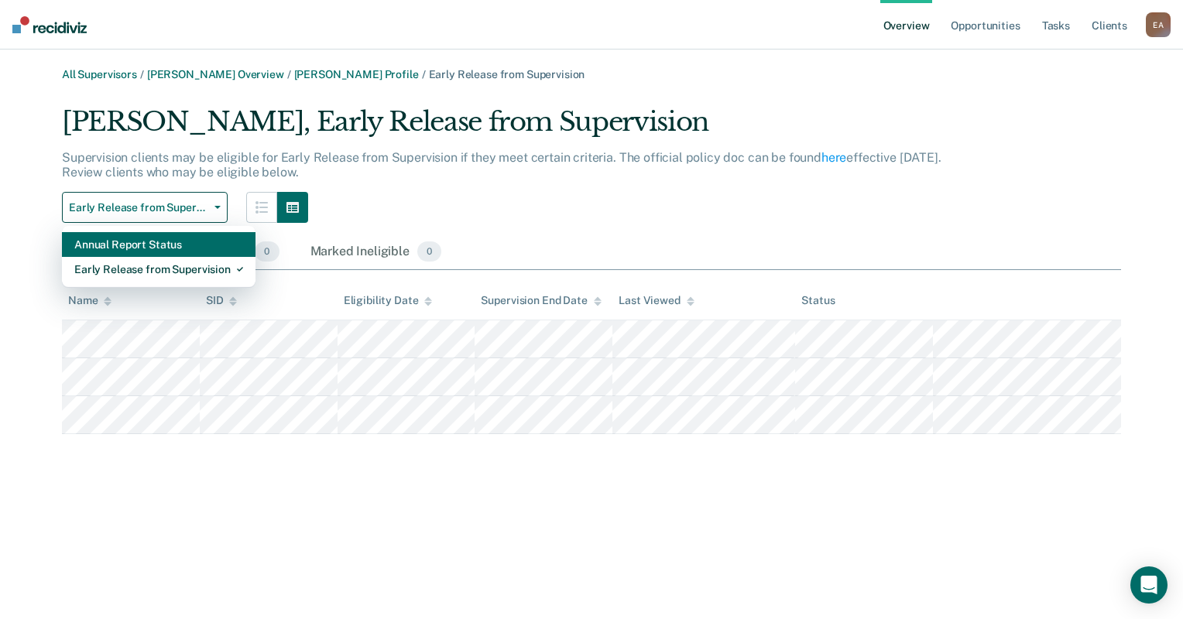
click at [180, 251] on div "Annual Report Status" at bounding box center [158, 244] width 169 height 25
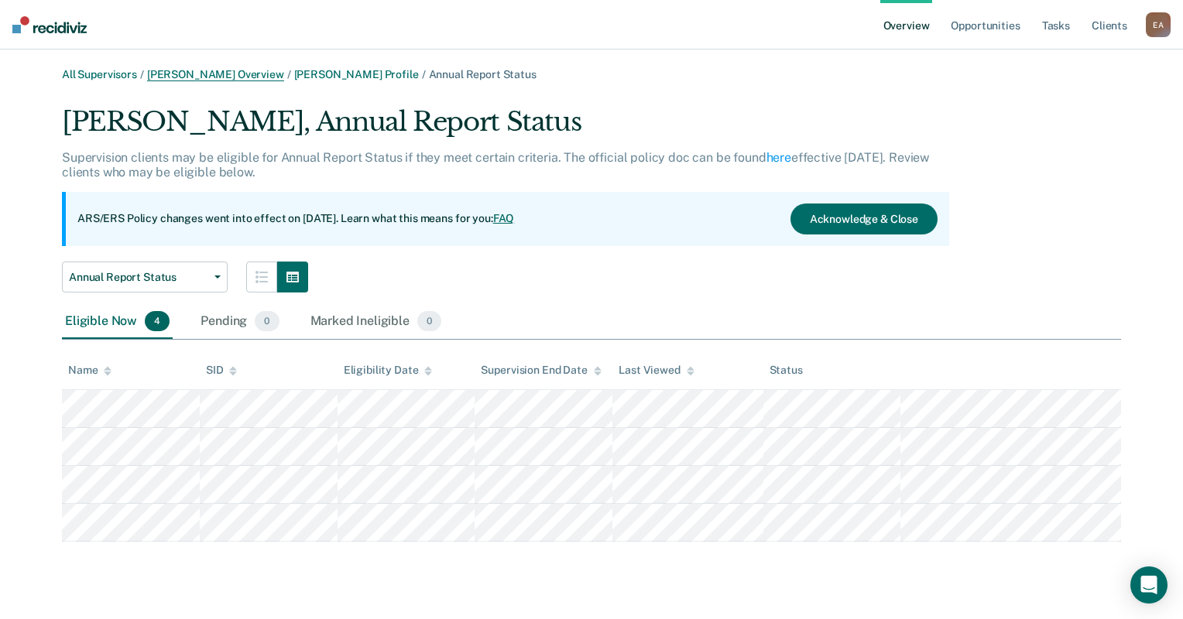
click at [234, 76] on link "[PERSON_NAME] Overview" at bounding box center [215, 74] width 137 height 13
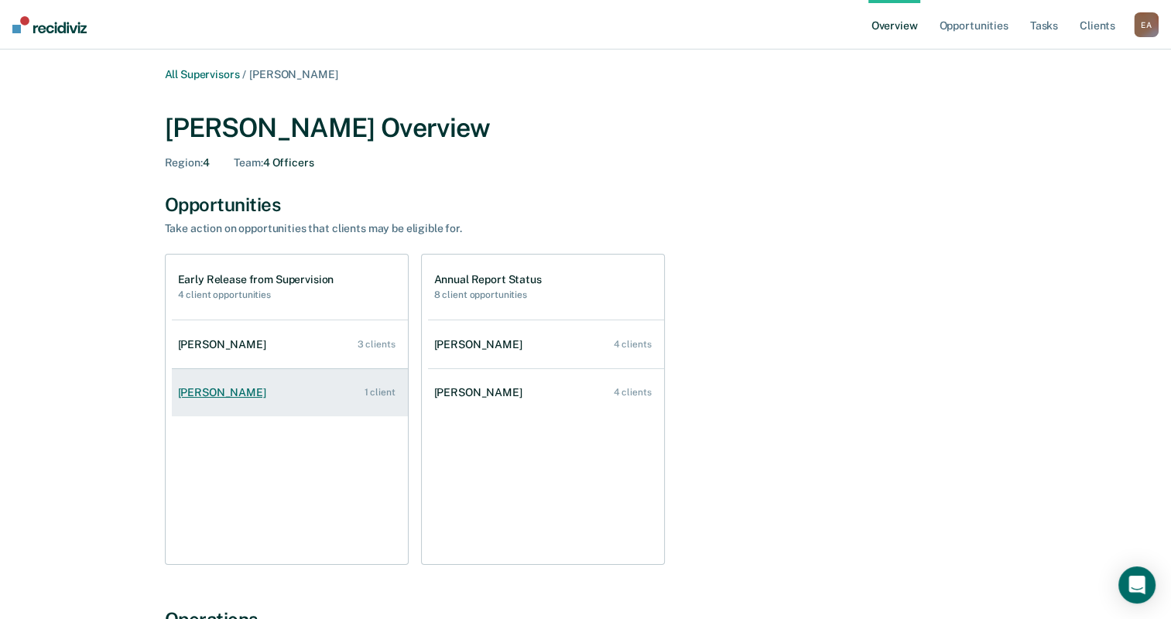
click at [218, 392] on div "[PERSON_NAME]" at bounding box center [225, 392] width 94 height 13
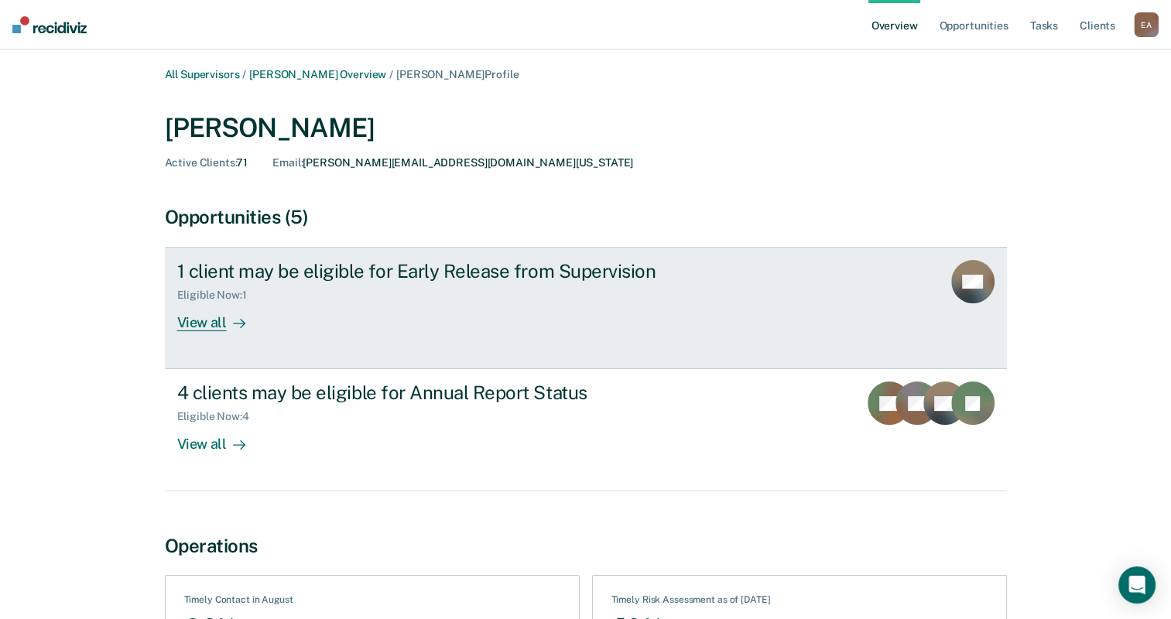
click at [211, 320] on div "View all" at bounding box center [220, 317] width 87 height 30
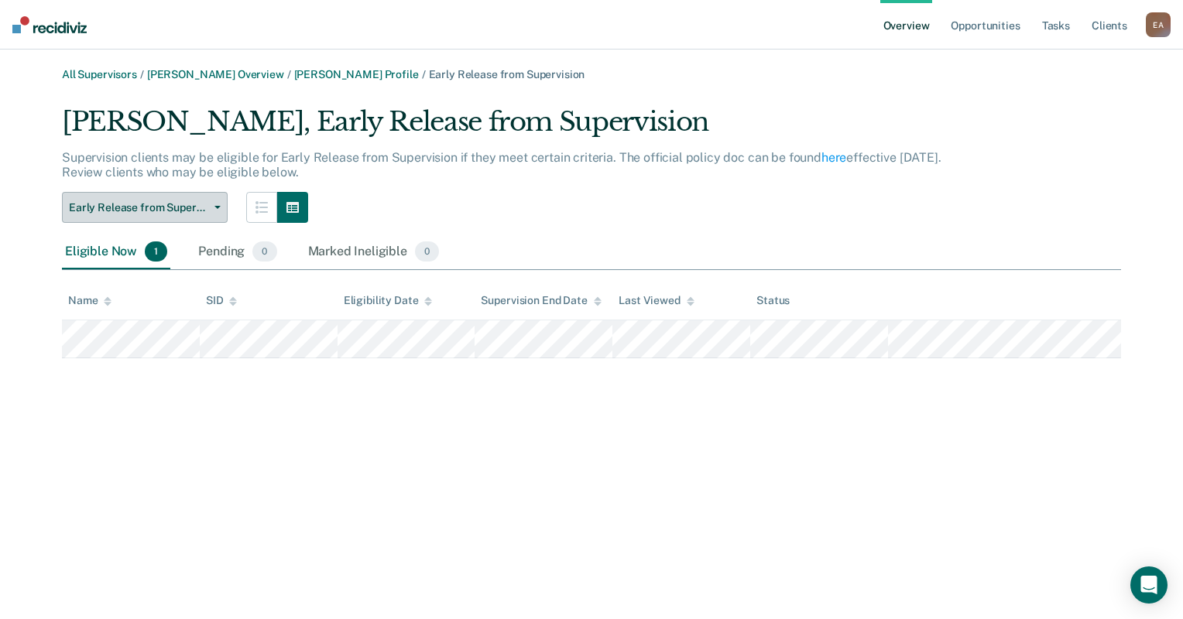
click at [224, 205] on button "Early Release from Supervision" at bounding box center [145, 207] width 166 height 31
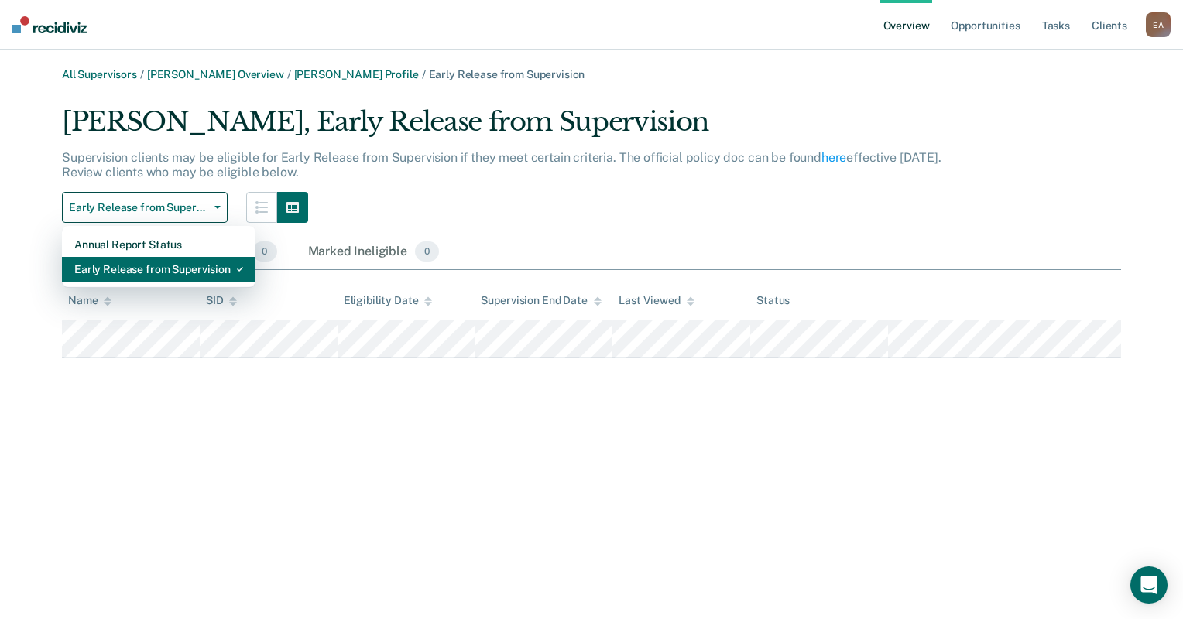
click at [195, 275] on div "Early Release from Supervision" at bounding box center [158, 269] width 169 height 25
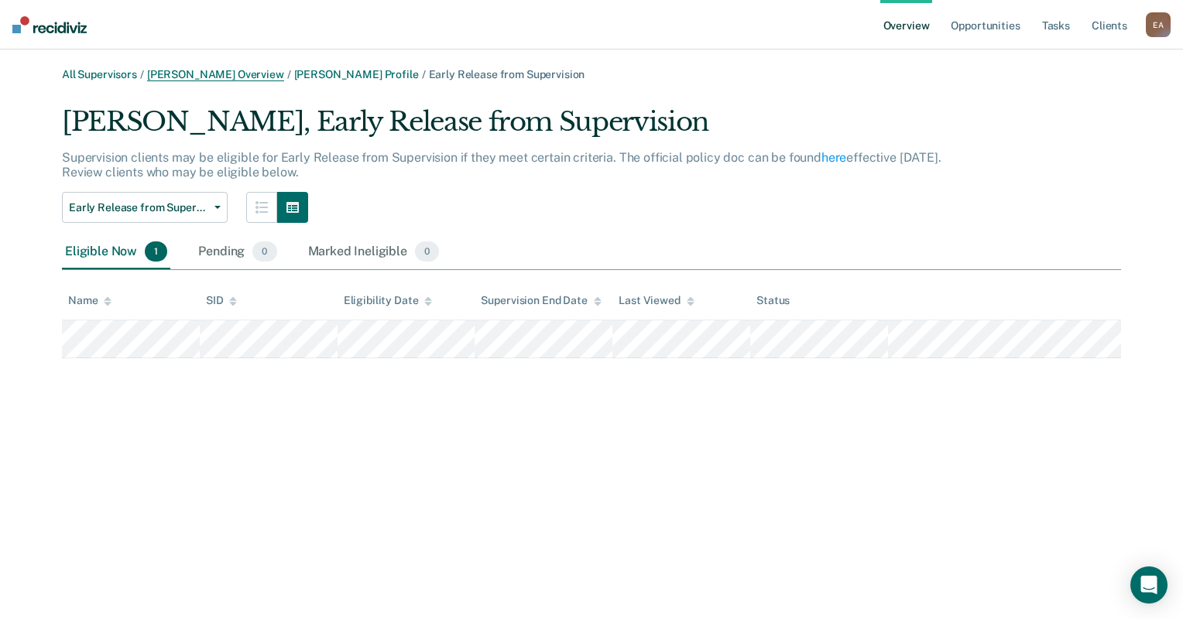
click at [221, 74] on link "[PERSON_NAME] Overview" at bounding box center [215, 74] width 137 height 13
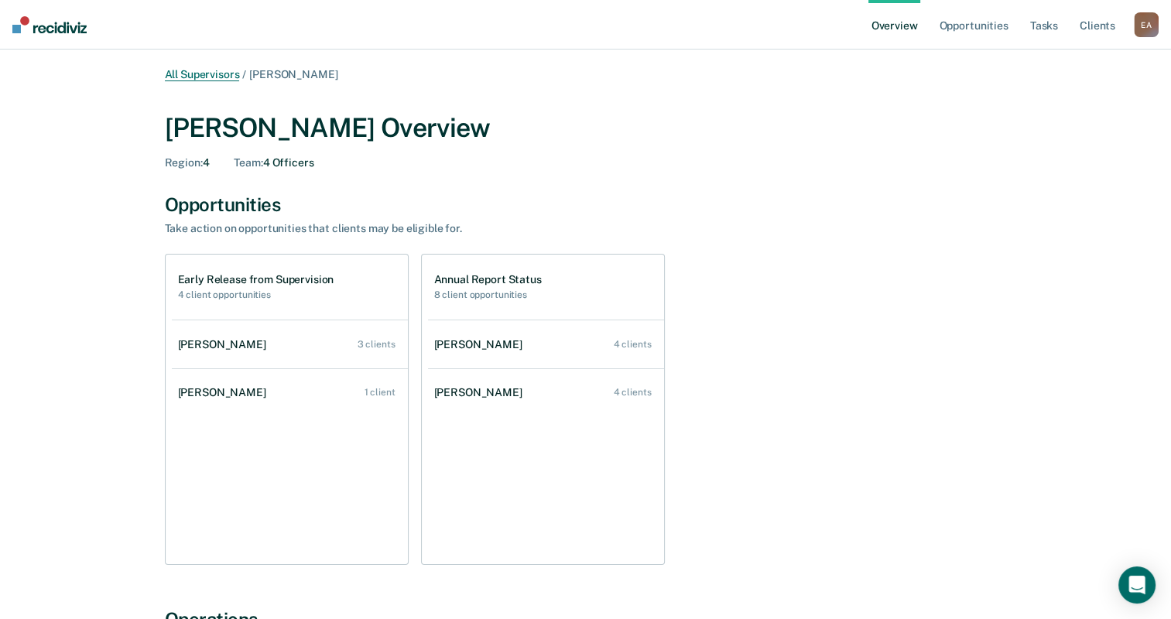
click at [217, 77] on link "All Supervisors" at bounding box center [202, 74] width 75 height 13
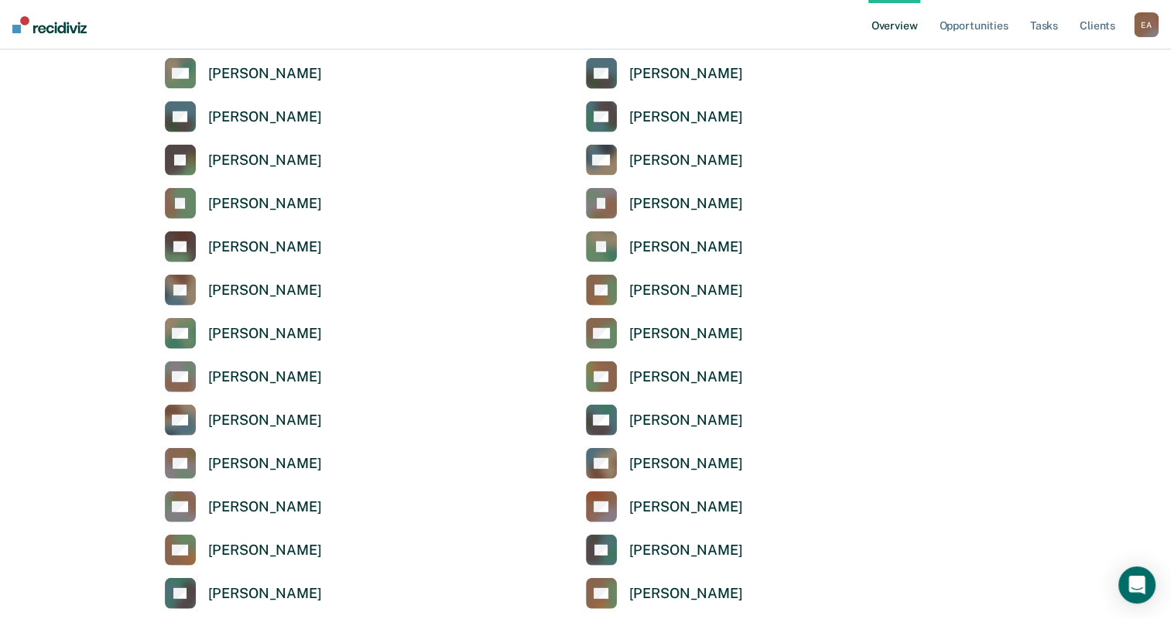
scroll to position [4200, 0]
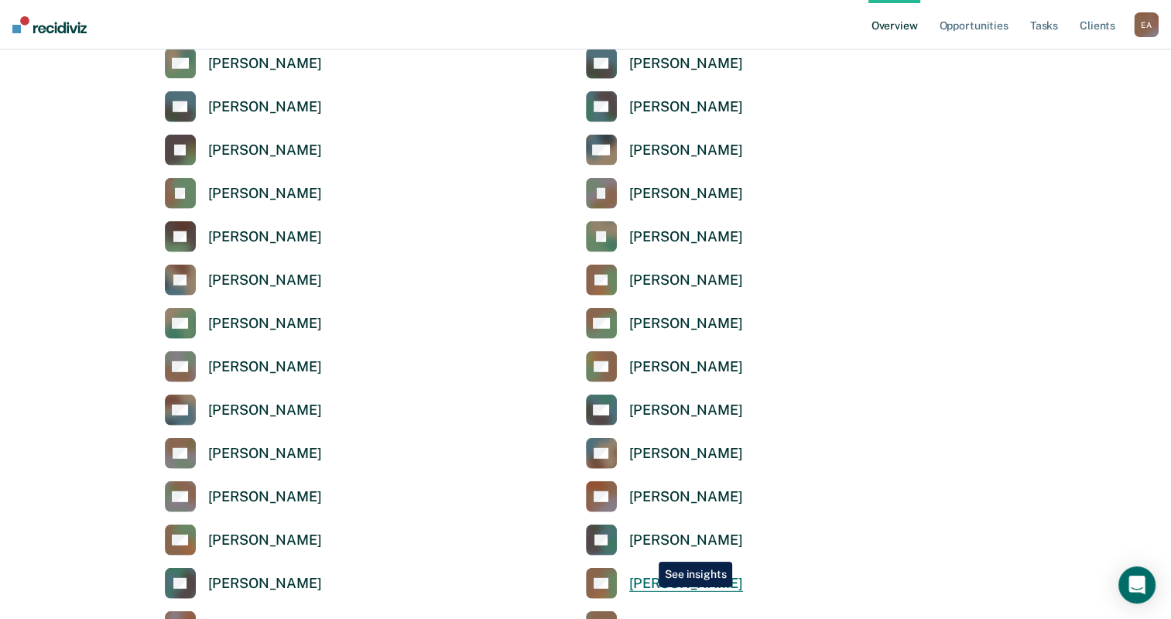
click at [646, 588] on div "[PERSON_NAME]" at bounding box center [686, 584] width 114 height 18
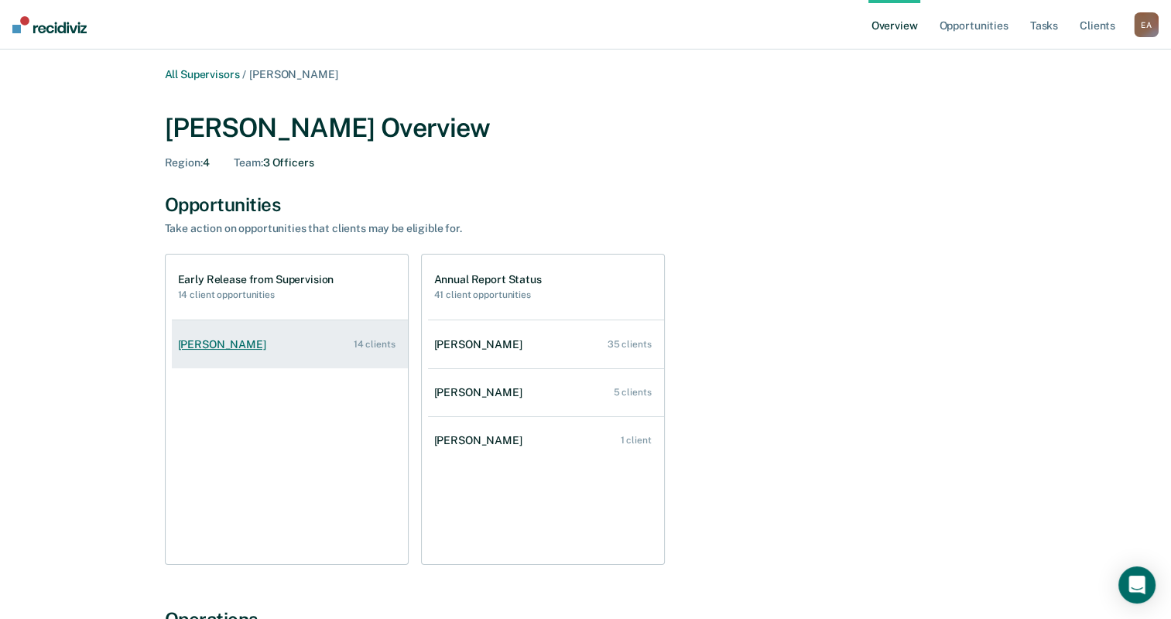
click at [228, 341] on div "[PERSON_NAME]" at bounding box center [225, 344] width 94 height 13
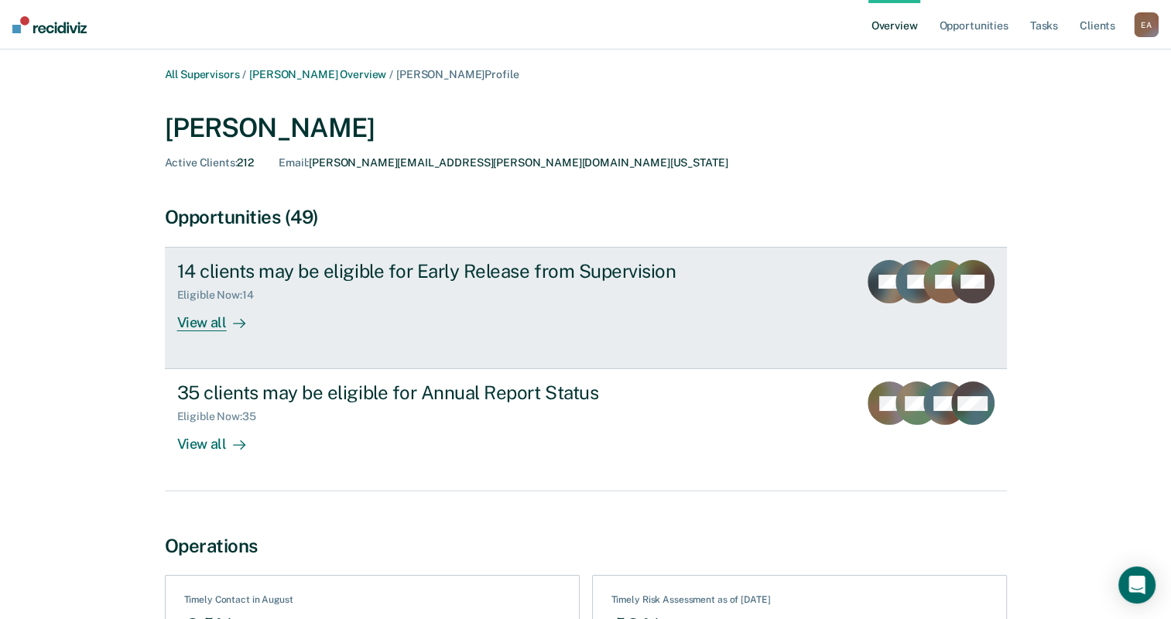
click at [202, 324] on div "View all" at bounding box center [220, 317] width 87 height 30
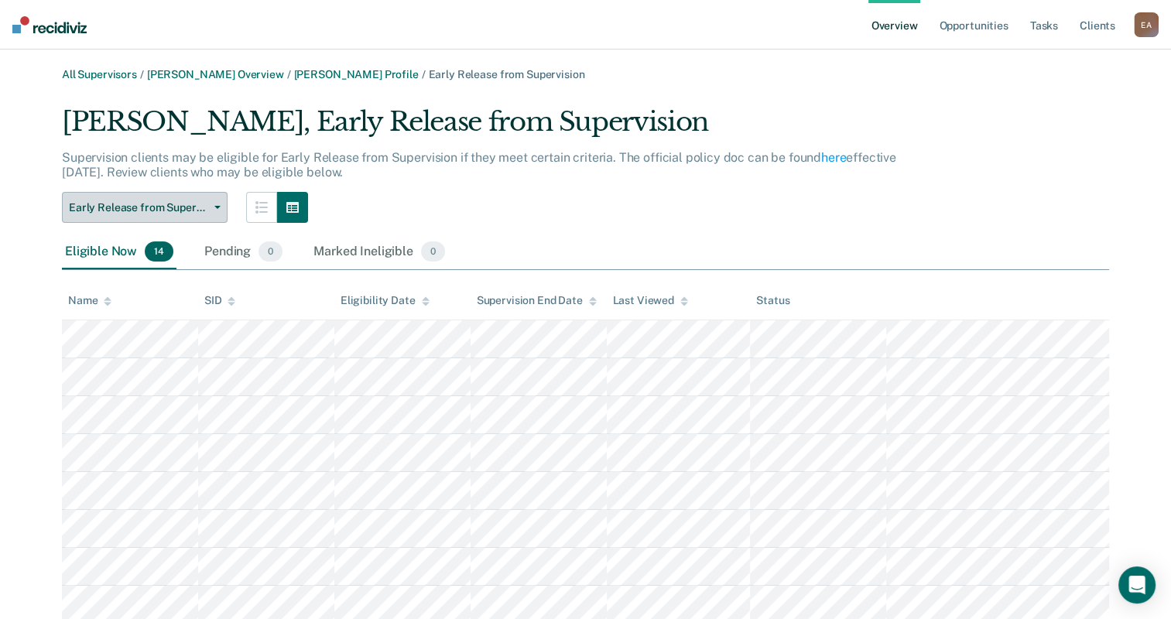
click at [207, 209] on span "Early Release from Supervision" at bounding box center [138, 207] width 139 height 13
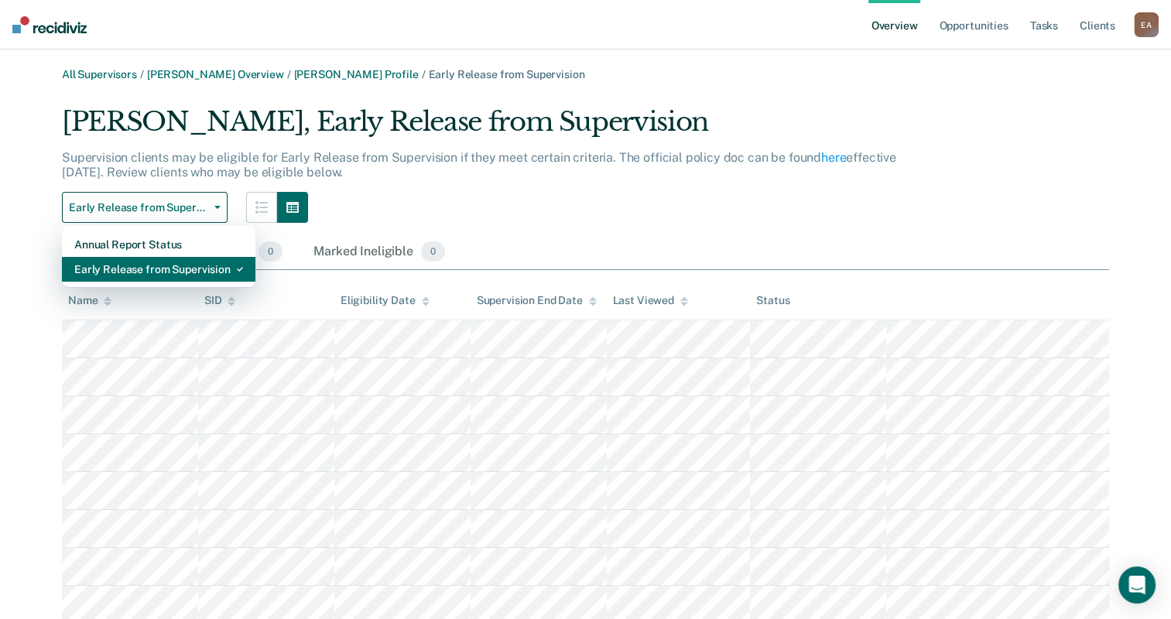
click at [152, 269] on div "Early Release from Supervision" at bounding box center [158, 269] width 169 height 25
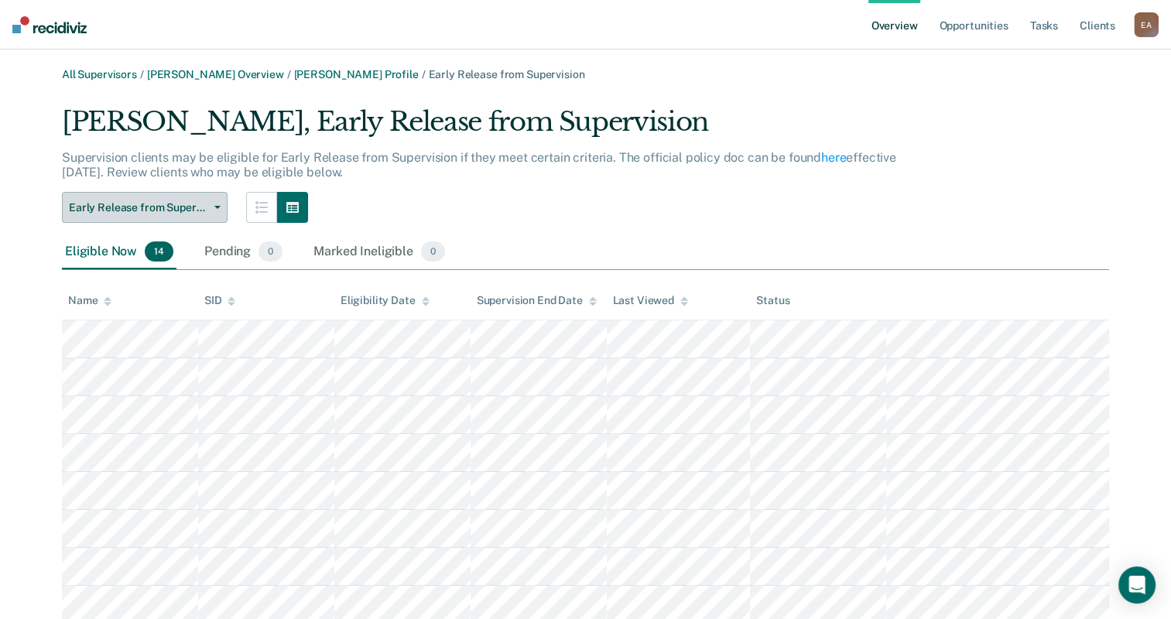
click at [183, 200] on button "Early Release from Supervision" at bounding box center [145, 207] width 166 height 31
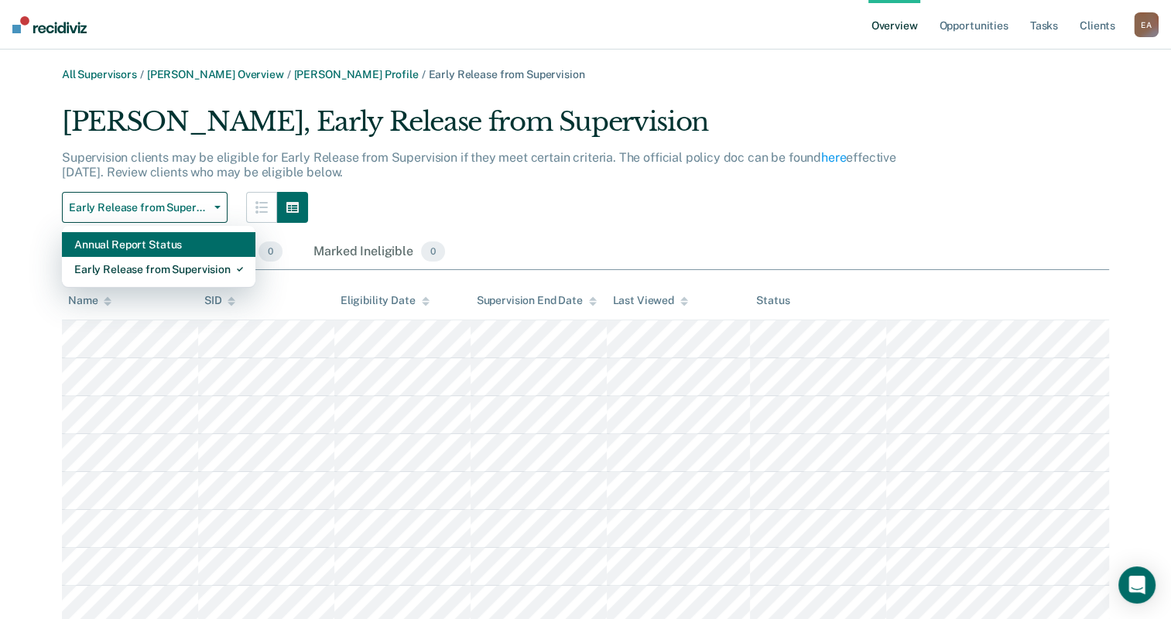
click at [127, 238] on div "Annual Report Status" at bounding box center [158, 244] width 169 height 25
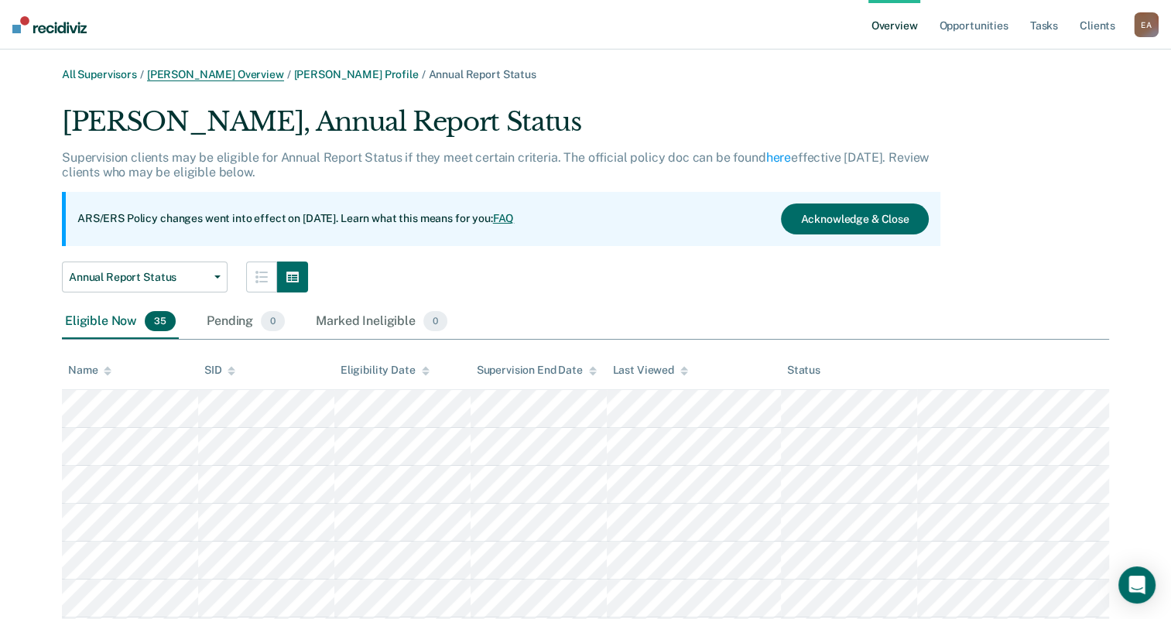
click at [214, 78] on link "[PERSON_NAME] Overview" at bounding box center [215, 74] width 137 height 13
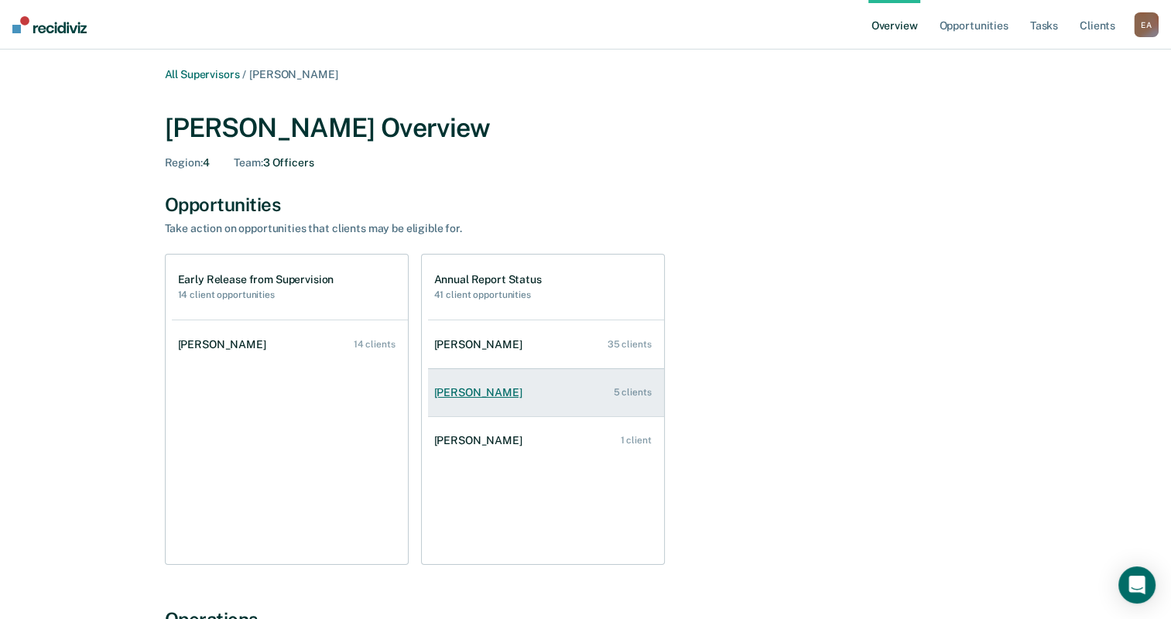
click at [511, 384] on link "[PERSON_NAME] 5 clients" at bounding box center [546, 393] width 236 height 44
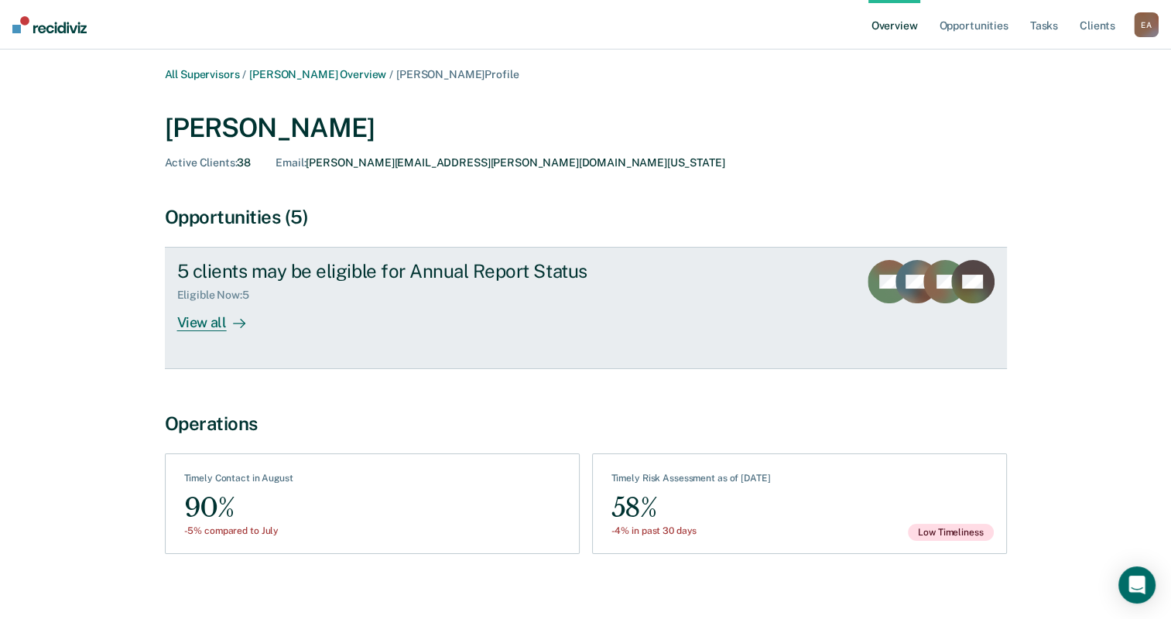
click at [198, 323] on div "View all" at bounding box center [220, 317] width 87 height 30
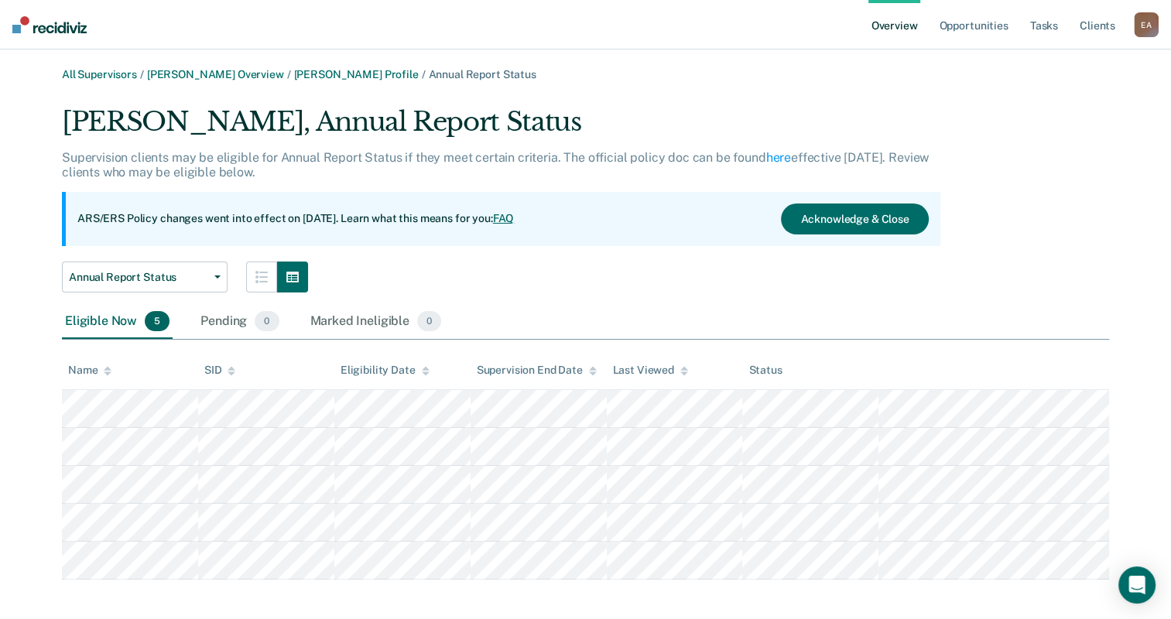
click at [1074, 279] on div "[PERSON_NAME], Annual Report Status Supervision clients may be eligible for Ann…" at bounding box center [585, 343] width 1047 height 474
